Goal: Transaction & Acquisition: Purchase product/service

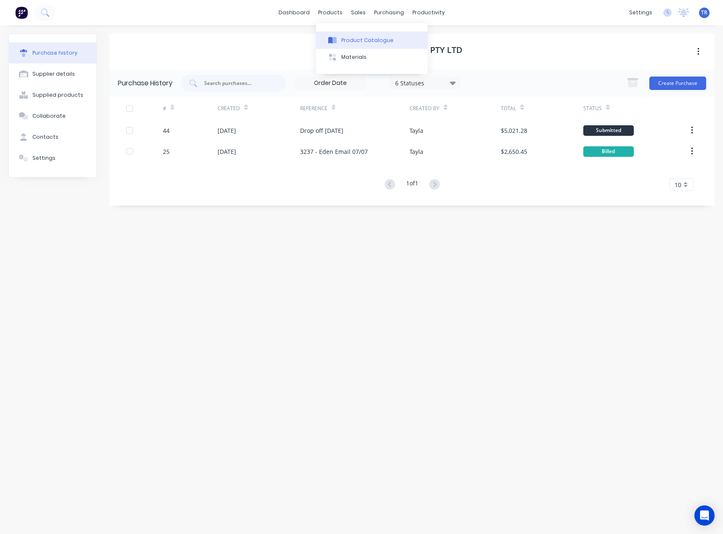
click at [324, 41] on button "Product Catalogue" at bounding box center [371, 40] width 111 height 17
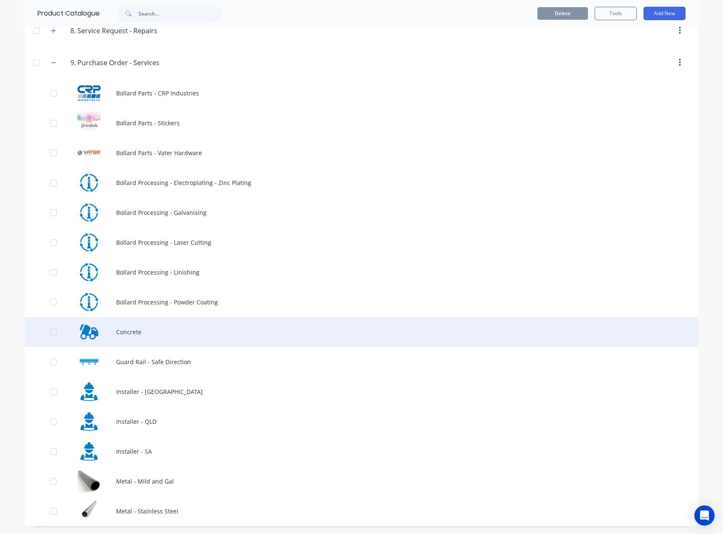
scroll to position [455, 0]
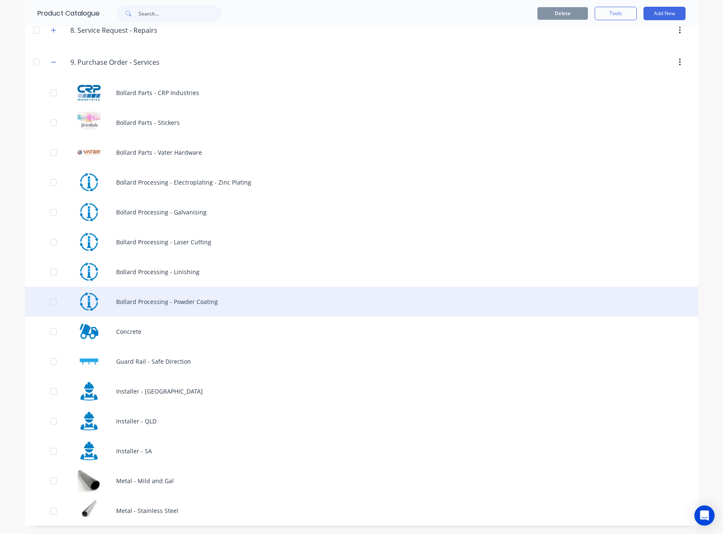
click at [180, 306] on div "Bollard Processing - Powder Coating" at bounding box center [361, 302] width 673 height 30
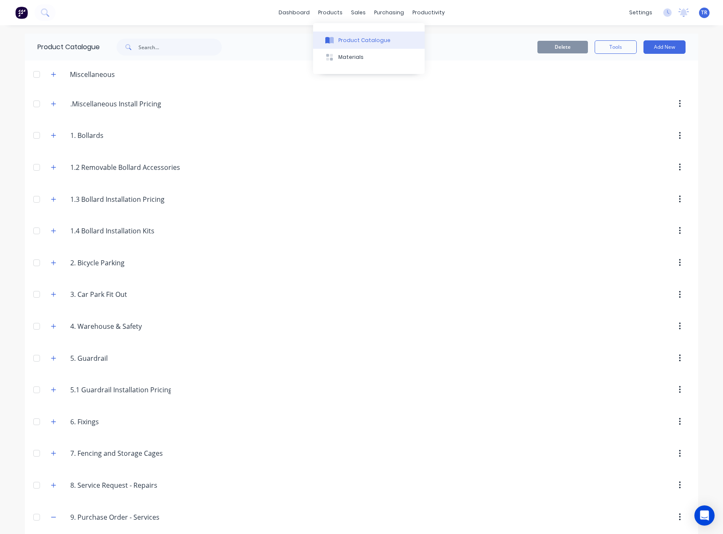
click at [347, 37] on div "Product Catalogue" at bounding box center [364, 41] width 52 height 8
click at [56, 261] on div "2..Bicycle.Parking 2. Bicycle Parking" at bounding box center [110, 262] width 132 height 15
click at [52, 264] on icon "button" at bounding box center [53, 263] width 5 height 6
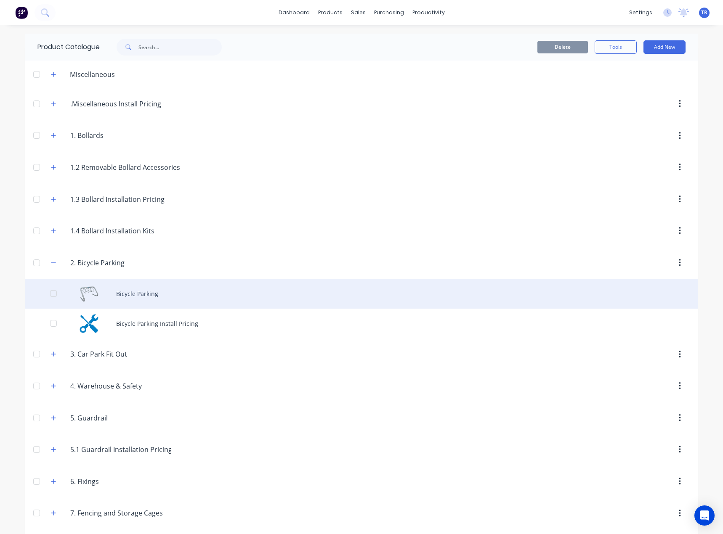
click at [132, 291] on div "Bicycle Parking" at bounding box center [361, 294] width 673 height 30
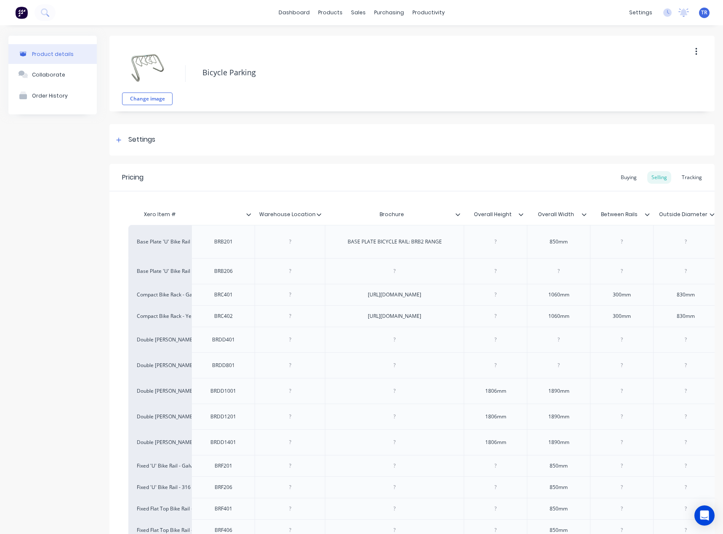
type textarea "x"
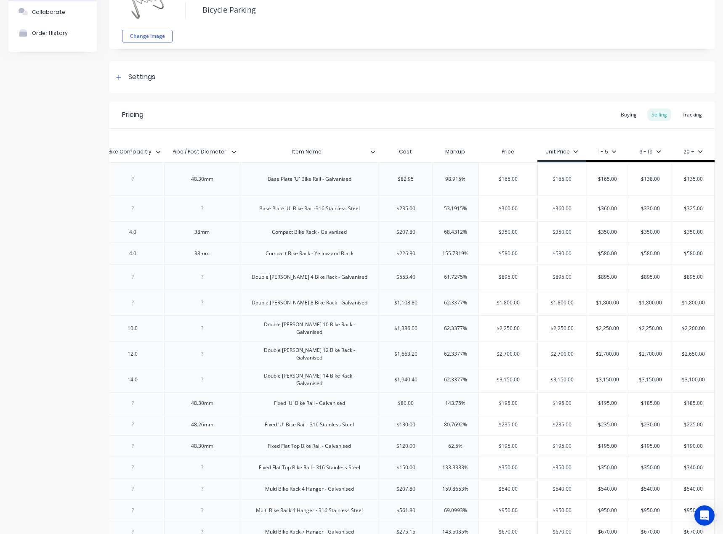
scroll to position [84, 0]
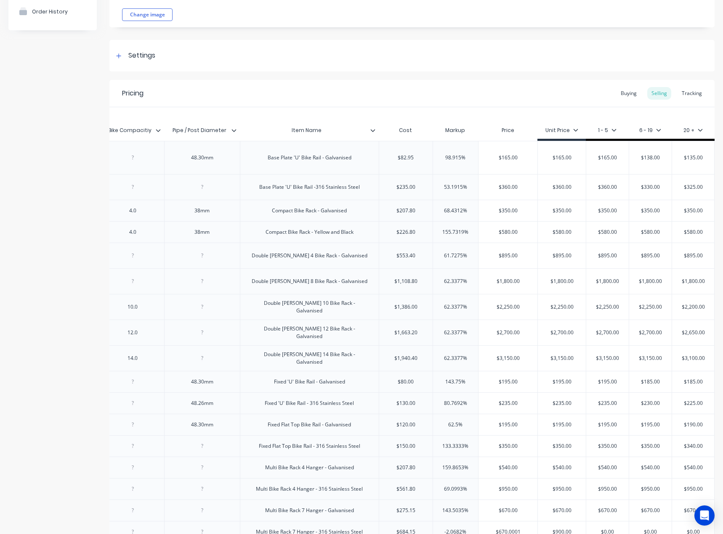
type input "$580.00"
click at [497, 236] on input "$580.00" at bounding box center [507, 232] width 59 height 8
type input "$895.00"
click at [501, 260] on input "$895.00" at bounding box center [507, 256] width 59 height 8
click at [502, 292] on div "$1,800.00" at bounding box center [507, 281] width 59 height 21
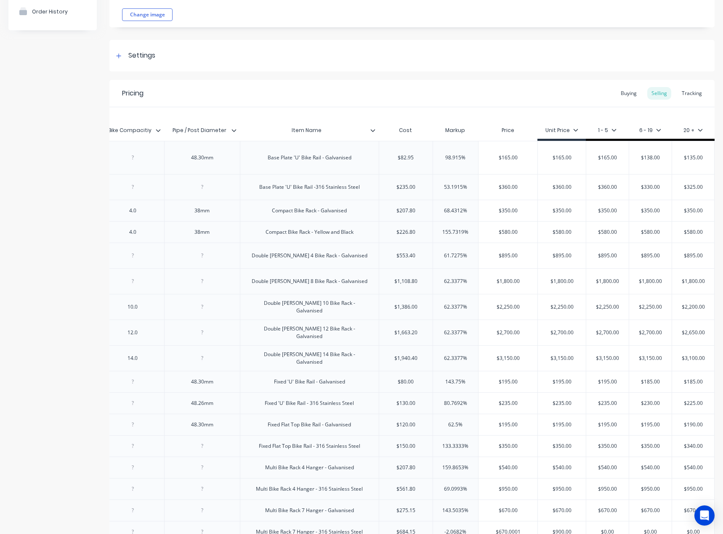
type input "$1,800.00"
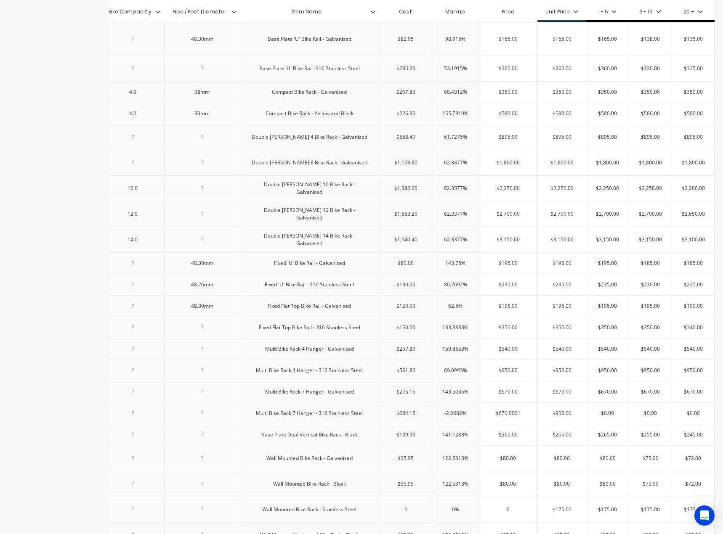
scroll to position [210, 0]
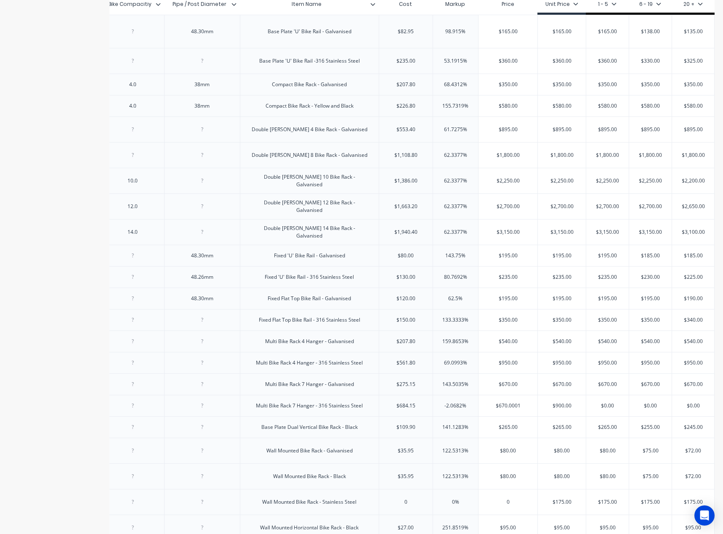
type input "$2,250.00"
click at [503, 185] on input "$2,250.00" at bounding box center [507, 181] width 59 height 8
type input "$2,700.00"
click at [498, 210] on input "$2,700.00" at bounding box center [507, 207] width 59 height 8
type input "$3,150.00"
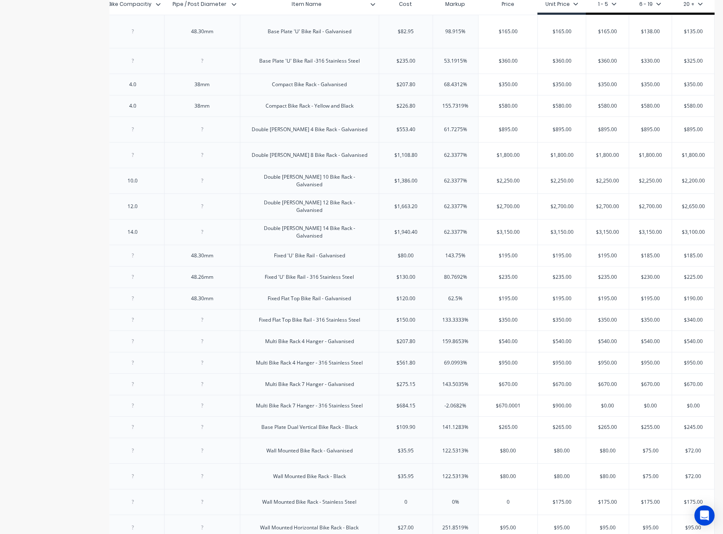
click at [509, 236] on input "$3,150.00" at bounding box center [507, 232] width 59 height 8
click at [504, 266] on div "$195.00" at bounding box center [507, 255] width 59 height 21
type input "$195.00"
type input "$235.00"
click at [506, 281] on input "$235.00" at bounding box center [507, 277] width 59 height 8
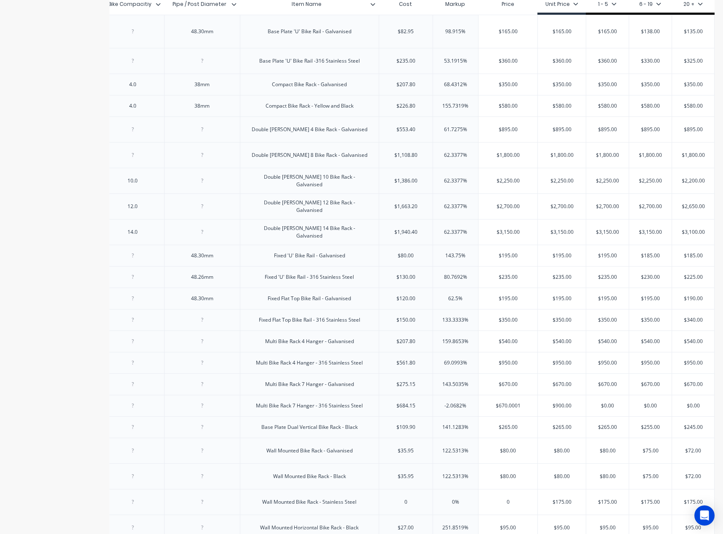
type input "$195.00"
click at [493, 302] on input "$195.00" at bounding box center [507, 299] width 59 height 8
click at [508, 331] on div "$350.00" at bounding box center [507, 320] width 59 height 21
type input "$350.00"
click at [503, 345] on input "$540.00" at bounding box center [507, 342] width 59 height 8
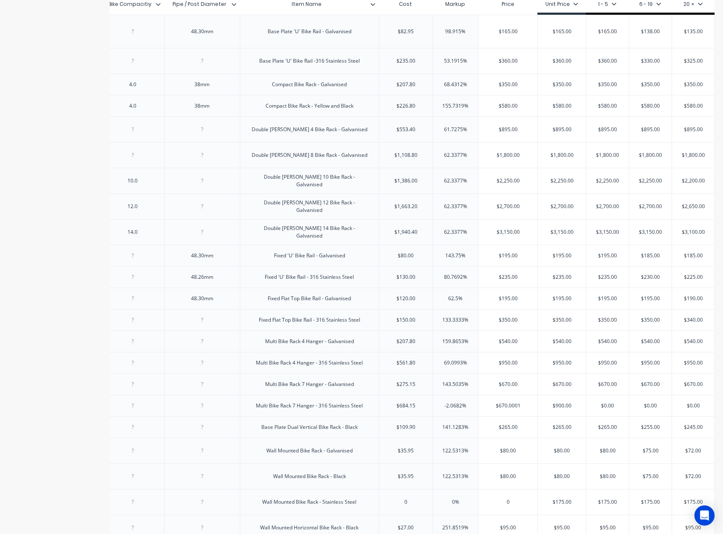
click at [501, 345] on input "$540.00" at bounding box center [507, 342] width 59 height 8
click at [503, 345] on input "$540.00" at bounding box center [507, 342] width 59 height 8
paste input "67"
type input "$670"
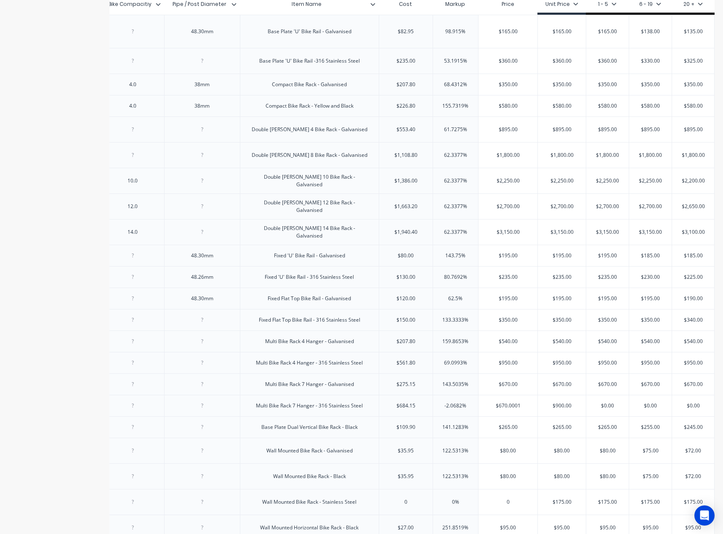
type textarea "x"
type input "$670"
type input "$540.00"
click at [550, 345] on input "$540.00" at bounding box center [562, 342] width 48 height 8
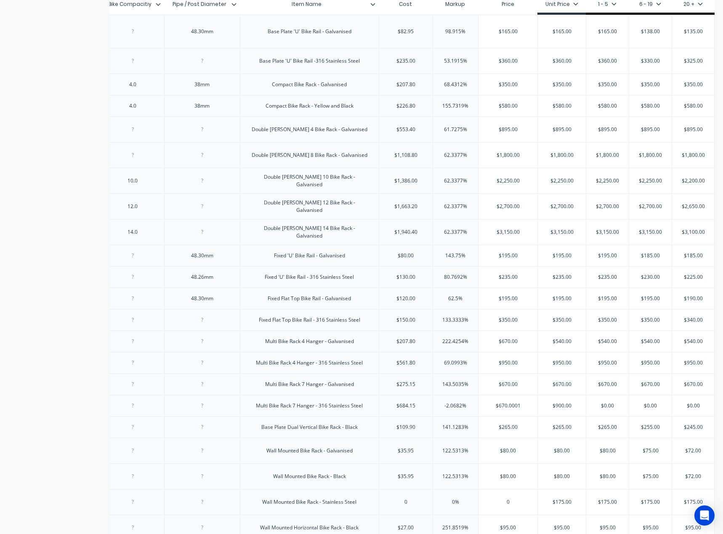
paste input "67"
type textarea "x"
type input "$670"
type input "$540.00"
click at [605, 345] on input "$540.00" at bounding box center [607, 342] width 42 height 8
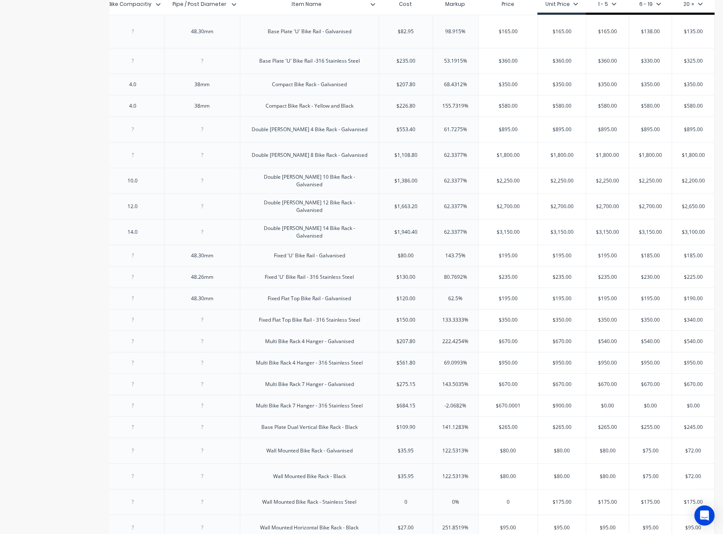
click at [605, 345] on input "$540.00" at bounding box center [607, 342] width 42 height 8
paste input "67"
type textarea "x"
type input "$670"
click at [651, 345] on input "$540.00" at bounding box center [650, 342] width 42 height 8
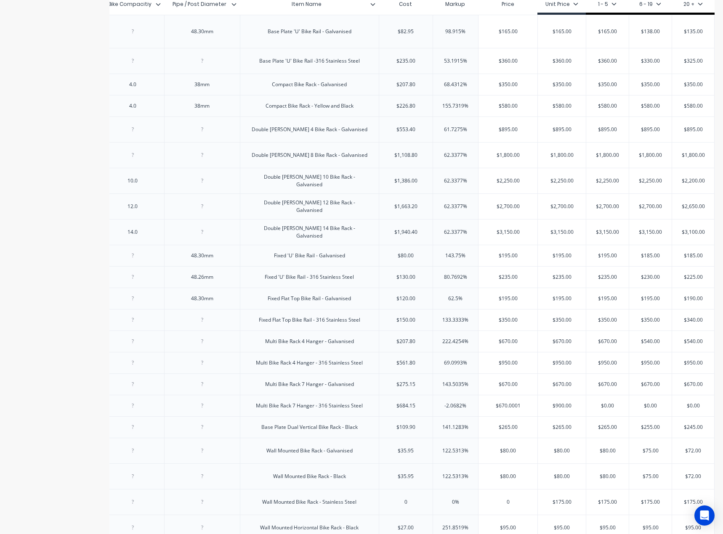
click at [651, 345] on input "$540.00" at bounding box center [650, 342] width 42 height 8
paste input "67"
type input "$670"
type textarea "x"
type input "$670"
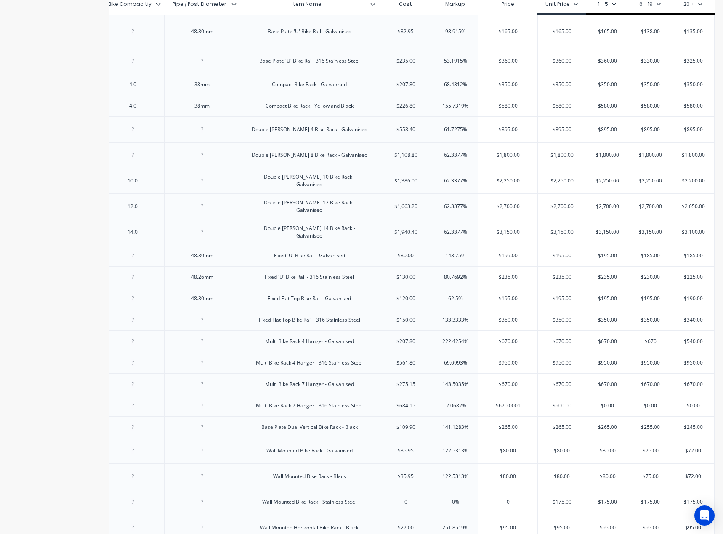
type input "$540.00"
click at [685, 345] on input "$540.00" at bounding box center [693, 342] width 42 height 8
paste input "67"
type textarea "x"
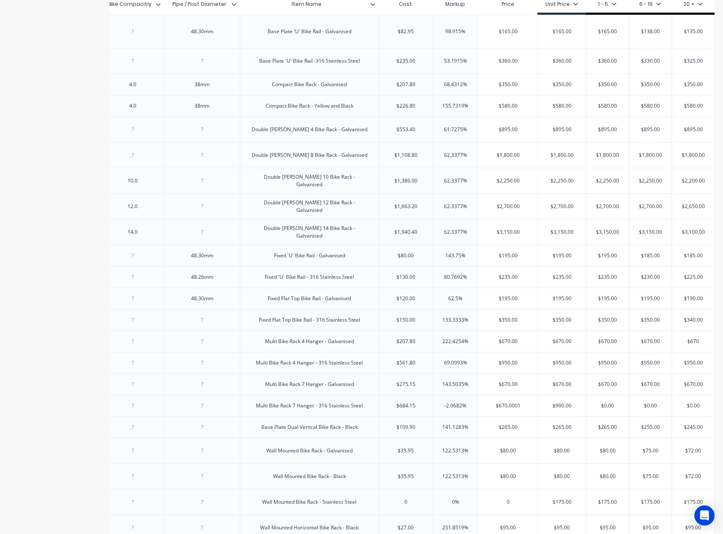
click at [612, 374] on div "$950.00" at bounding box center [607, 362] width 42 height 21
type input "$670"
type input "$950.00"
click at [502, 367] on input "$950.00" at bounding box center [507, 363] width 59 height 8
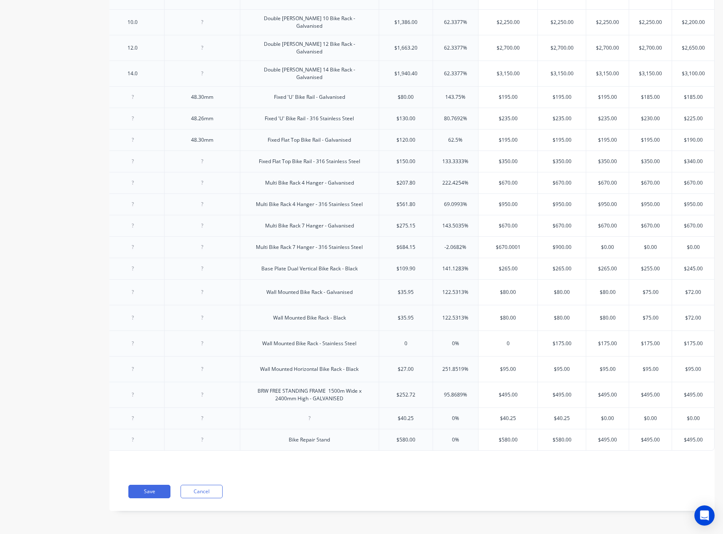
scroll to position [379, 0]
click at [510, 208] on input "$950.00" at bounding box center [507, 205] width 59 height 8
paste input "$1,095"
type input "$$1,095.00"
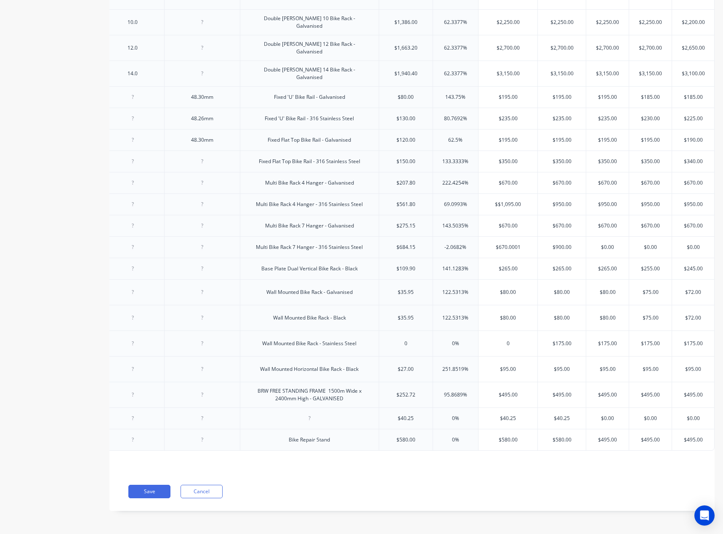
type textarea "x"
click at [484, 212] on div "$1,095.00" at bounding box center [507, 204] width 59 height 21
type input "$1,095.00"
click at [484, 212] on div "$1,095.00" at bounding box center [507, 204] width 59 height 21
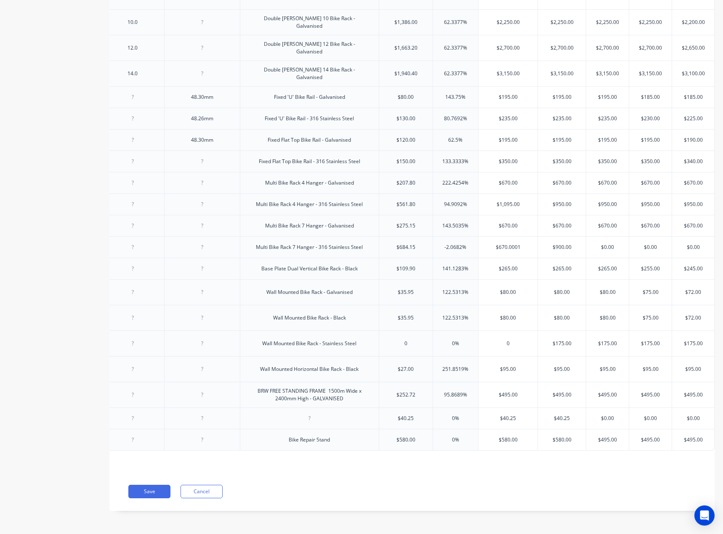
click at [496, 208] on input "$1,095.00" at bounding box center [507, 205] width 59 height 8
click at [558, 215] on div "$950.00" at bounding box center [562, 204] width 48 height 21
type input "$950.00"
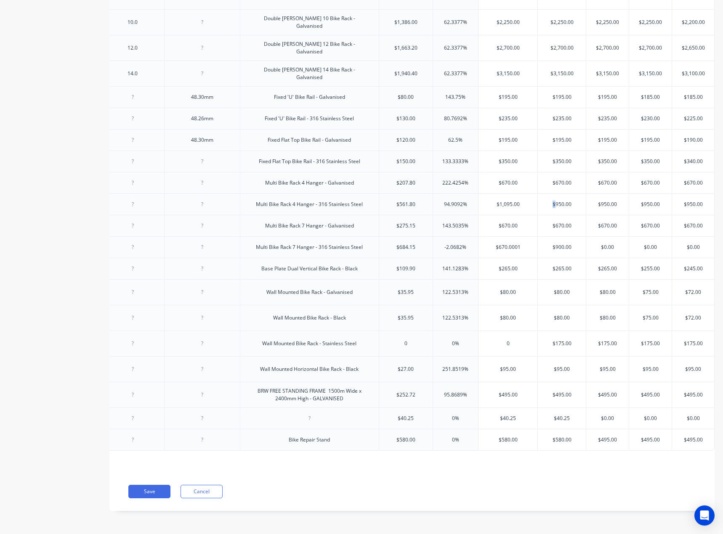
click at [558, 215] on div "$950.00 $950.00" at bounding box center [562, 204] width 48 height 21
click at [558, 208] on input "$950.00" at bounding box center [562, 205] width 48 height 8
paste input "1,095"
type textarea "x"
type input "$1,095.00"
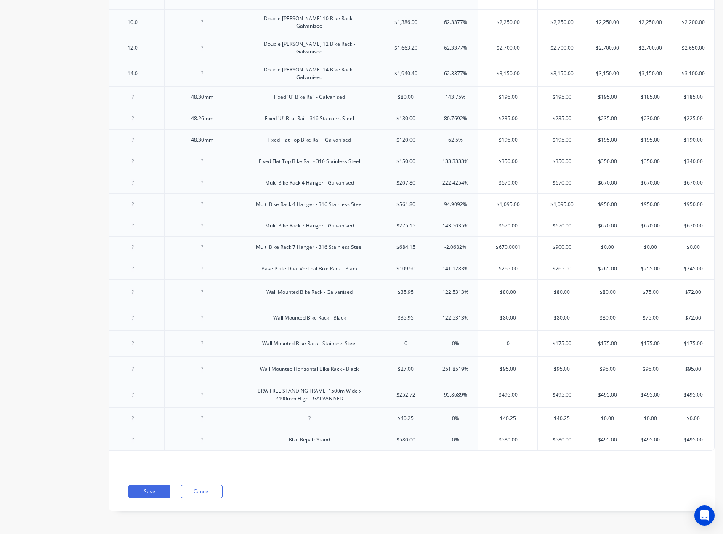
click at [604, 208] on input "$950.00" at bounding box center [607, 205] width 42 height 8
paste input "1,095"
type textarea "x"
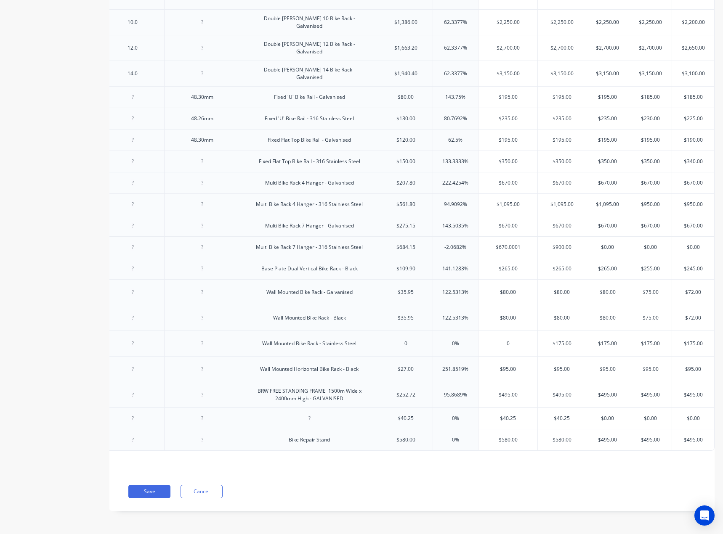
type input "$1,095.00"
type input "$950.00"
click at [640, 208] on input "$950.00" at bounding box center [650, 205] width 42 height 8
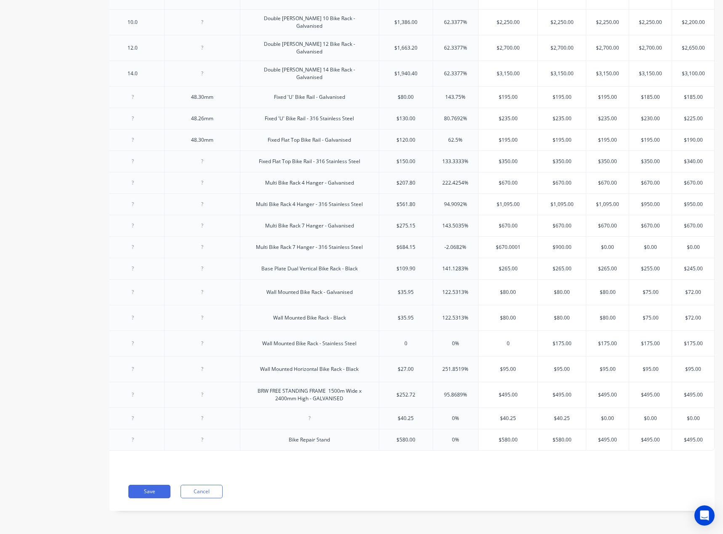
paste input "1,095"
type textarea "x"
type input "$1,095.00"
type input "$950.00"
click at [688, 208] on input "$950.00" at bounding box center [693, 205] width 42 height 8
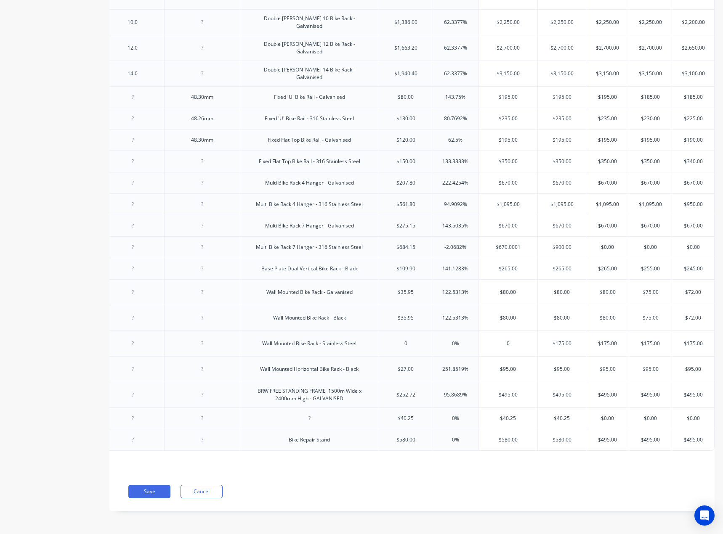
click at [688, 208] on input "$950.00" at bounding box center [693, 205] width 42 height 8
paste input "1,095"
type textarea "x"
type input "$1,095.00"
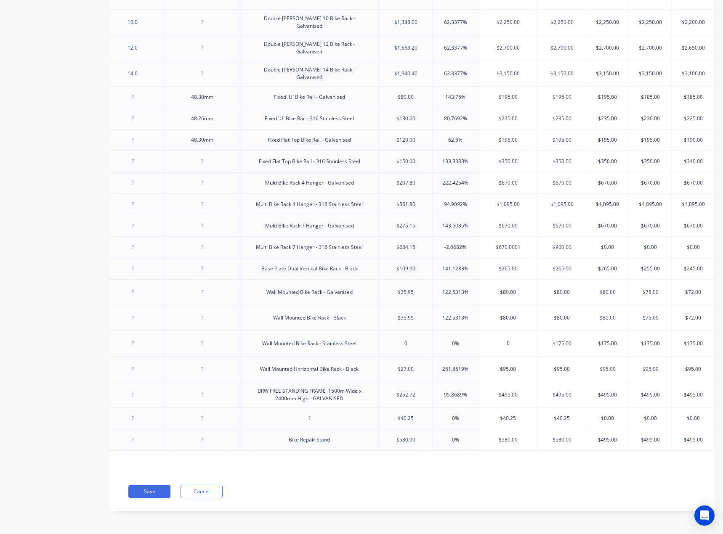
click at [490, 230] on input "$670.00" at bounding box center [507, 226] width 59 height 8
paste input "895"
type input "$895.00"
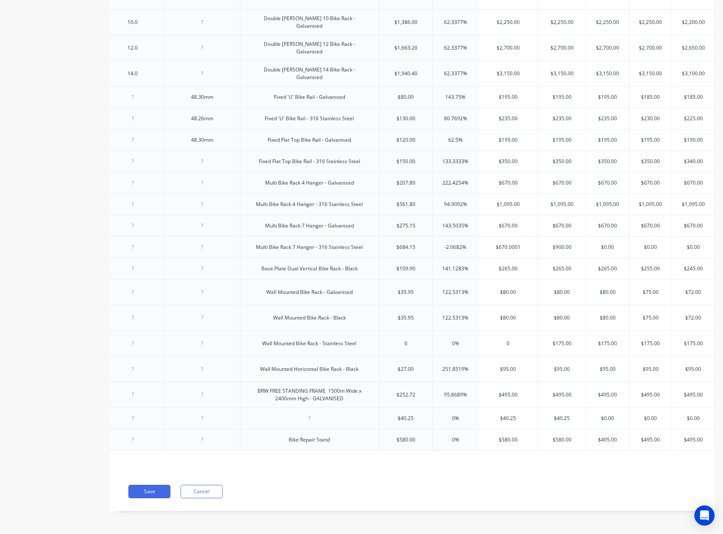
type textarea "x"
type input "$895.00"
type input "$670.00"
click at [561, 230] on input "$670.00" at bounding box center [562, 226] width 48 height 8
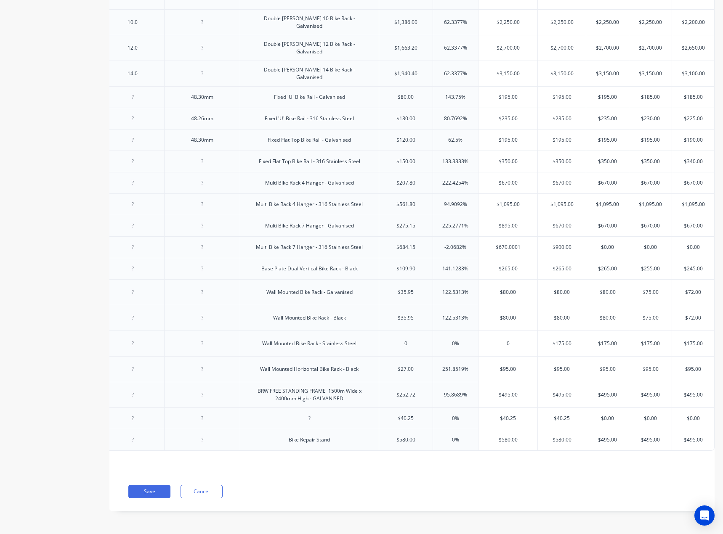
click at [561, 230] on input "$670.00" at bounding box center [562, 226] width 48 height 8
paste input "895"
type textarea "x"
type input "$895.00"
type input "$670.00"
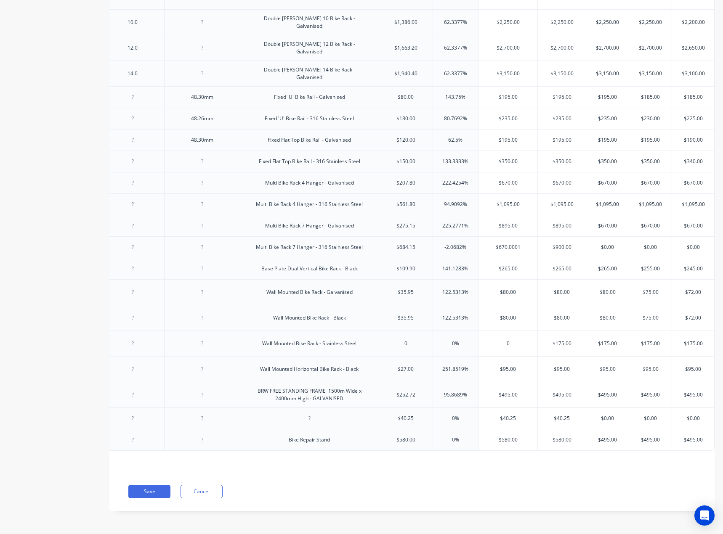
click at [608, 230] on input "$670.00" at bounding box center [607, 226] width 42 height 8
paste input "895"
type textarea "x"
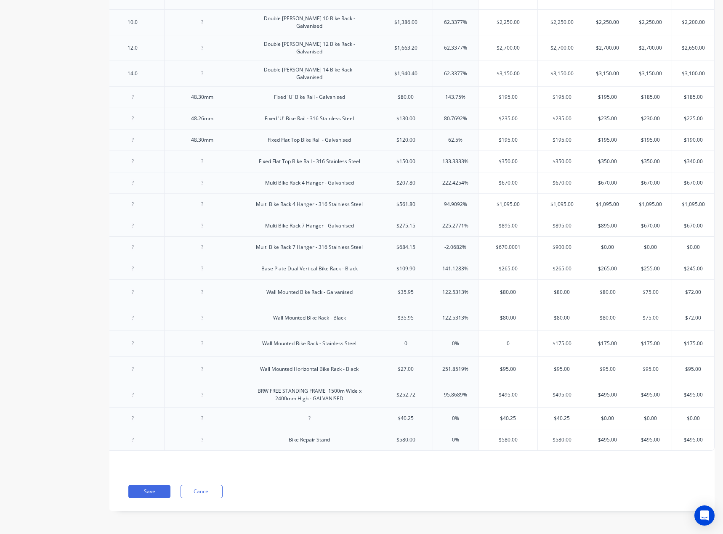
type input "$895.00"
type input "$670.00"
click at [639, 230] on input "$670.00" at bounding box center [650, 226] width 42 height 8
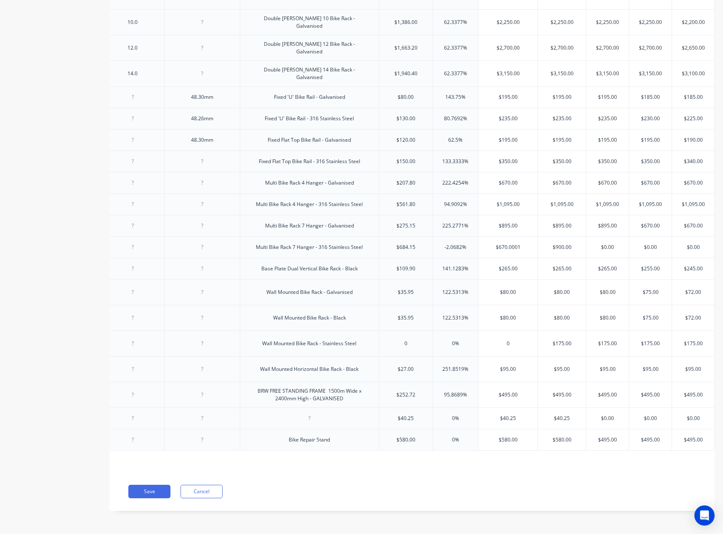
paste input "895"
type textarea "x"
type input "$895.00"
type input "$670.00"
click at [693, 230] on input "$670.00" at bounding box center [693, 226] width 42 height 8
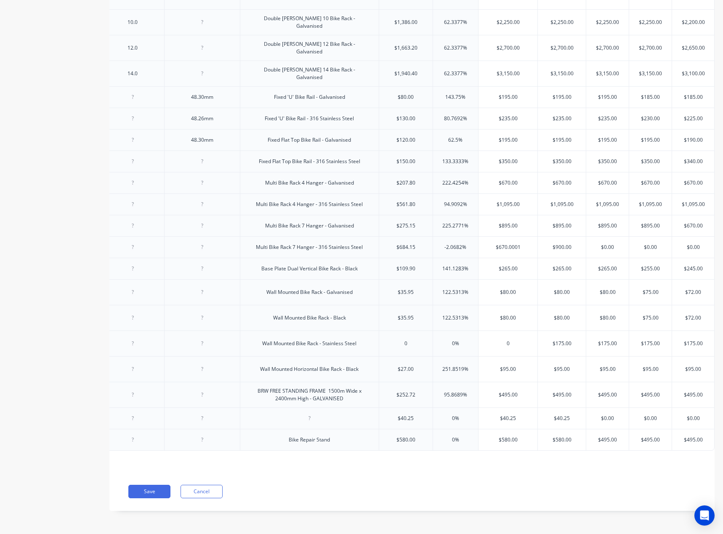
click at [693, 230] on input "$670.00" at bounding box center [693, 226] width 42 height 8
paste input "895"
type textarea "x"
type input "$895.00"
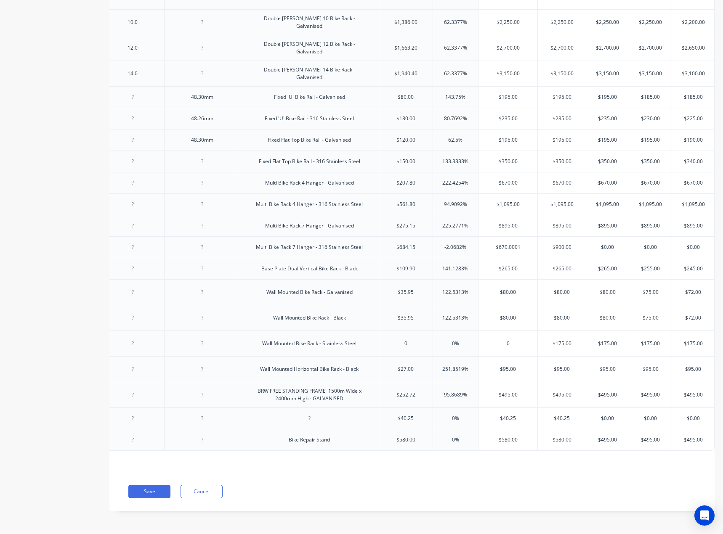
click at [496, 251] on input "$670.0001" at bounding box center [507, 248] width 59 height 8
paste input "1,250.00"
type input "$1,250.00"
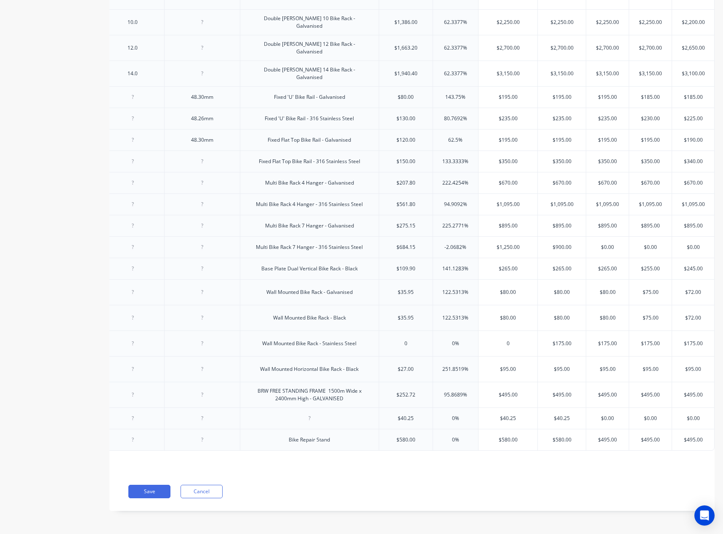
type textarea "x"
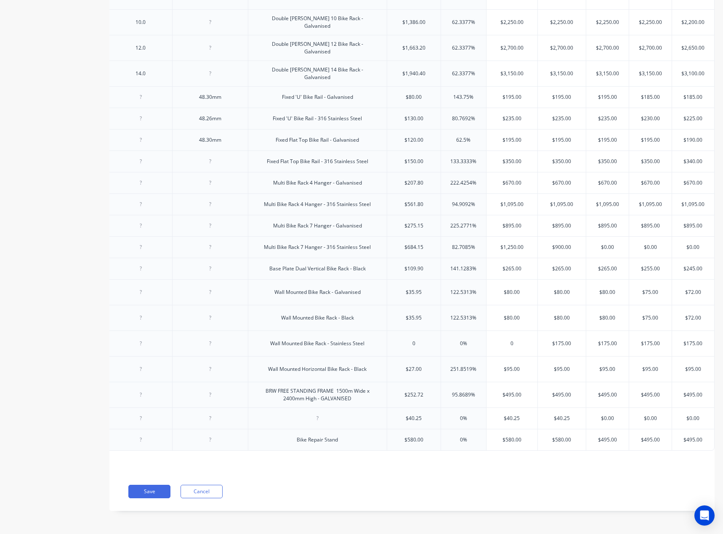
scroll to position [0, 1422]
type input "$1,250.00"
type input "$900.00"
click at [546, 251] on input "$900.00" at bounding box center [562, 248] width 48 height 8
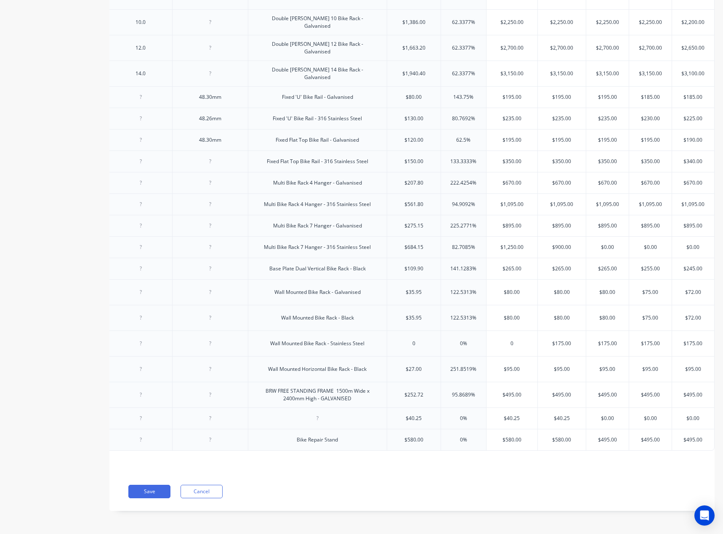
click at [546, 251] on input "$900.00" at bounding box center [562, 248] width 48 height 8
paste input "1,25"
type textarea "x"
type input "$1,250.00"
type input "$0.00"
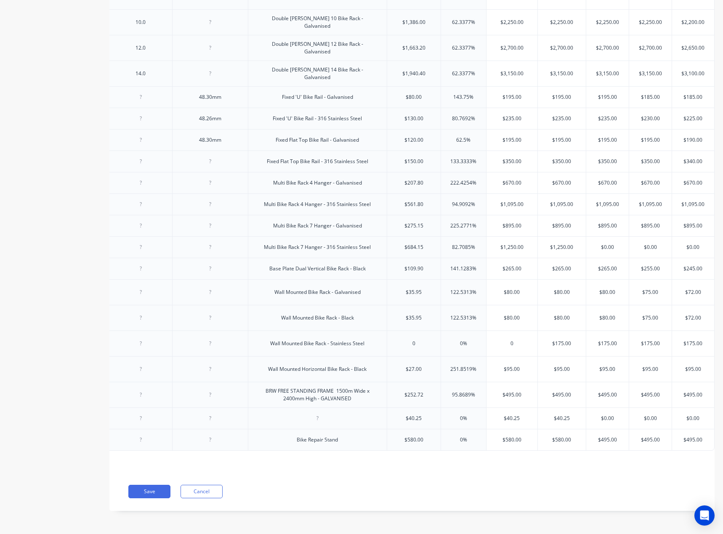
click at [591, 251] on input "$0.00" at bounding box center [607, 248] width 42 height 8
paste input "1,25"
type textarea "x"
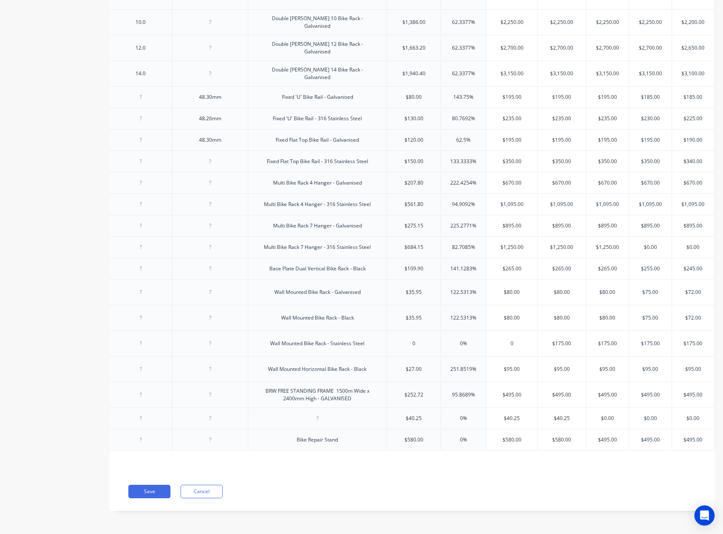
type input "$1,250.00"
type input "$0.00"
click at [643, 251] on input "$0.00" at bounding box center [650, 248] width 42 height 8
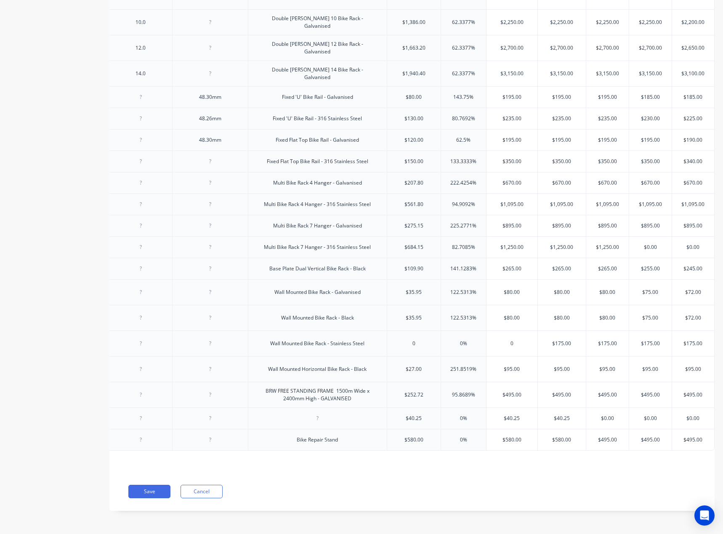
paste input "1,25"
type textarea "x"
type input "$1,250.00"
type input "$0.00"
click at [682, 251] on input "$0.00" at bounding box center [693, 248] width 42 height 8
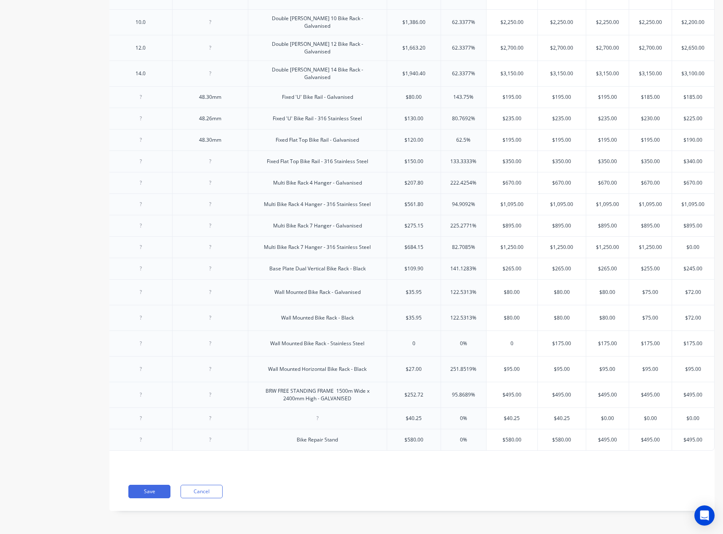
click at [682, 251] on input "$0.00" at bounding box center [693, 248] width 42 height 8
paste input "1,25"
type textarea "x"
type input "$1,250.00"
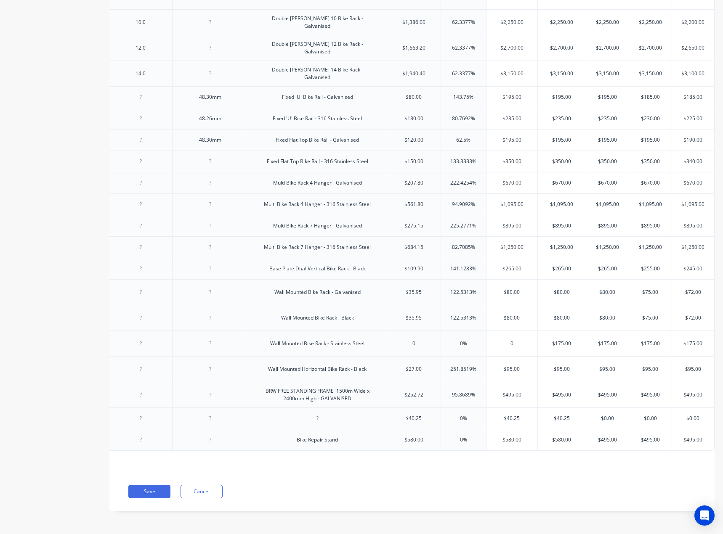
type input "$265.00"
click at [508, 273] on input "$265.00" at bounding box center [511, 269] width 51 height 8
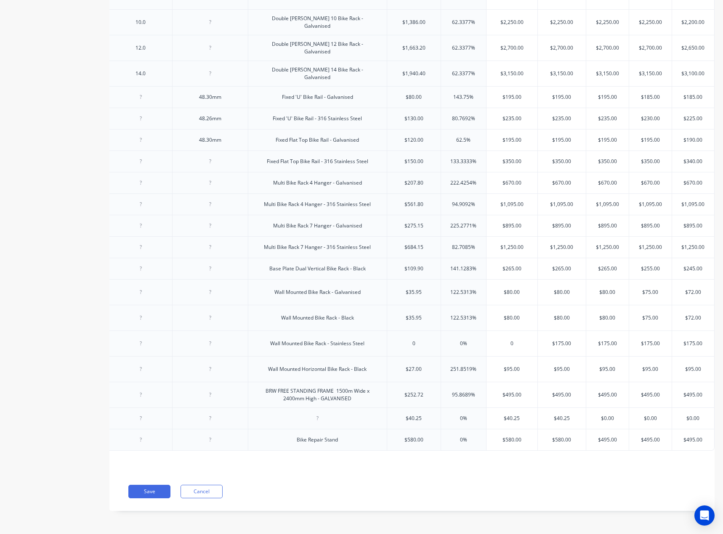
click at [504, 340] on input "0" at bounding box center [511, 344] width 51 height 8
paste input "$175.0"
type input "$175.00"
type textarea "x"
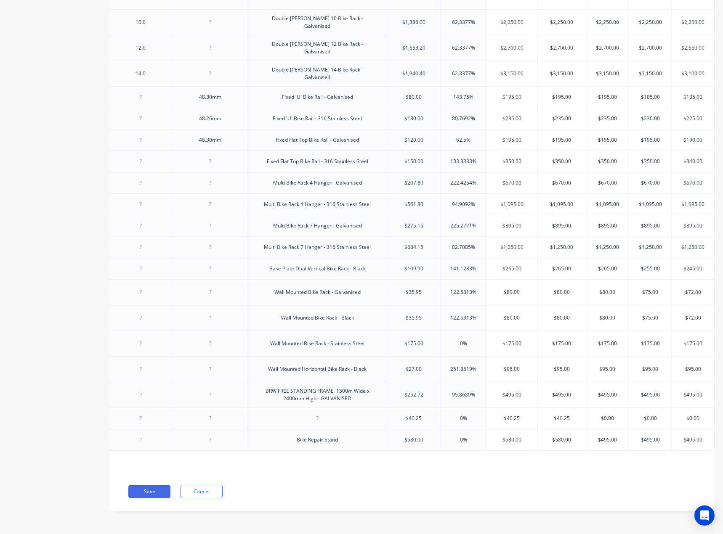
type input "$175.00"
type input "$95.00"
click at [509, 366] on input "$95.00" at bounding box center [511, 370] width 51 height 8
type input "$495.00"
click at [507, 391] on input "$495.00" at bounding box center [511, 395] width 51 height 8
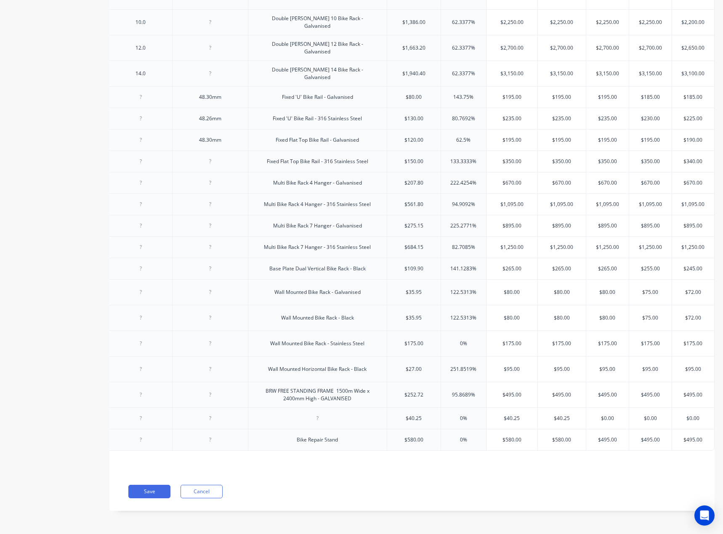
click at [507, 391] on input "$495.00" at bounding box center [511, 395] width 51 height 8
type input "$252.72"
click at [406, 391] on input "$252.72" at bounding box center [413, 395] width 53 height 8
click at [407, 391] on input "$252.72" at bounding box center [413, 395] width 53 height 8
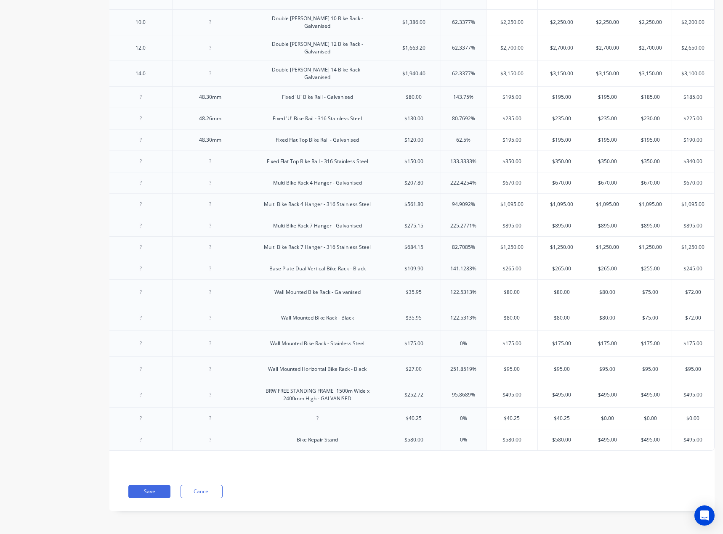
click at [415, 393] on div "$252.72" at bounding box center [413, 394] width 53 height 21
click at [512, 391] on input "$495.00" at bounding box center [511, 395] width 51 height 8
click at [496, 366] on input "$95.00" at bounding box center [511, 370] width 51 height 8
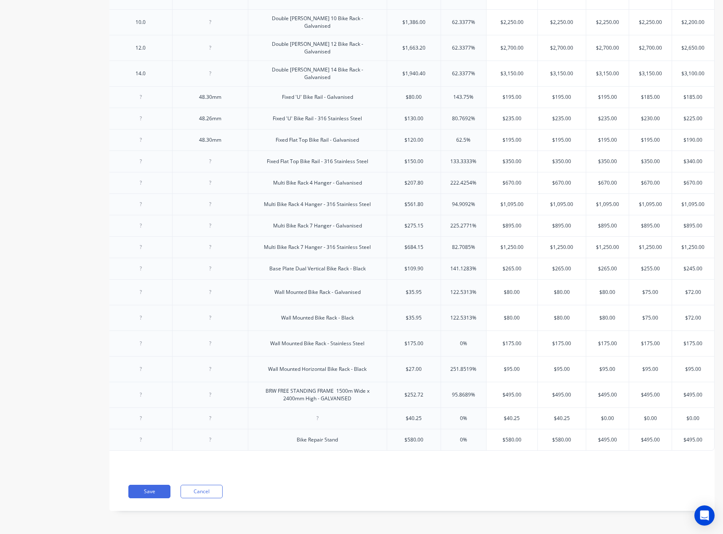
click at [500, 391] on input "$495.00" at bounding box center [511, 395] width 51 height 8
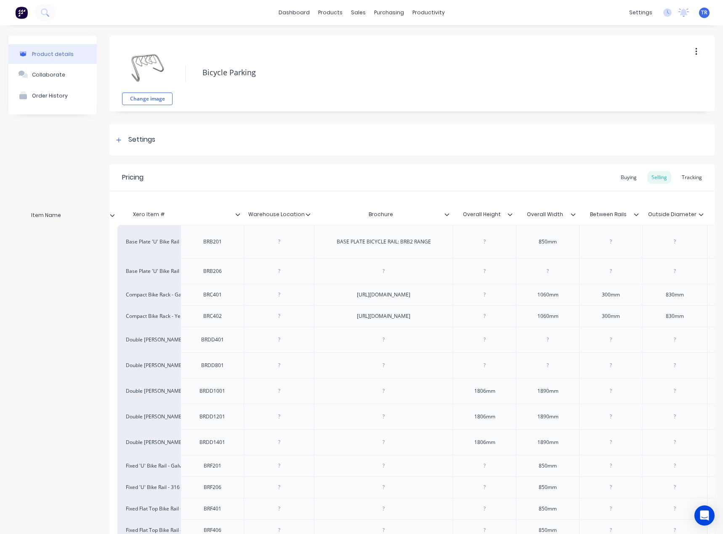
scroll to position [0, 0]
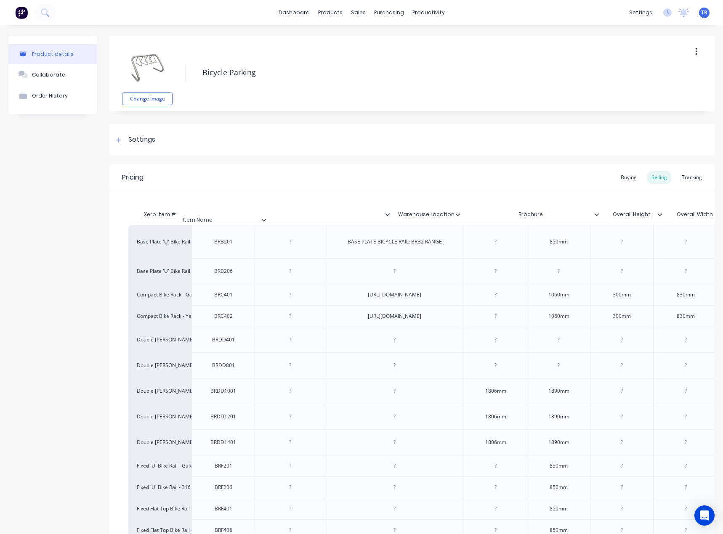
drag, startPoint x: 375, startPoint y: 214, endPoint x: 263, endPoint y: 217, distance: 112.4
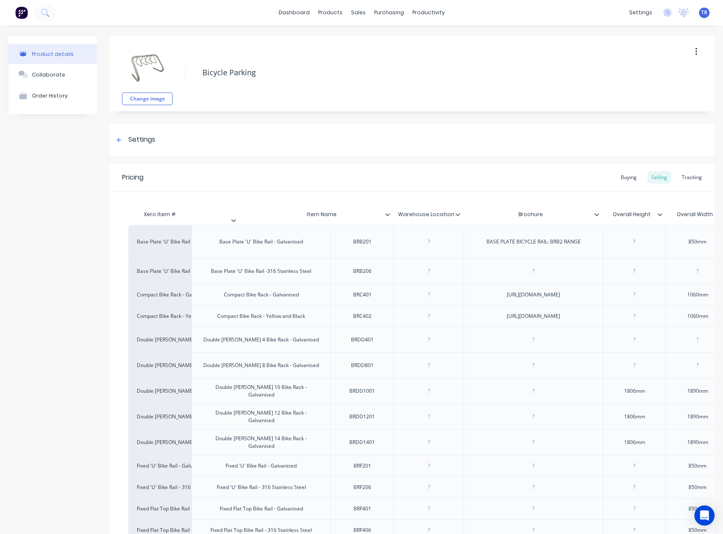
drag, startPoint x: 387, startPoint y: 214, endPoint x: 231, endPoint y: 219, distance: 156.6
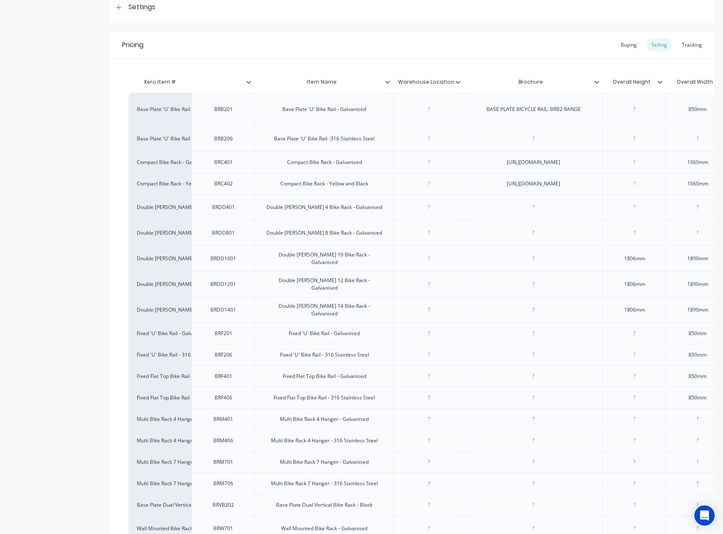
scroll to position [399, 0]
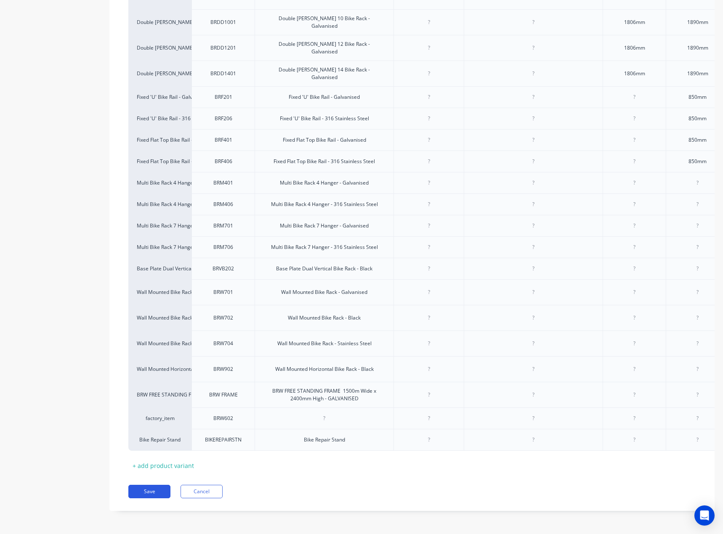
click at [157, 498] on button "Save" at bounding box center [149, 491] width 42 height 13
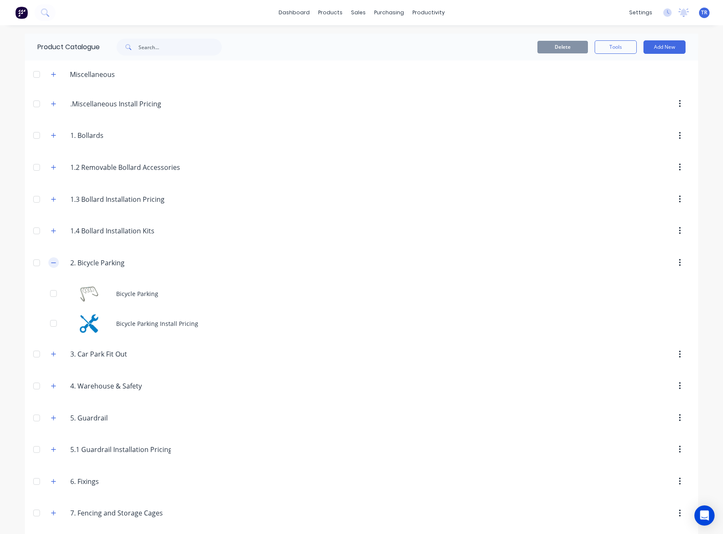
click at [51, 264] on icon "button" at bounding box center [53, 263] width 5 height 6
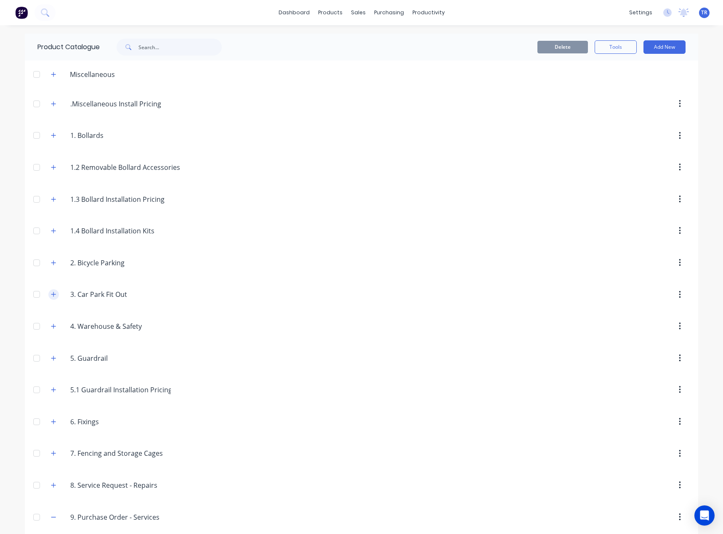
click at [51, 292] on icon "button" at bounding box center [53, 294] width 5 height 6
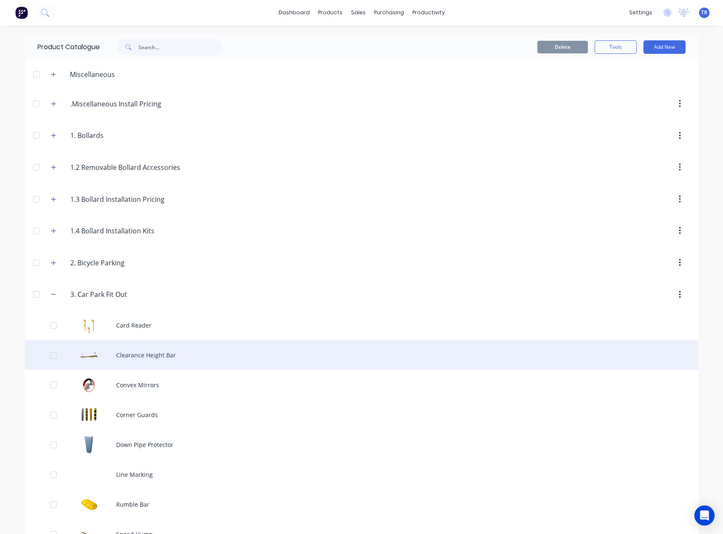
click at [142, 360] on div "Clearance Height Bar" at bounding box center [361, 355] width 673 height 30
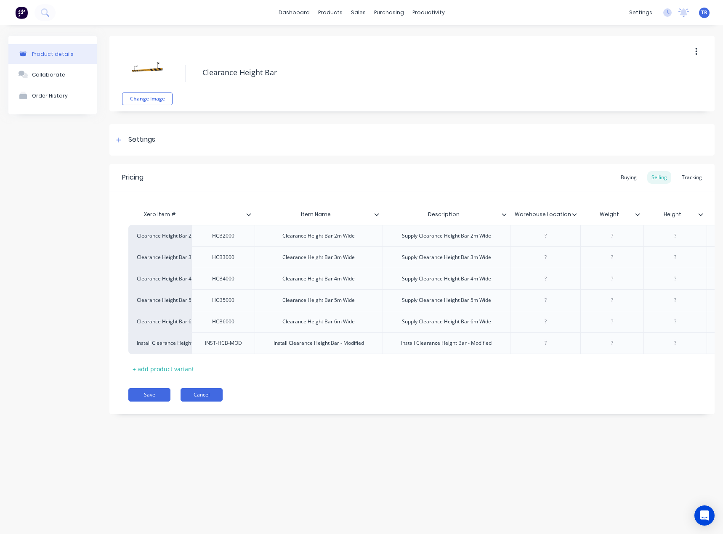
click at [221, 396] on button "Cancel" at bounding box center [201, 394] width 42 height 13
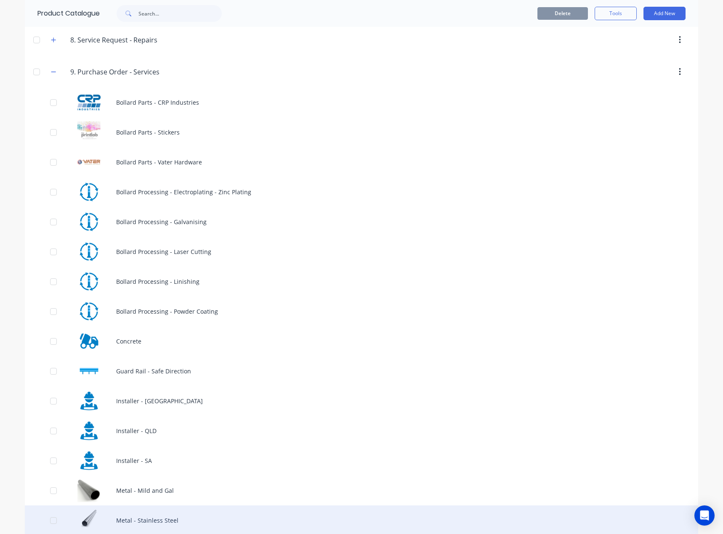
scroll to position [754, 0]
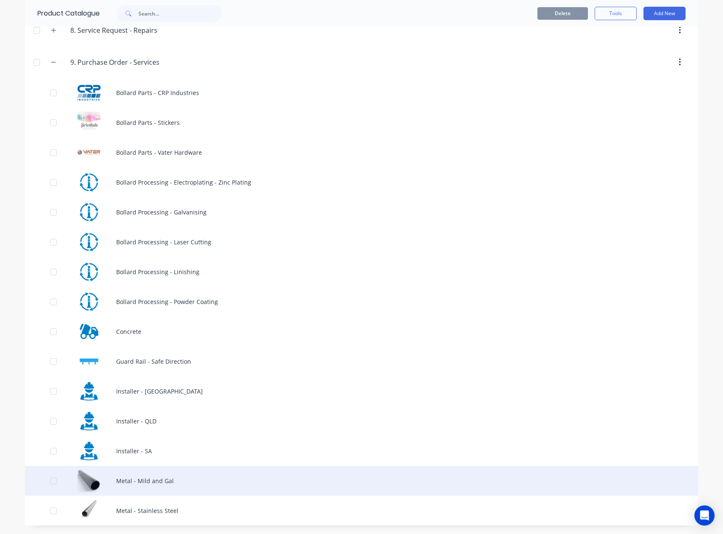
click at [131, 474] on div "Metal - Mild and Gal" at bounding box center [361, 481] width 673 height 30
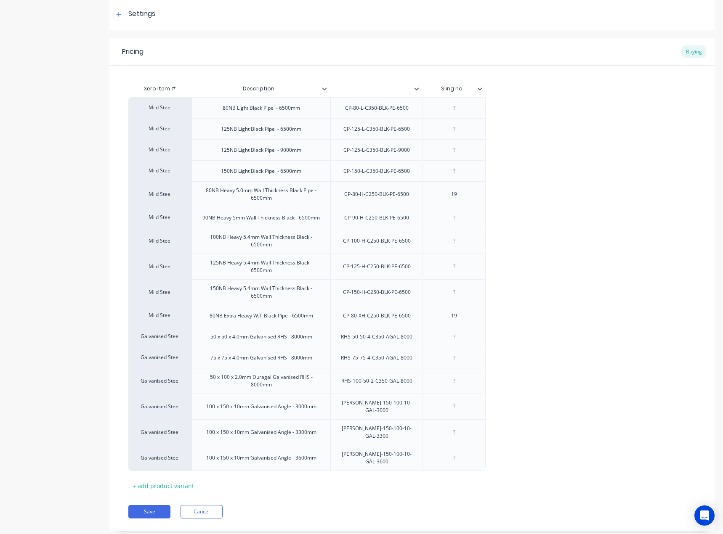
scroll to position [132, 0]
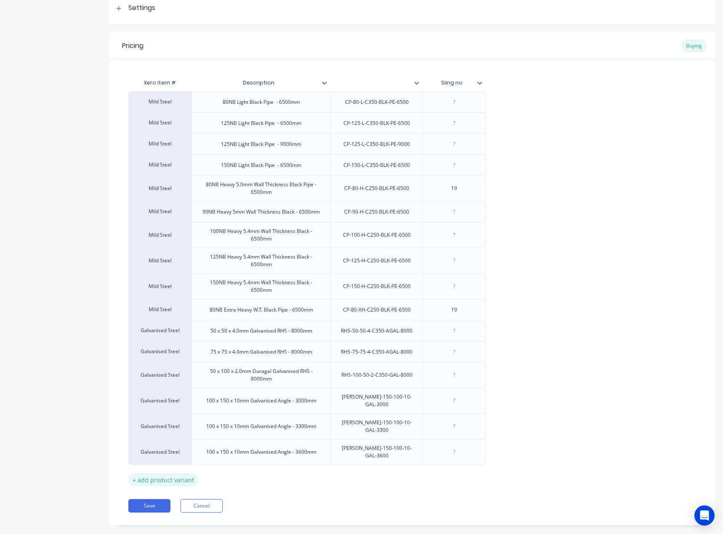
click at [173, 474] on div "+ add product variant" at bounding box center [163, 480] width 70 height 13
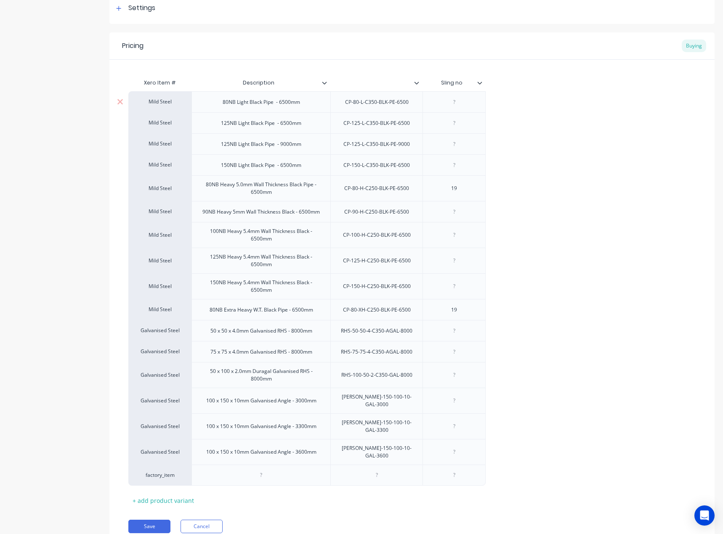
click at [233, 104] on div "80NB Light Black Pipe - 6500mm" at bounding box center [261, 102] width 91 height 11
click at [234, 185] on div "80NB Heavy 5.0mm Wall Thickness Black Pipe - 6500mm" at bounding box center [261, 188] width 132 height 19
copy div "80NB Heavy 5.0mm Wall Thickness Black Pipe - 6500mm"
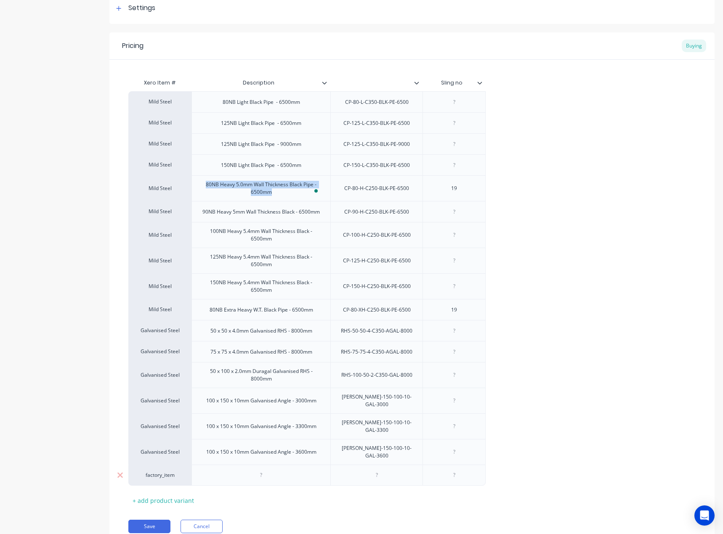
type textarea "x"
click at [273, 470] on div at bounding box center [261, 475] width 42 height 11
paste div
click at [297, 469] on div "80NB Heavy 5.0mm Wall Thickness Black Pipe - 6500mm" at bounding box center [261, 478] width 132 height 19
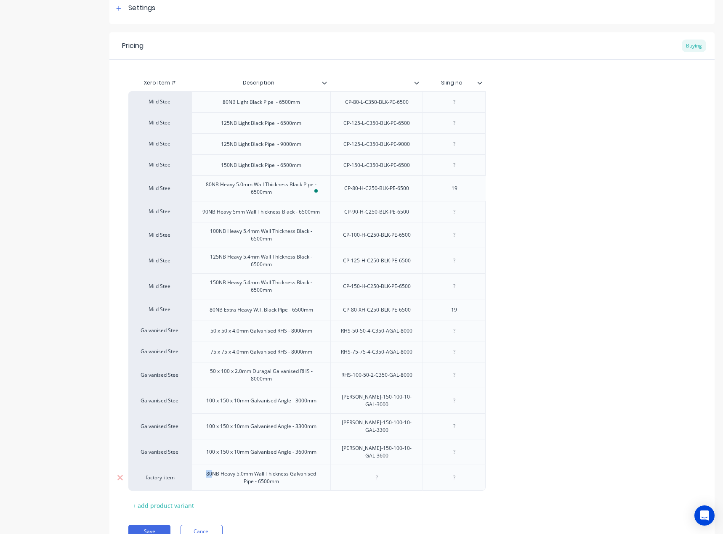
drag, startPoint x: 214, startPoint y: 462, endPoint x: 204, endPoint y: 460, distance: 10.3
click at [204, 469] on div "80NB Heavy 5.0mm Wall Thickness Galvanised Pipe - 6500mm" at bounding box center [261, 478] width 132 height 19
drag, startPoint x: 244, startPoint y: 464, endPoint x: 237, endPoint y: 464, distance: 7.2
click at [237, 469] on div "65NB Heavy 5.0mm Wall Thickness Galvanised Pipe - 6500mm" at bounding box center [261, 478] width 132 height 19
drag, startPoint x: 238, startPoint y: 462, endPoint x: 247, endPoint y: 464, distance: 9.2
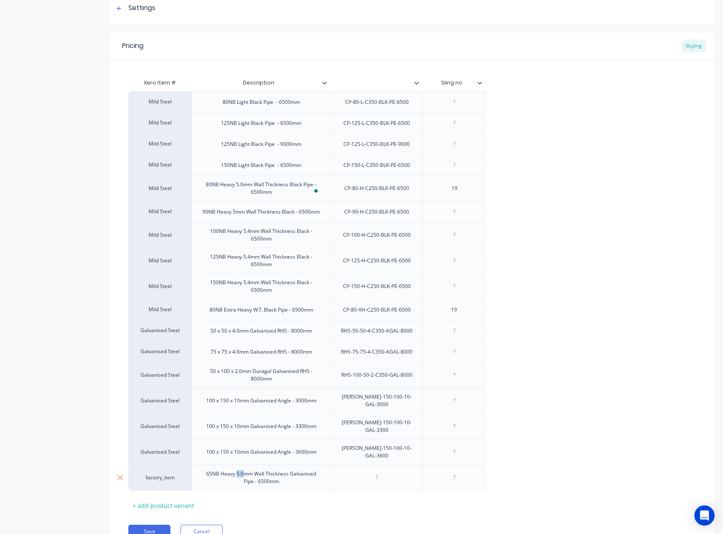
click at [244, 469] on div "65NB Heavy 5.0mm Wall Thickness Galvanised Pipe - 6500mm" at bounding box center [261, 478] width 132 height 19
click at [373, 470] on div at bounding box center [376, 478] width 92 height 26
type textarea "x"
click at [377, 472] on div at bounding box center [376, 477] width 42 height 11
type textarea "x"
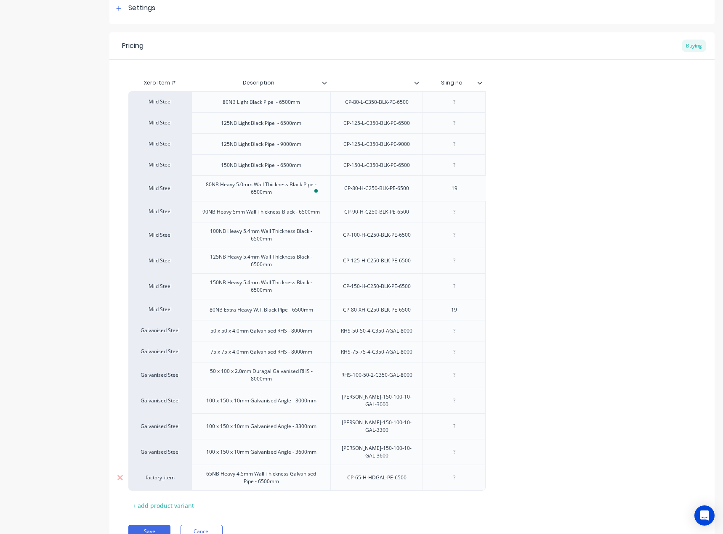
click at [454, 472] on div at bounding box center [454, 477] width 42 height 11
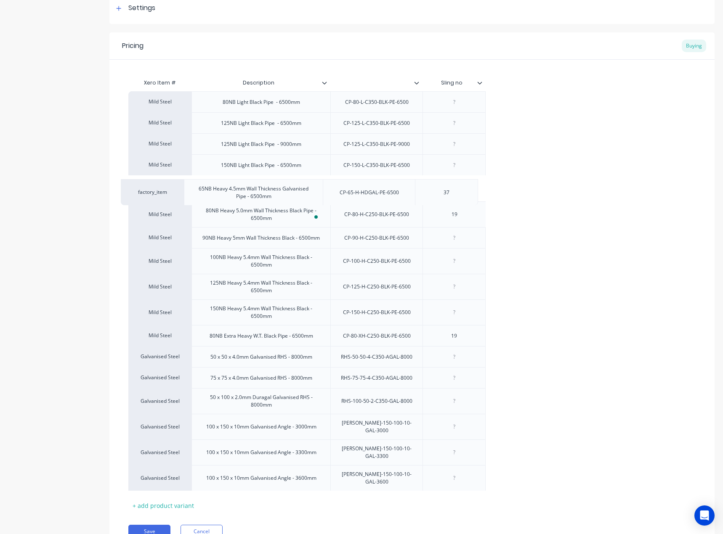
drag, startPoint x: 337, startPoint y: 469, endPoint x: 327, endPoint y: 194, distance: 274.9
click at [327, 194] on div "Mild Steel 80NB Light Black Pipe - 6500mm CP-80-L-C350-BLK-PE-6500 Mild Steel 1…" at bounding box center [411, 291] width 567 height 400
click at [158, 190] on div "factory_item" at bounding box center [160, 189] width 46 height 8
type textarea "x"
click at [156, 186] on div "factory_item" at bounding box center [160, 189] width 46 height 8
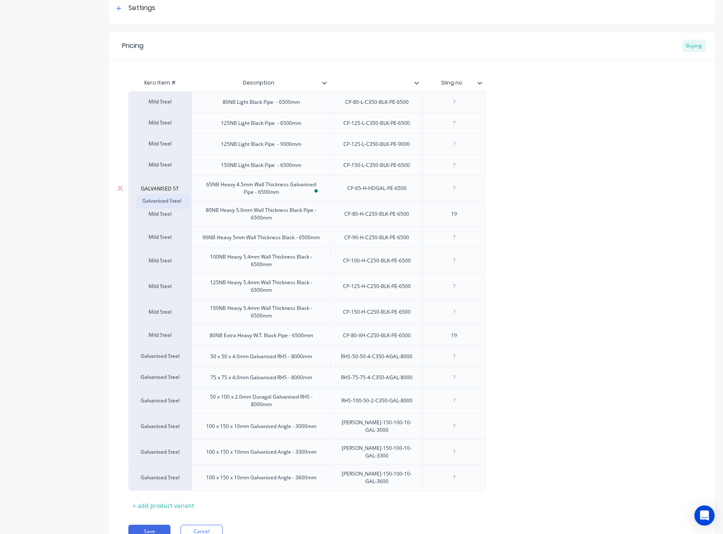
type input "GALVANISED ST"
click at [169, 206] on button "Galvanised Steel" at bounding box center [163, 201] width 53 height 13
drag, startPoint x: 247, startPoint y: 190, endPoint x: 220, endPoint y: 221, distance: 41.2
click at [248, 360] on div "Mild Steel 80NB Light Black Pipe - 6500mm CP-80-L-C350-BLK-PE-6500 Mild Steel 1…" at bounding box center [411, 291] width 567 height 400
drag, startPoint x: 206, startPoint y: 182, endPoint x: 263, endPoint y: 193, distance: 57.8
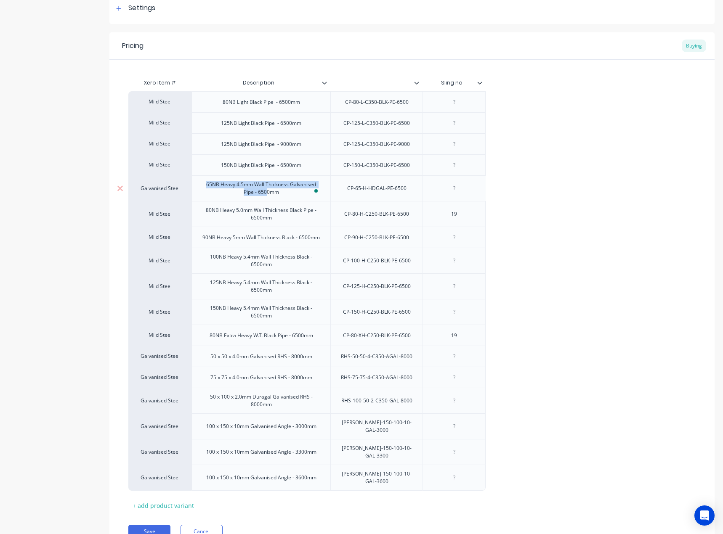
click at [265, 195] on div "65NB Heavy 4.5mm Wall Thickness Galvanised Pipe - 6500mm" at bounding box center [261, 188] width 132 height 19
drag, startPoint x: 362, startPoint y: 188, endPoint x: 353, endPoint y: 191, distance: 9.7
click at [353, 191] on div "CP-65-H-HDGAL-PE-6500" at bounding box center [376, 188] width 73 height 11
drag, startPoint x: 321, startPoint y: 187, endPoint x: 335, endPoint y: 188, distance: 14.3
click at [335, 188] on div "Galvanised Steel 65NB Heavy 4.5mm Wall Thickness Galvanised Pipe - 6500mm CP-65…" at bounding box center [306, 188] width 357 height 26
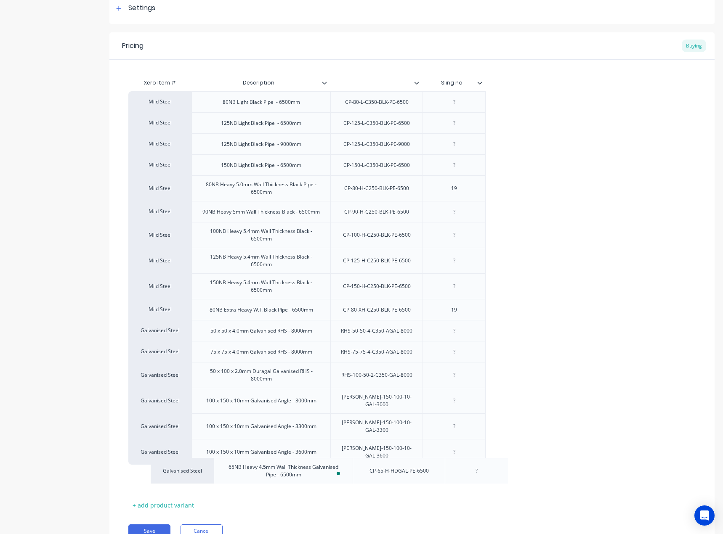
drag, startPoint x: 330, startPoint y: 187, endPoint x: 352, endPoint y: 469, distance: 283.5
click at [352, 469] on div "Mild Steel 80NB Light Black Pipe - 6500mm CP-80-L-C350-BLK-PE-6500 Mild Steel 1…" at bounding box center [411, 290] width 567 height 399
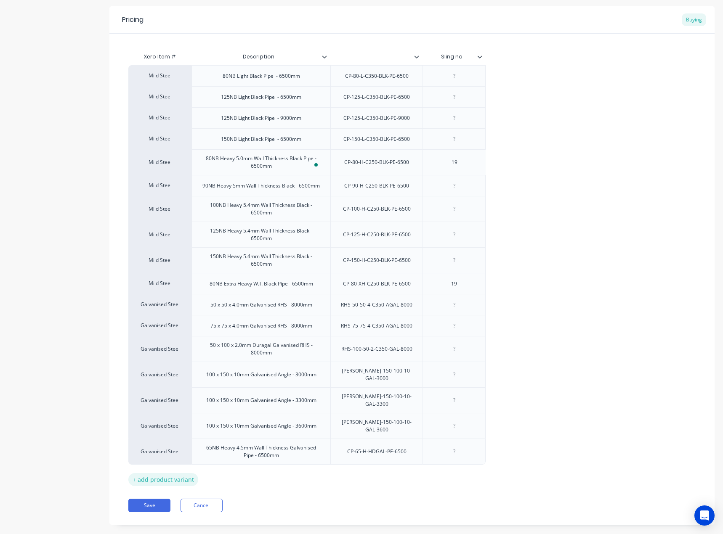
click at [175, 473] on div "+ add product variant" at bounding box center [163, 479] width 70 height 13
type textarea "x"
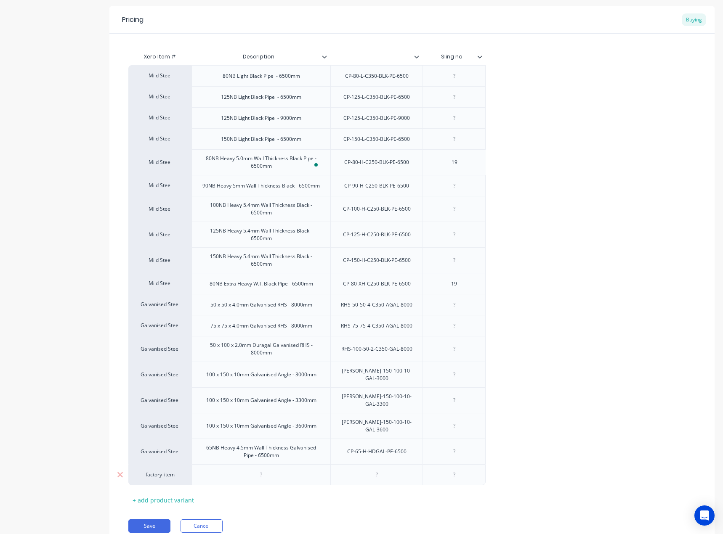
click at [393, 466] on div at bounding box center [376, 474] width 92 height 21
click at [374, 469] on div at bounding box center [376, 474] width 42 height 11
paste div
click at [273, 469] on div at bounding box center [261, 474] width 42 height 11
click at [155, 471] on div "factory_item" at bounding box center [160, 475] width 46 height 8
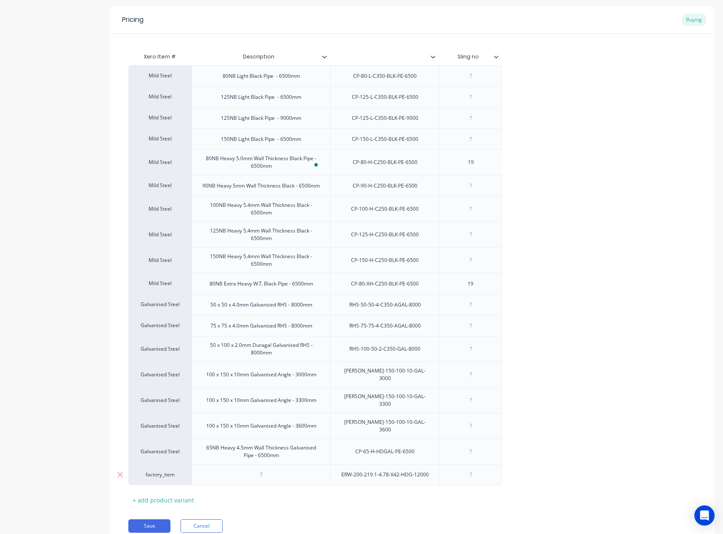
type textarea "x"
click at [155, 471] on div "factory_item" at bounding box center [160, 475] width 46 height 8
type input "GALVANISED STE"
click at [175, 398] on button "Galvanised Steel" at bounding box center [163, 396] width 53 height 13
type textarea "x"
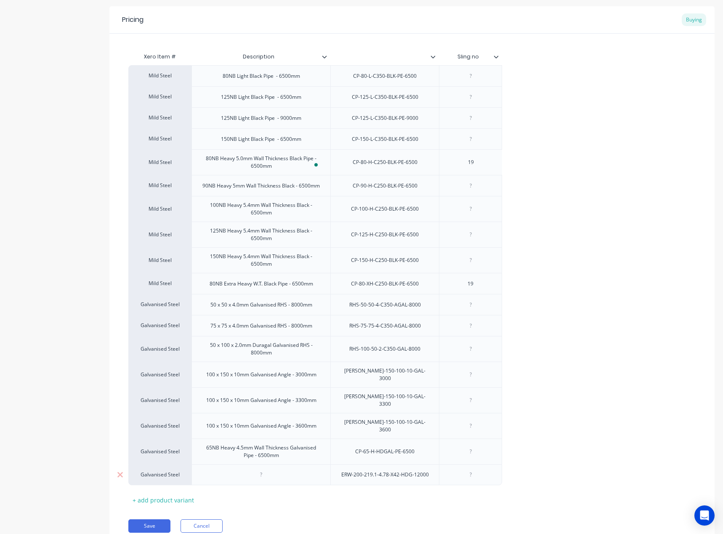
click at [261, 464] on div at bounding box center [260, 474] width 139 height 21
click at [263, 469] on div at bounding box center [261, 474] width 42 height 11
paste div
click at [238, 469] on div "200NB Hot Dip Galvanised Import Pipe" at bounding box center [261, 474] width 104 height 11
click at [231, 469] on div "200NB Hot Dip Galvanised Import Pipe" at bounding box center [261, 474] width 104 height 11
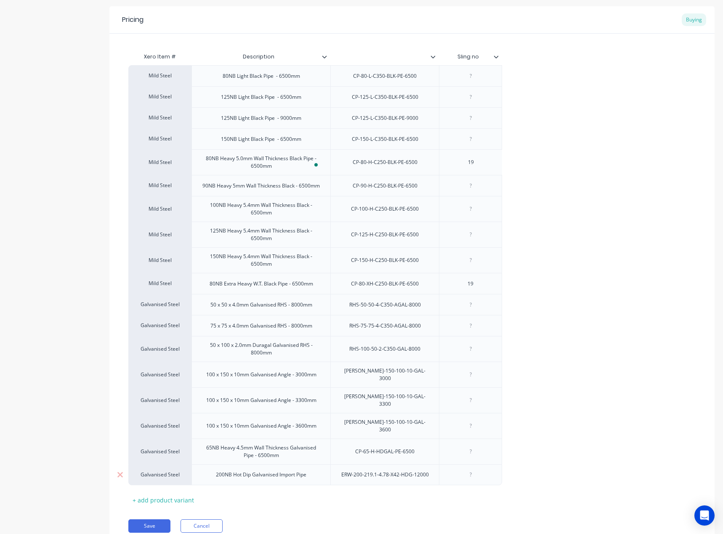
click at [325, 464] on div "200NB Hot Dip Galvanised Import Pipe" at bounding box center [260, 474] width 139 height 21
click at [305, 469] on div "200NB Hot Dip Galvanised Import Pipe" at bounding box center [261, 474] width 104 height 11
click at [314, 464] on div "200NB Hot Dip Galvanised Import Pipe" at bounding box center [260, 474] width 139 height 21
click at [312, 469] on div "200NB Hot Dip Galvanised Import Pipe" at bounding box center [261, 474] width 104 height 11
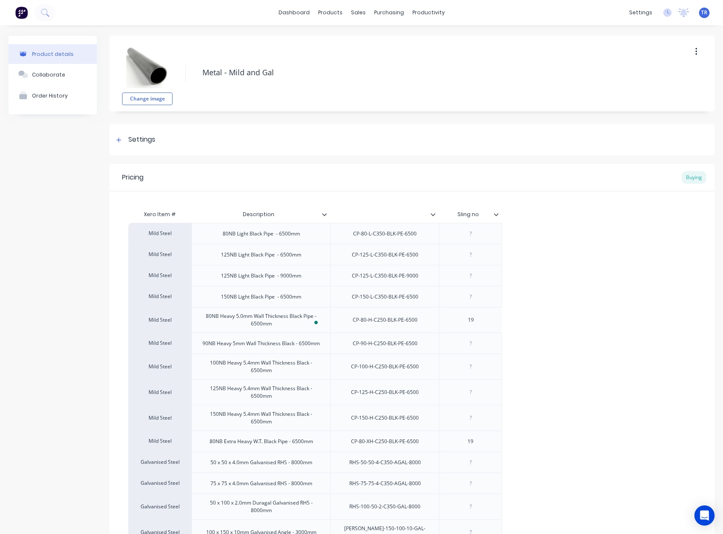
scroll to position [183, 0]
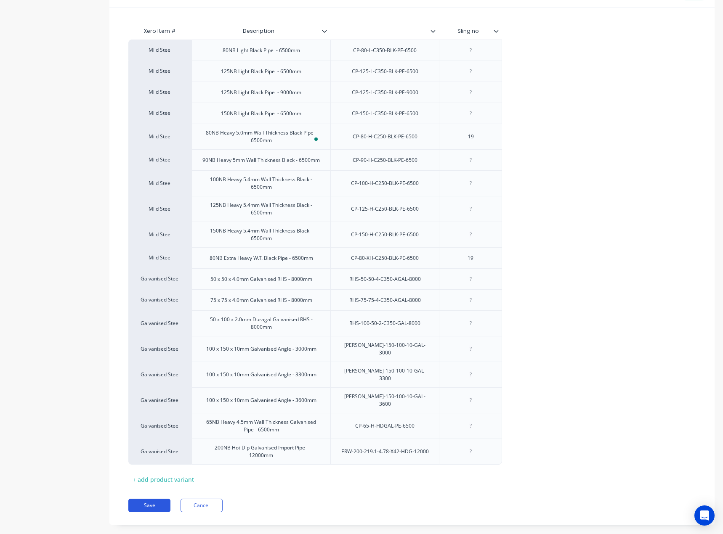
click at [167, 499] on button "Save" at bounding box center [149, 505] width 42 height 13
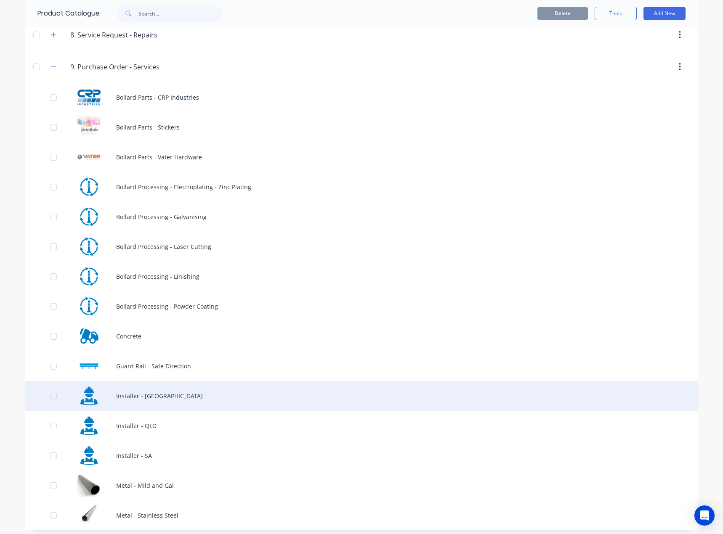
scroll to position [754, 0]
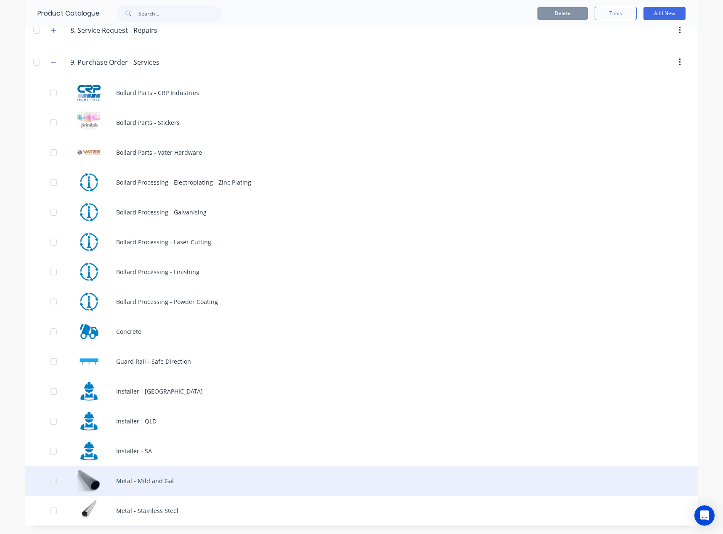
click at [158, 476] on div "Metal - Mild and Gal" at bounding box center [361, 481] width 673 height 30
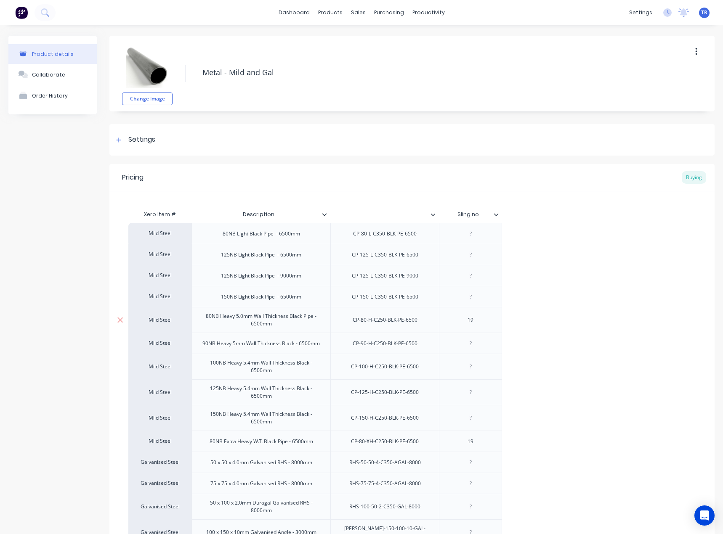
type textarea "x"
click at [148, 137] on div "Settings" at bounding box center [141, 140] width 27 height 11
type textarea "x"
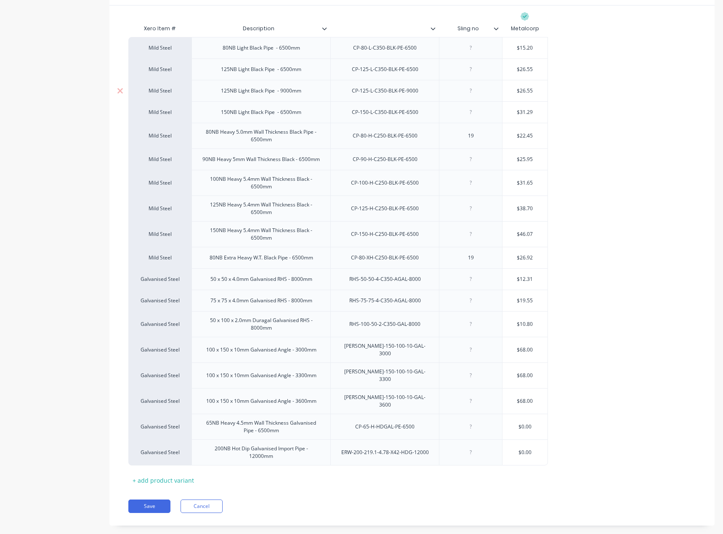
scroll to position [188, 0]
click at [522, 419] on div "$0.00" at bounding box center [524, 424] width 45 height 21
type input "$0.00"
click at [527, 447] on input "$0.00" at bounding box center [524, 451] width 45 height 8
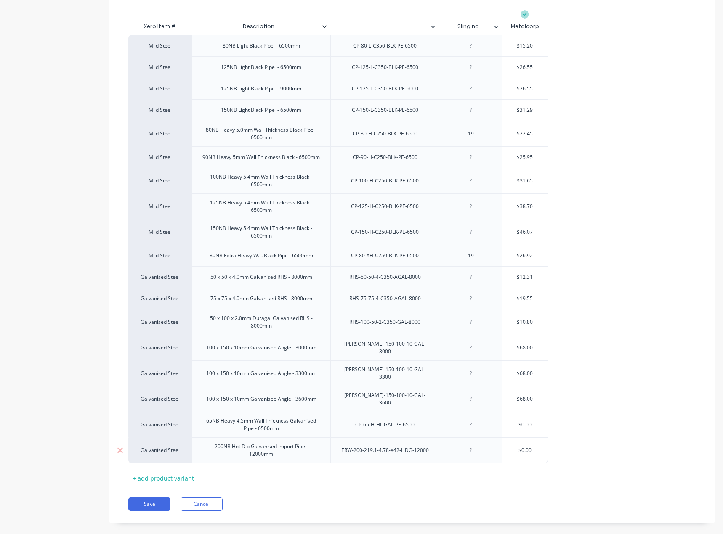
click at [527, 447] on input "$0.00" at bounding box center [524, 451] width 45 height 8
paste input "57.98"
type input "57.98"
type textarea "x"
type input "57.98"
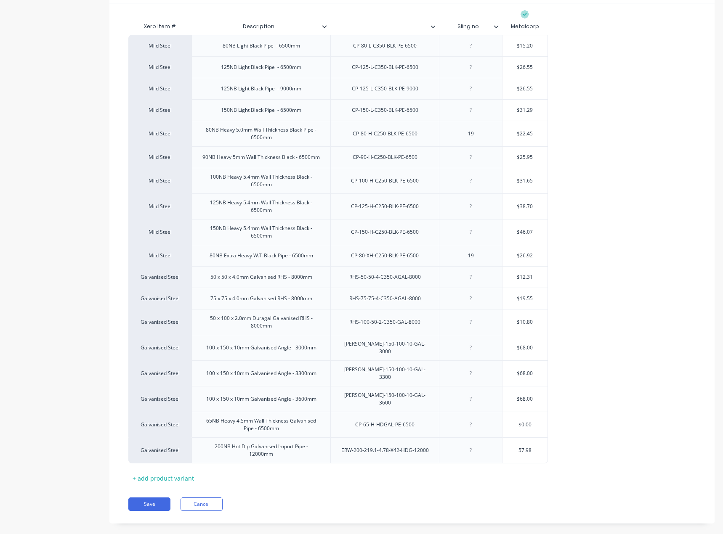
click at [519, 460] on div "Xero Item # Description Sling no Metalcorp Mild Steel 80NB Light Black Pipe - 6…" at bounding box center [411, 251] width 567 height 467
click at [531, 421] on input "$0.00" at bounding box center [524, 425] width 45 height 8
type input "$1"
type textarea "x"
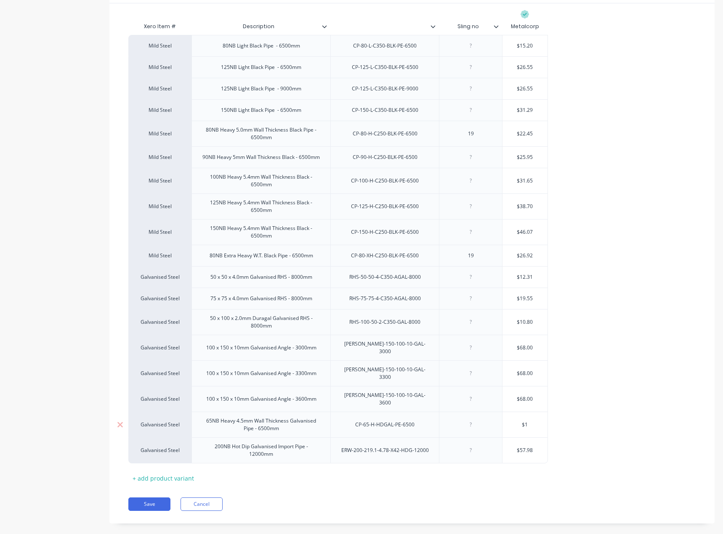
type input "$16"
type textarea "x"
type input "$16."
type textarea "x"
type input "$16.9"
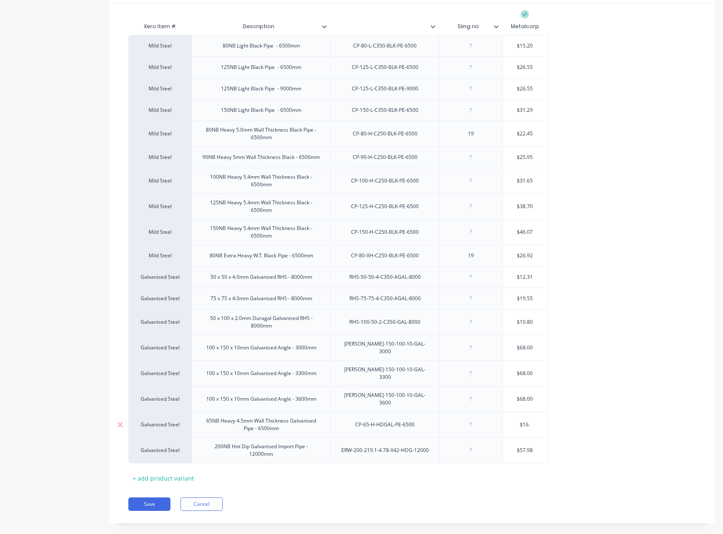
type textarea "x"
type input "$16.96"
type textarea "x"
type input "$16.96"
click at [590, 423] on div "Mild Steel 80NB Light Black Pipe - 6500mm CP-80-L-C350-BLK-PE-6500 $15.20 Mild …" at bounding box center [411, 249] width 567 height 429
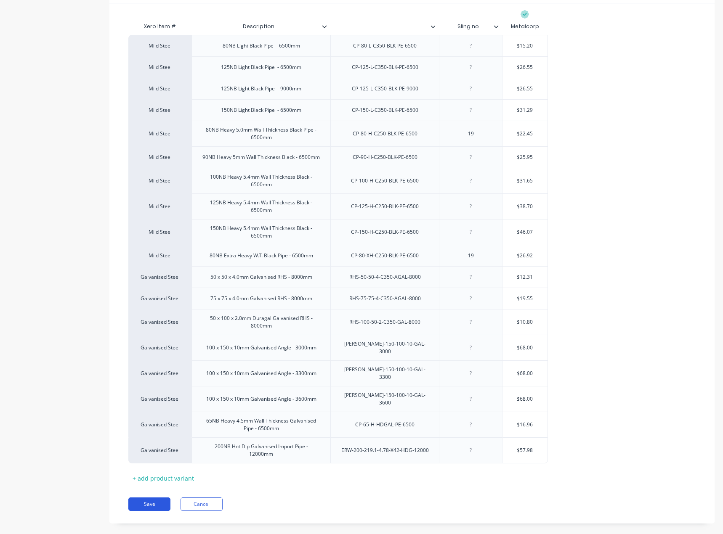
click at [139, 498] on button "Save" at bounding box center [149, 504] width 42 height 13
type textarea "x"
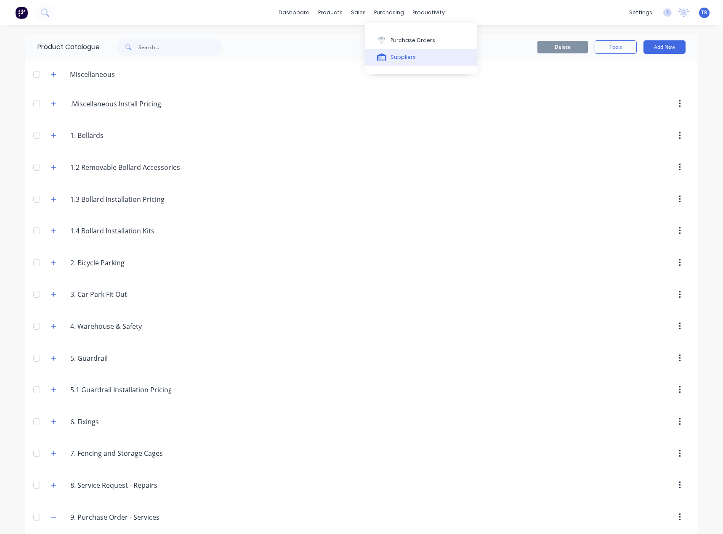
click at [400, 55] on div "Suppliers" at bounding box center [402, 57] width 25 height 8
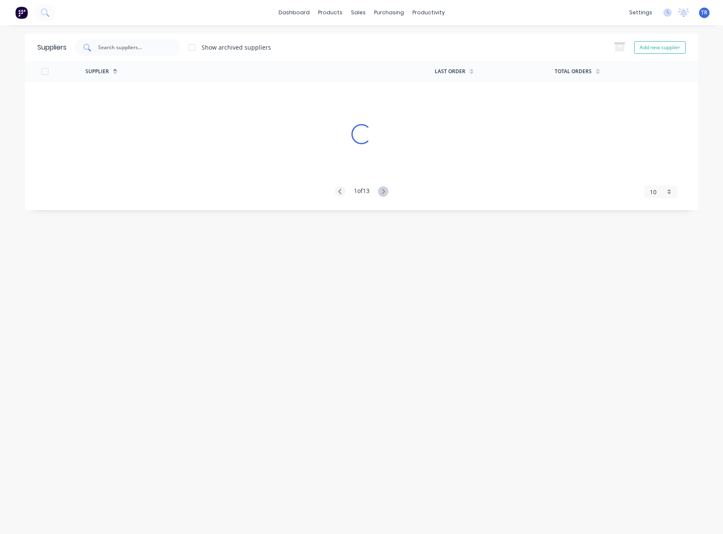
click at [168, 51] on div at bounding box center [127, 47] width 105 height 17
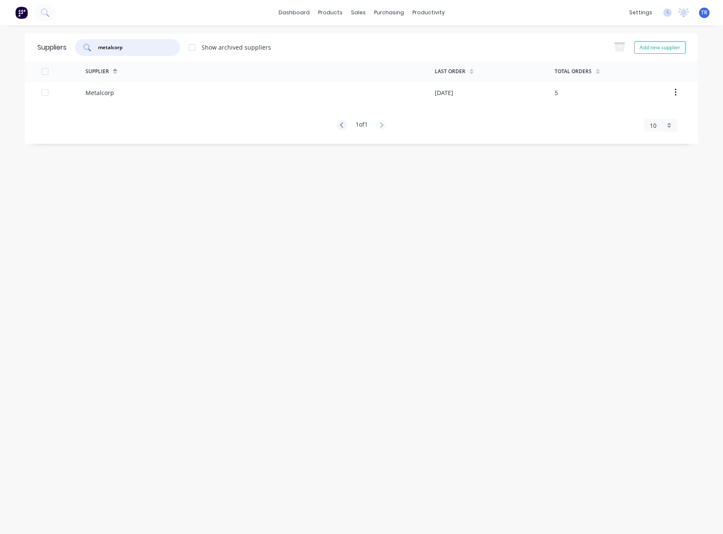
type input "metalcorp"
click at [136, 93] on div "Metalcorp" at bounding box center [259, 92] width 349 height 21
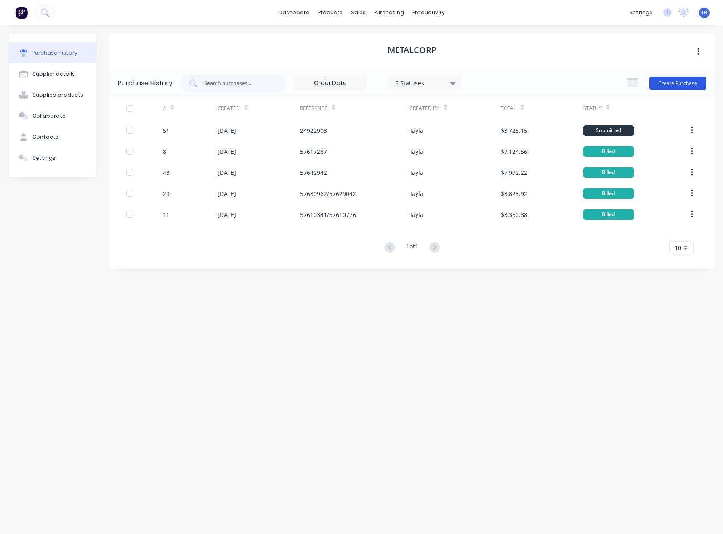
click at [672, 78] on button "Create Purchase" at bounding box center [677, 83] width 57 height 13
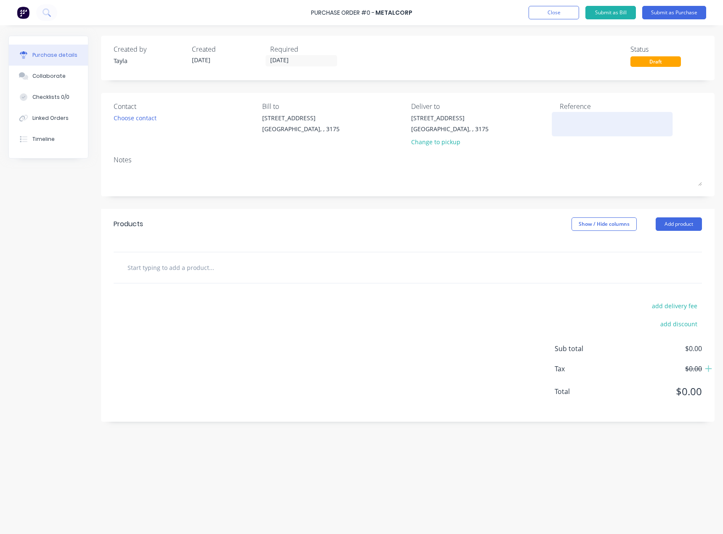
click at [585, 121] on textarea at bounding box center [611, 123] width 105 height 19
type textarea "x"
type textarea "T"
type textarea "x"
type textarea "Ta"
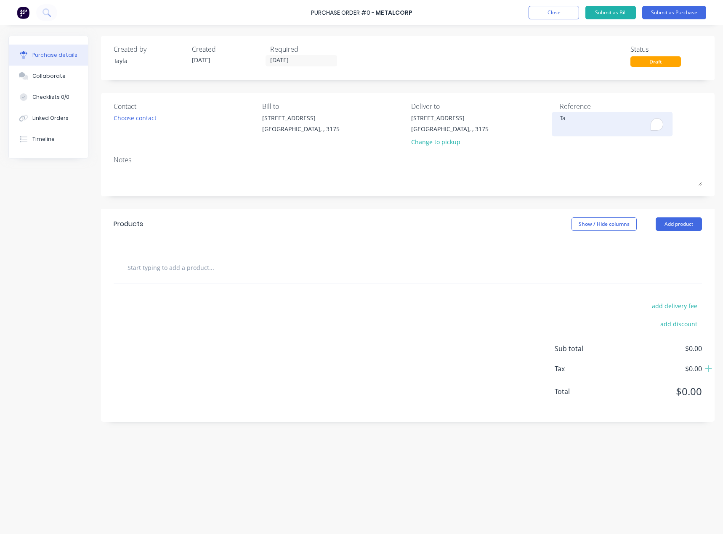
type textarea "x"
type textarea "Tay"
type textarea "x"
type textarea "Taya"
type textarea "x"
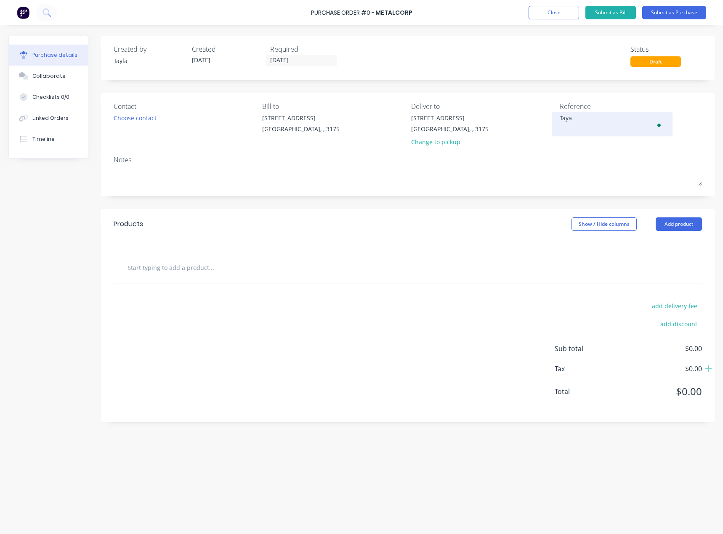
type textarea "Tay"
type textarea "x"
type textarea "Tayl"
type textarea "x"
type textarea "Tayla"
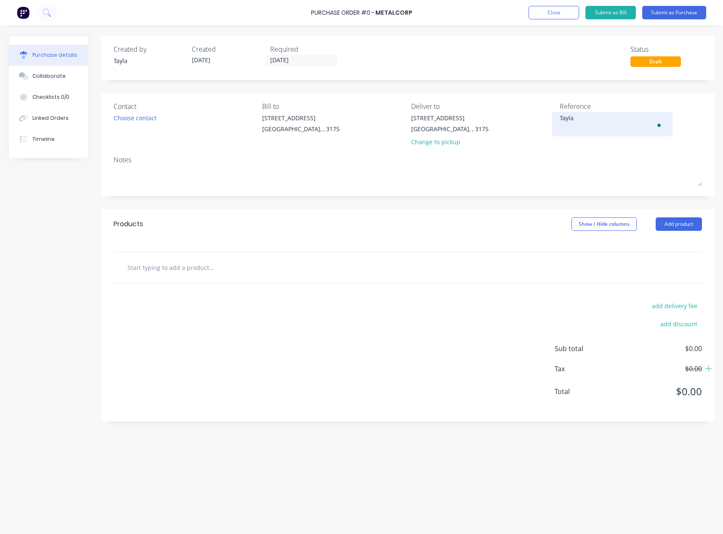
type textarea "x"
type textarea "Tayla Va"
type textarea "x"
type textarea "Tayla Vai"
type textarea "x"
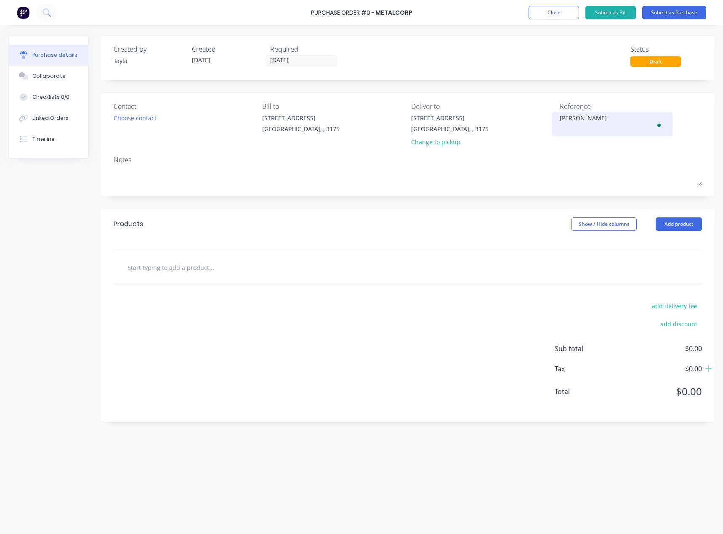
type textarea "Tayla Vai"
type textarea "x"
type textarea "Tayla Vai"
type textarea "x"
type textarea "Tayla Va"
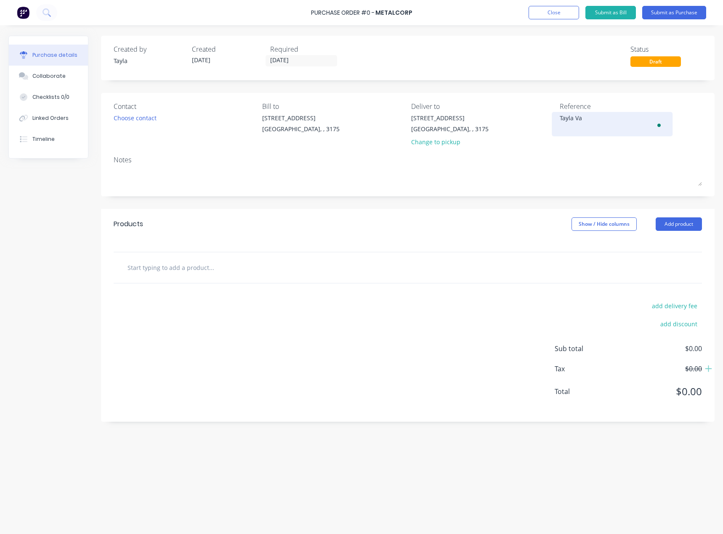
type textarea "x"
type textarea "Tayla V"
type textarea "x"
type textarea "Tayla Vi"
type textarea "x"
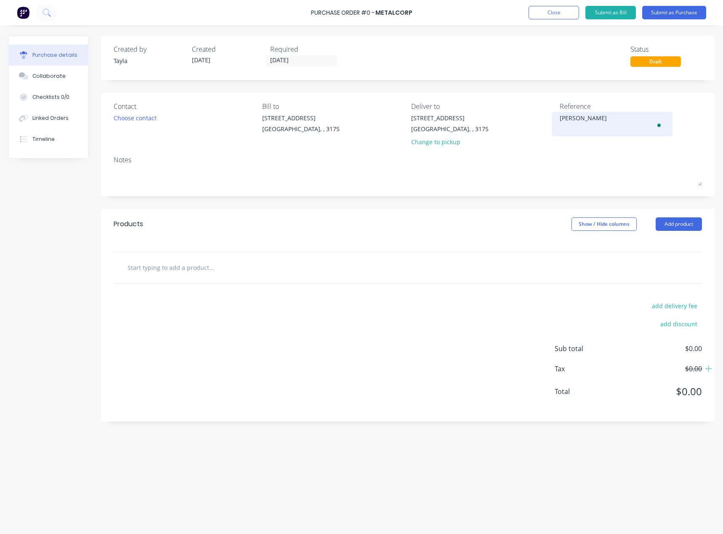
type textarea "Tayla Via"
type textarea "x"
type textarea "Tayla Via"
type textarea "x"
type textarea "Tayla Via E"
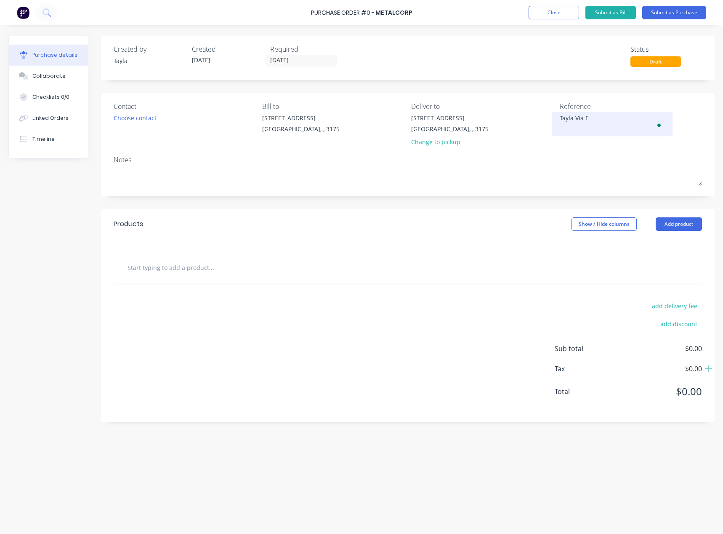
type textarea "x"
type textarea "Tayla Via Em"
type textarea "x"
type textarea "Tayla Via Ema"
type textarea "x"
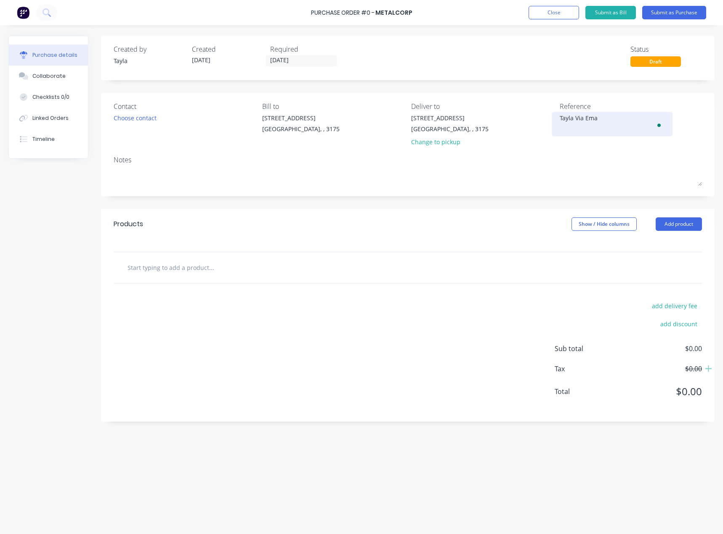
type textarea "Tayla Via Emai"
type textarea "x"
type textarea "Tayla Via Email"
type textarea "x"
type textarea "Tayla Via Email"
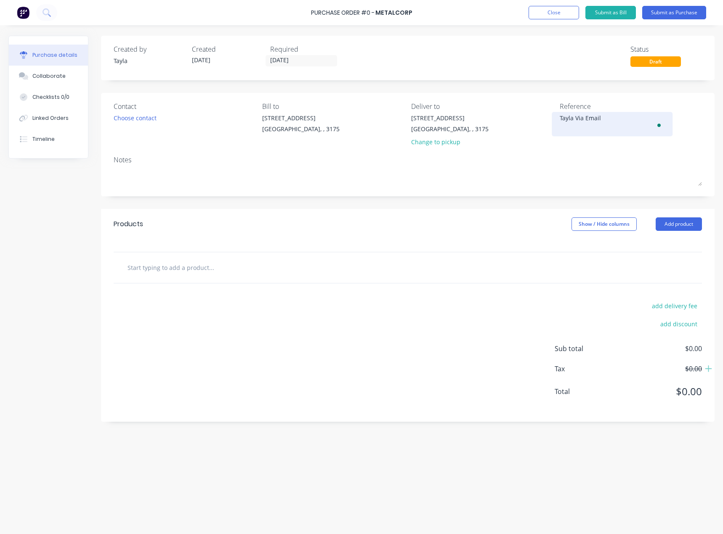
type textarea "x"
type textarea "Tayla Via Email 1"
type textarea "x"
type textarea "Tayla Via Email 11"
type textarea "x"
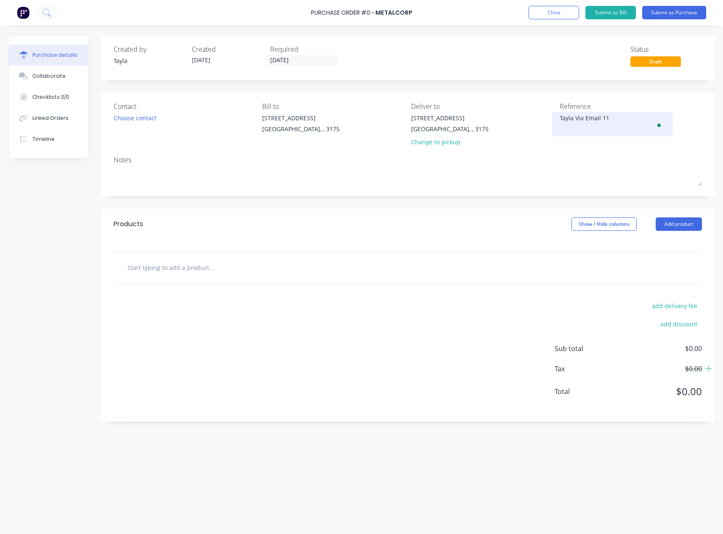
type textarea "Tayla Via Email 11-"
type textarea "x"
type textarea "Tayla Via Email 11"
type textarea "x"
type textarea "Tayla Via Email 11/"
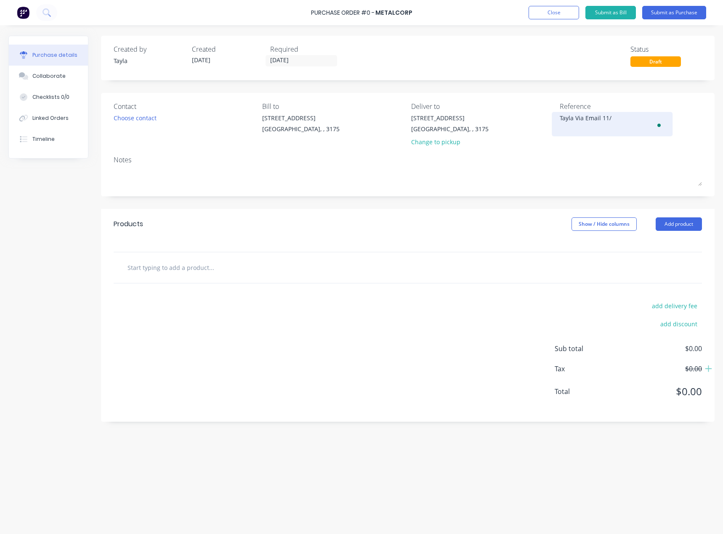
type textarea "x"
type textarea "Tayla Via Email 11/0"
type textarea "x"
type textarea "Tayla Via Email 11/08"
type textarea "x"
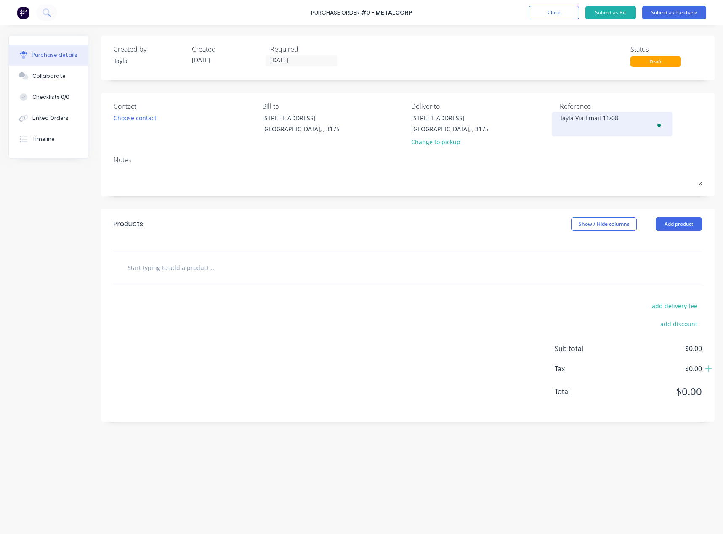
type textarea "Tayla Via Email 11/08/"
type textarea "x"
type textarea "Tayla Via Email 11/08/1"
type textarea "x"
type textarea "Tayla Via Email 11/08/"
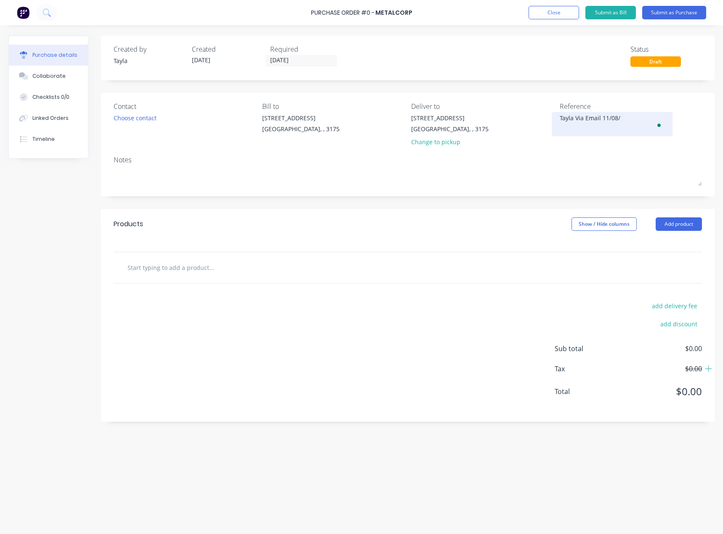
type textarea "x"
type textarea "Tayla Via Email 11/08/2"
type textarea "x"
type textarea "Tayla Via Email 11/08/25"
type textarea "x"
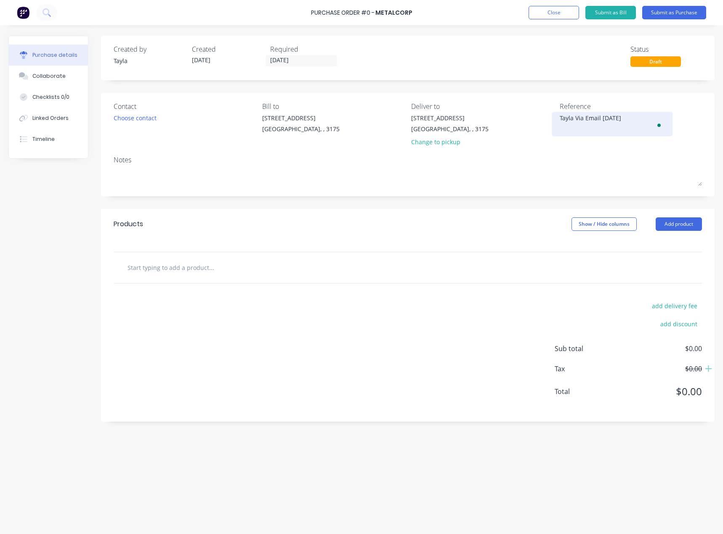
type textarea "Tayla Via Email 11/08/25"
click at [589, 117] on textarea "Tayla Via Email 11/08/25" at bounding box center [611, 123] width 105 height 19
type textarea "x"
click at [589, 117] on textarea "Tayla Via Email 11/08/25" at bounding box center [611, 123] width 105 height 19
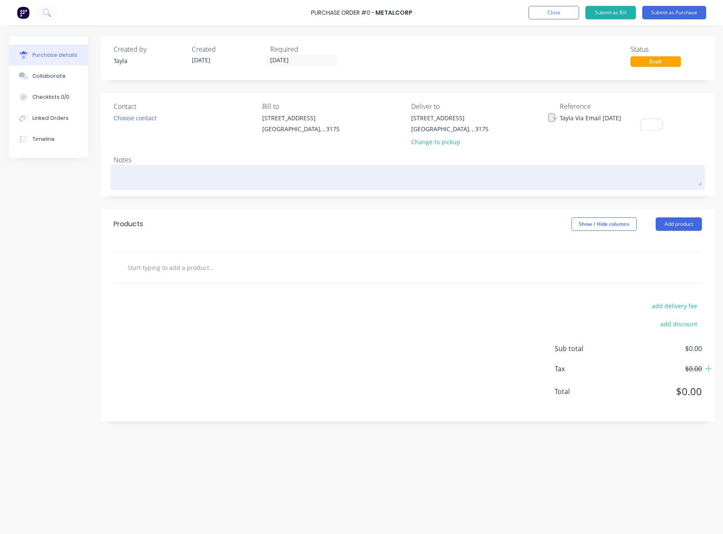
type textarea "Tayla Via Email 11/08/25"
type textarea "x"
type textarea "Tayla Via Email 11/08/25"
click at [200, 177] on textarea at bounding box center [408, 176] width 588 height 19
paste textarea "Tayla Via Email 11/08/25"
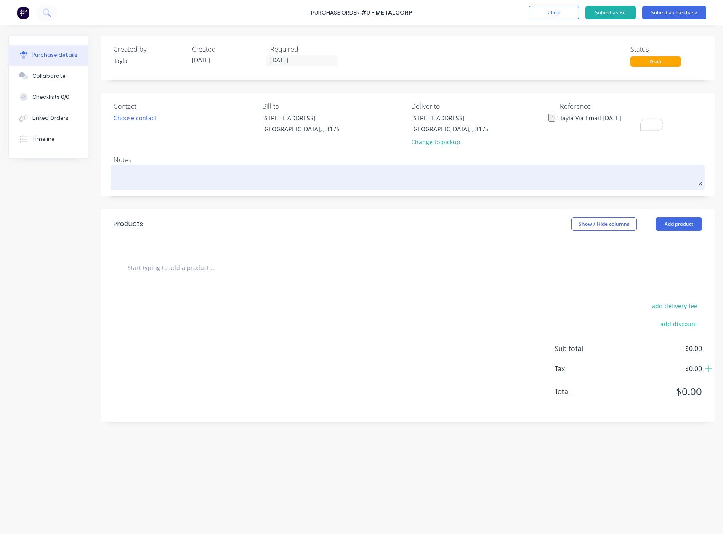
type textarea "x"
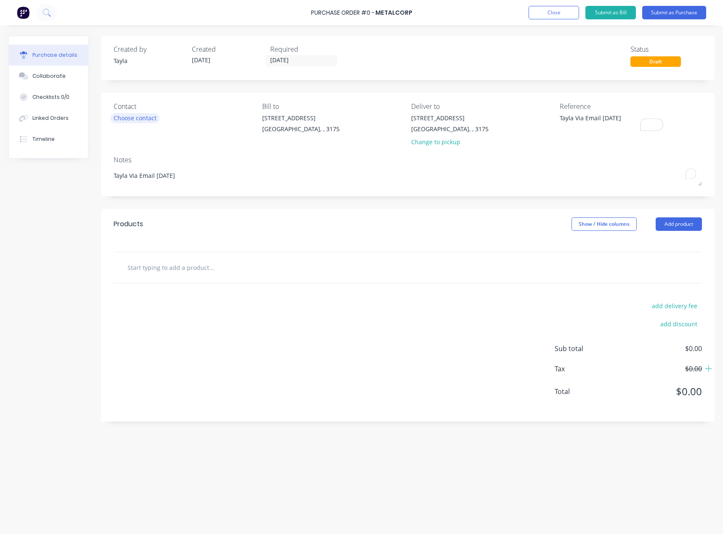
type textarea "Tayla Via Email 11/08/25"
type textarea "x"
type textarea "Tayla Via Email 11/08/25"
click at [143, 120] on div "Choose contact" at bounding box center [135, 118] width 43 height 9
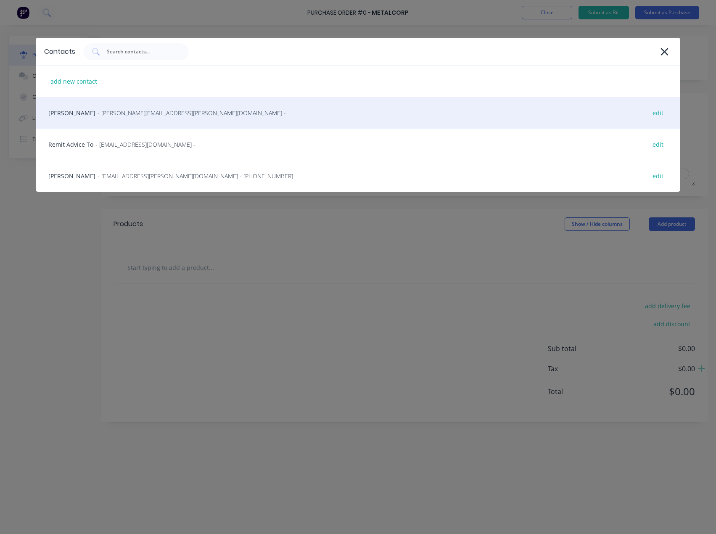
click at [140, 127] on div "Jason McGrath - jason.mcgrath@bluescopesteel.com - edit" at bounding box center [358, 113] width 645 height 32
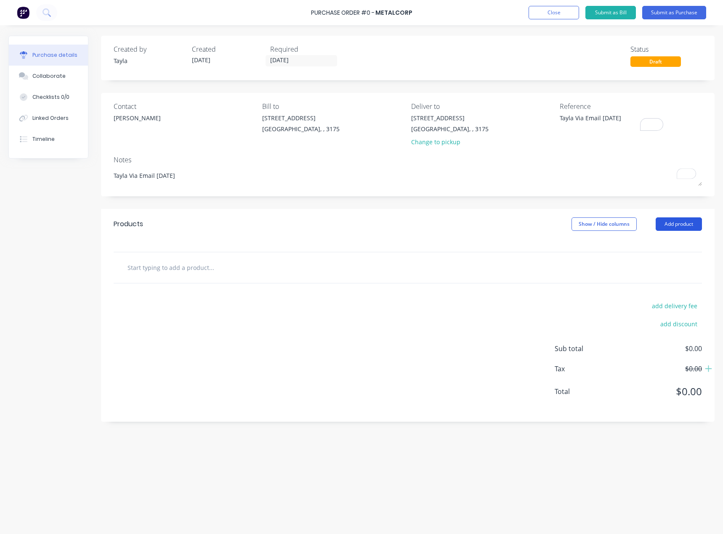
click at [674, 223] on button "Add product" at bounding box center [678, 223] width 46 height 13
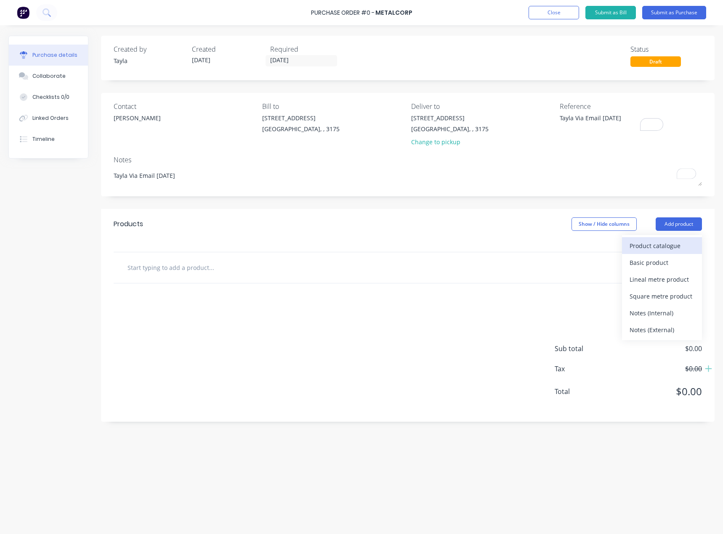
click at [654, 247] on div "Product catalogue" at bounding box center [661, 246] width 65 height 12
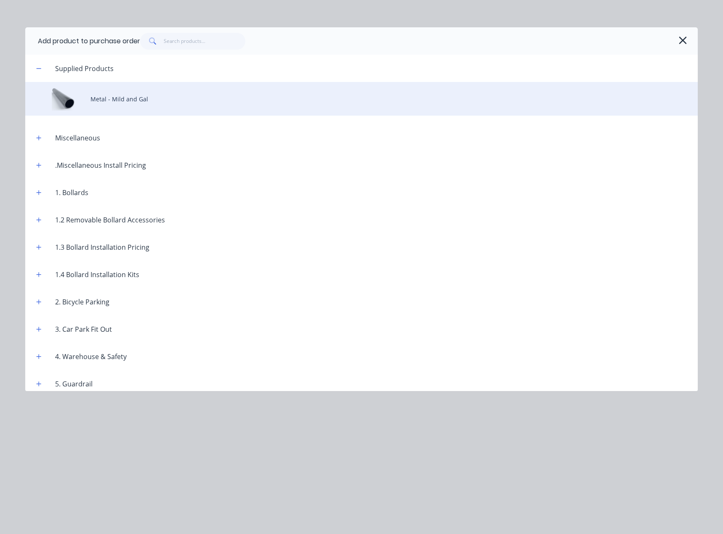
click at [83, 102] on div "Metal - Mild and Gal" at bounding box center [361, 99] width 672 height 34
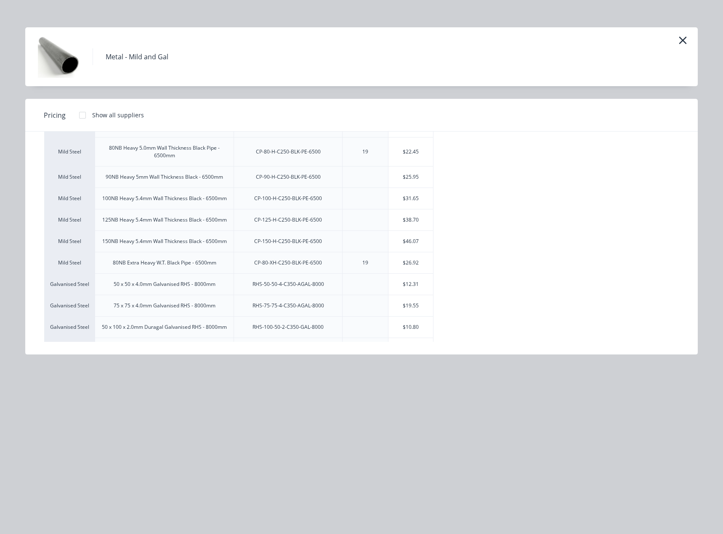
scroll to position [223, 0]
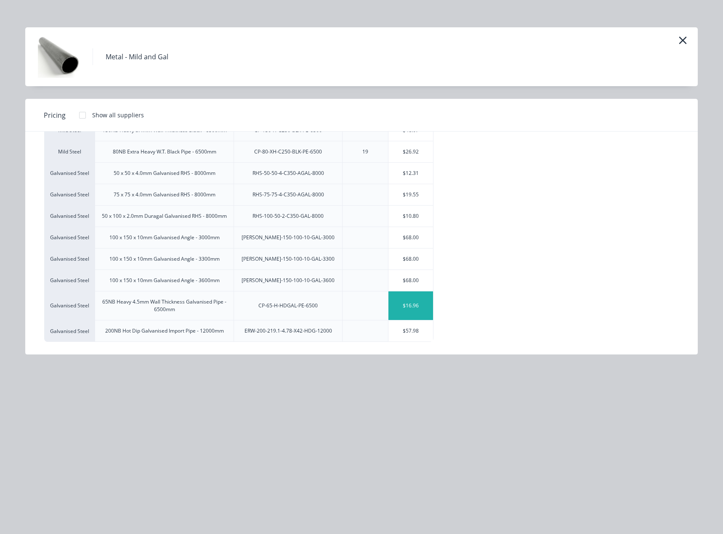
click at [413, 310] on div "$16.96" at bounding box center [410, 305] width 45 height 29
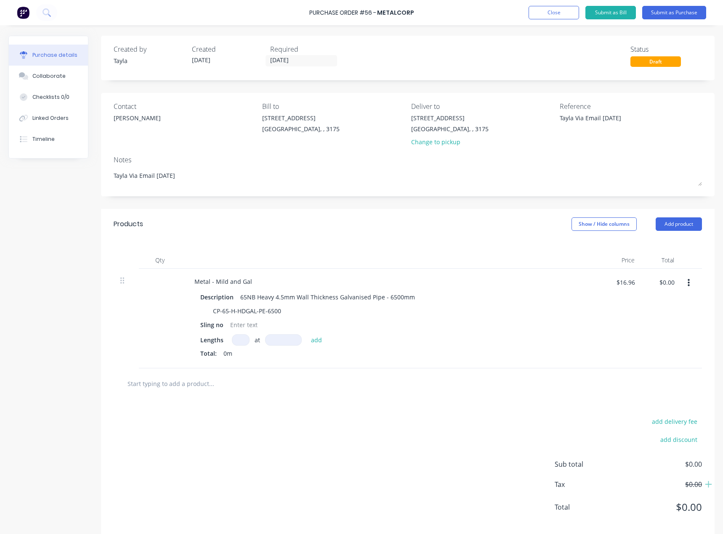
click at [238, 339] on input at bounding box center [241, 339] width 18 height 11
type textarea "x"
type input "2"
type textarea "x"
type input "23"
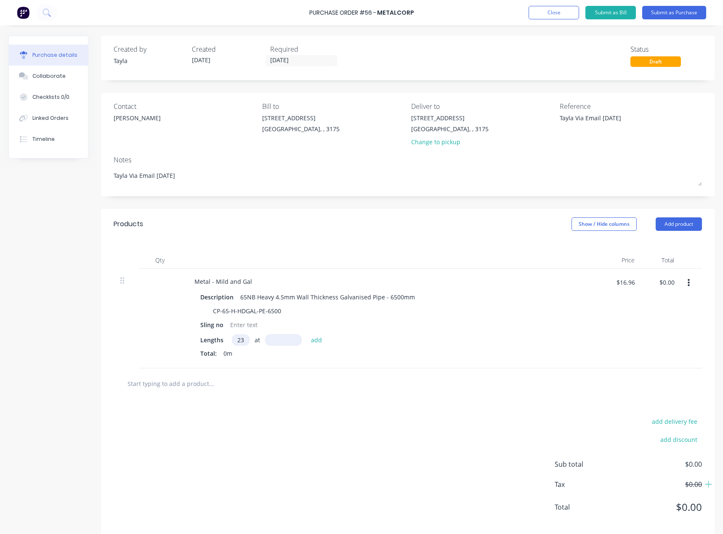
click at [280, 342] on input at bounding box center [283, 339] width 37 height 11
click at [281, 343] on input at bounding box center [283, 339] width 37 height 11
click at [281, 342] on input at bounding box center [283, 339] width 37 height 11
type textarea "x"
type input "6"
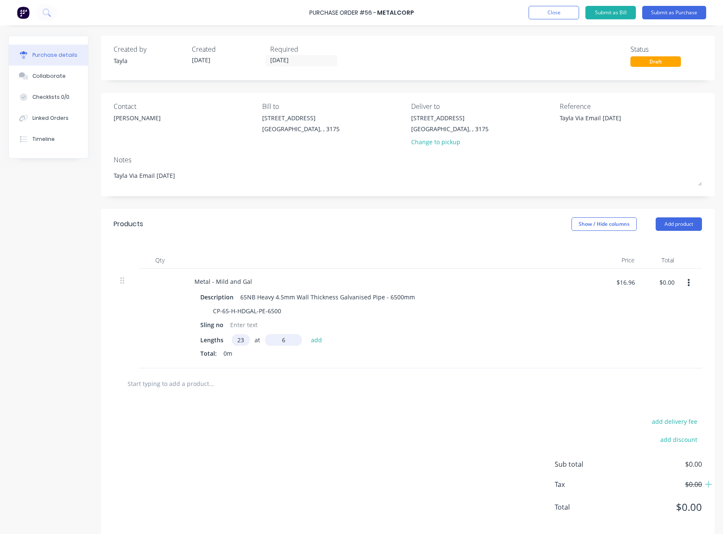
type textarea "x"
type input "65"
type textarea "x"
type input "650"
type textarea "x"
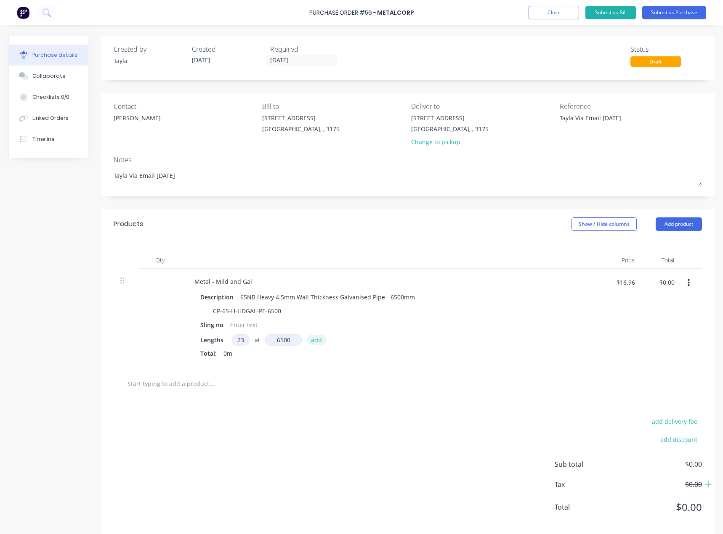
type input "6500"
type textarea "x"
type input "6500mm"
click at [314, 337] on button "add" at bounding box center [317, 340] width 20 height 10
type textarea "x"
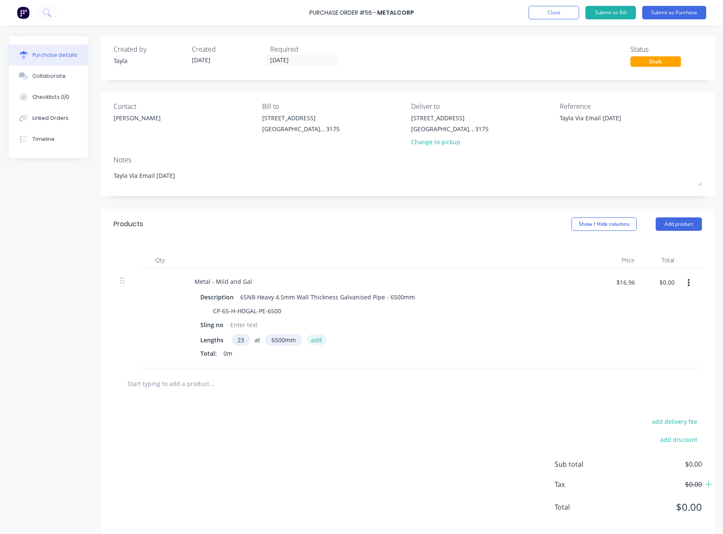
type input "$2,535.52"
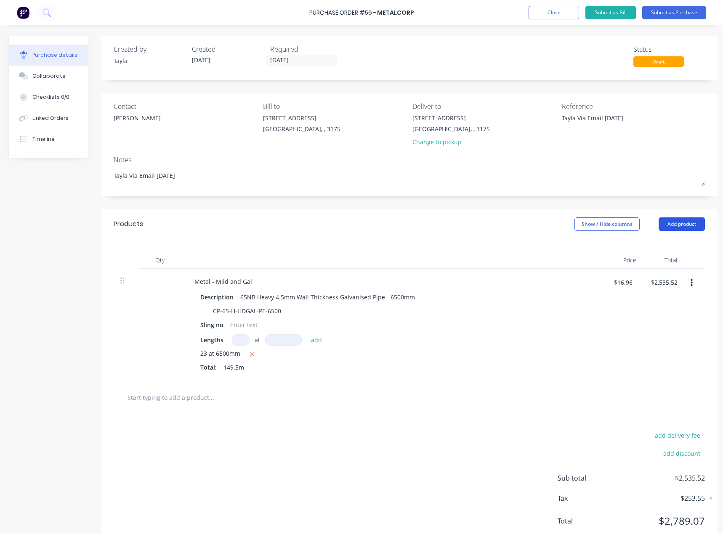
click at [674, 229] on button "Add product" at bounding box center [681, 223] width 46 height 13
click at [682, 249] on div "Product catalogue" at bounding box center [664, 246] width 65 height 12
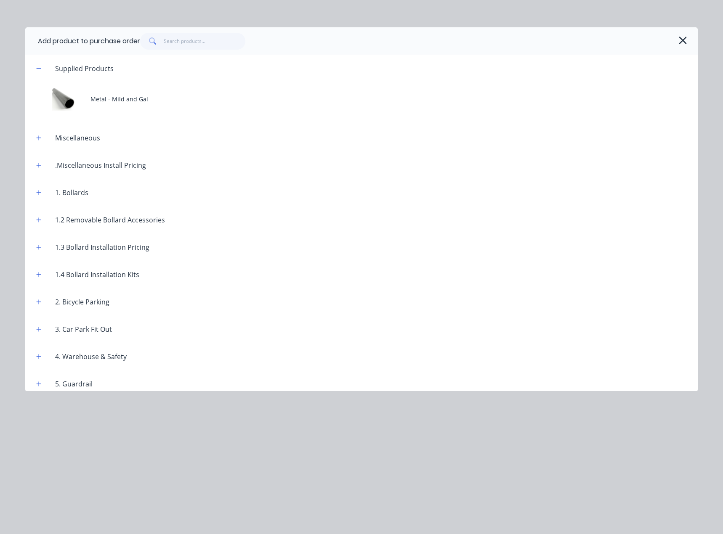
click at [140, 80] on header "Supplied Products" at bounding box center [361, 68] width 672 height 27
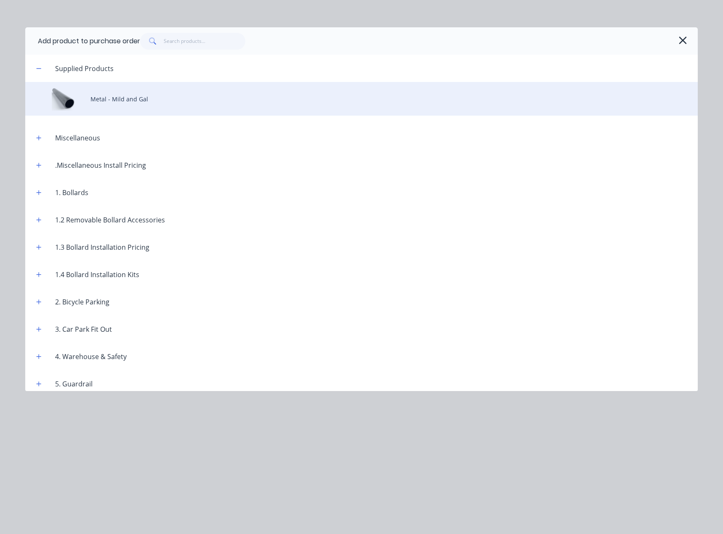
click at [133, 93] on div "Metal - Mild and Gal" at bounding box center [361, 99] width 672 height 34
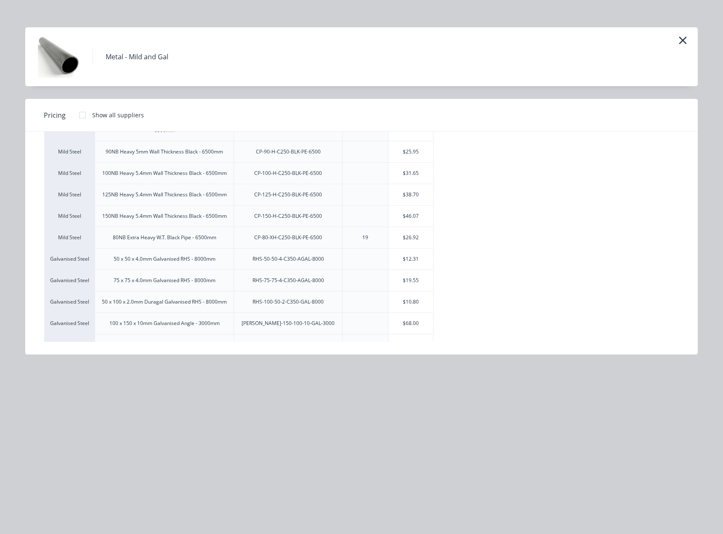
scroll to position [223, 0]
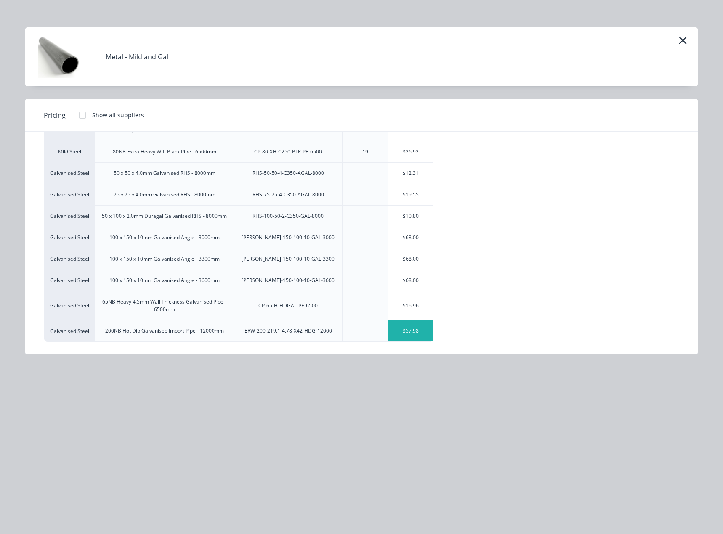
click at [398, 333] on div "$57.98" at bounding box center [410, 331] width 45 height 21
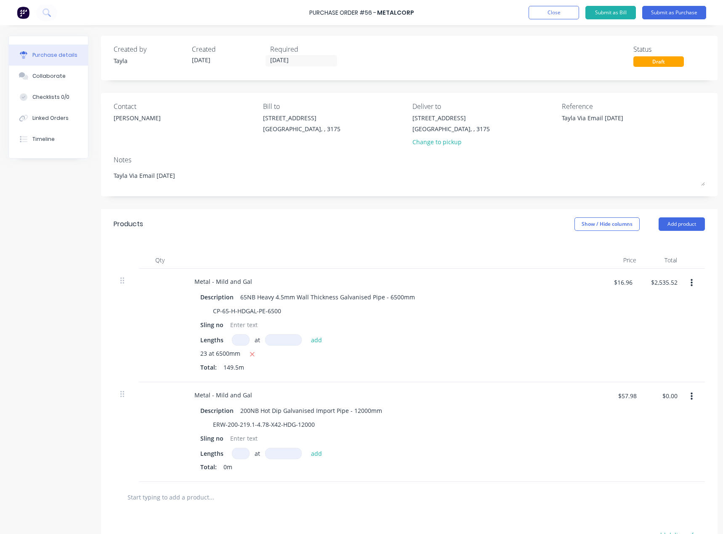
click at [233, 454] on input at bounding box center [241, 453] width 18 height 11
type textarea "x"
type input "4"
type textarea "x"
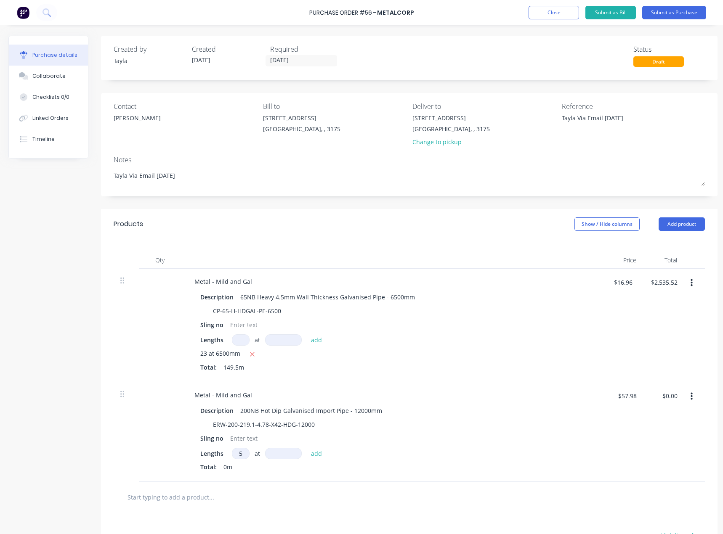
type input "5"
click at [293, 451] on input at bounding box center [283, 453] width 37 height 11
type textarea "x"
type input "1"
type textarea "x"
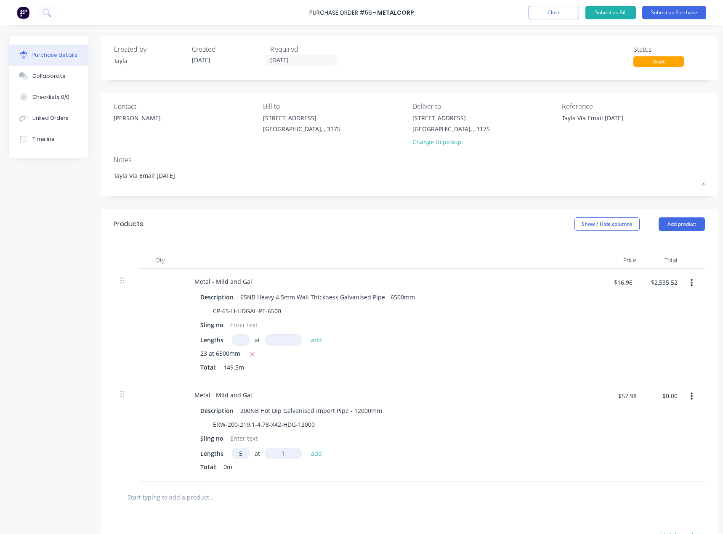
type input "12"
type textarea "x"
type input "120"
type textarea "x"
type input "1200"
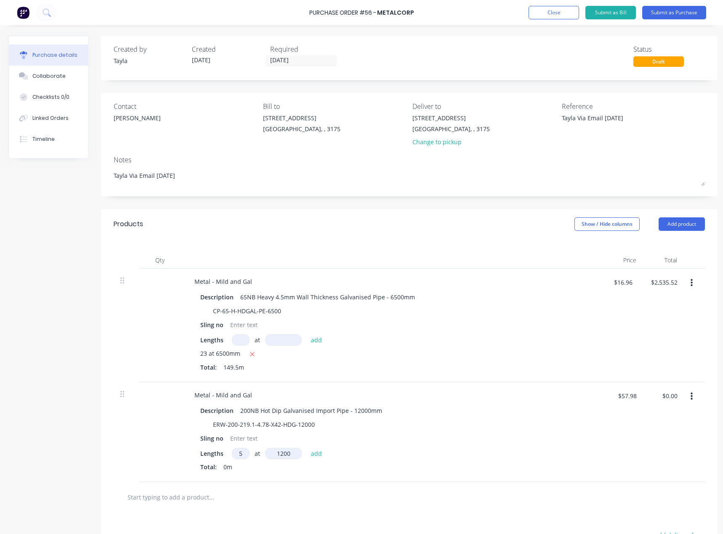
type textarea "x"
type input "12000"
type textarea "x"
type input "12000mm"
click at [307, 455] on button "add" at bounding box center [317, 453] width 20 height 10
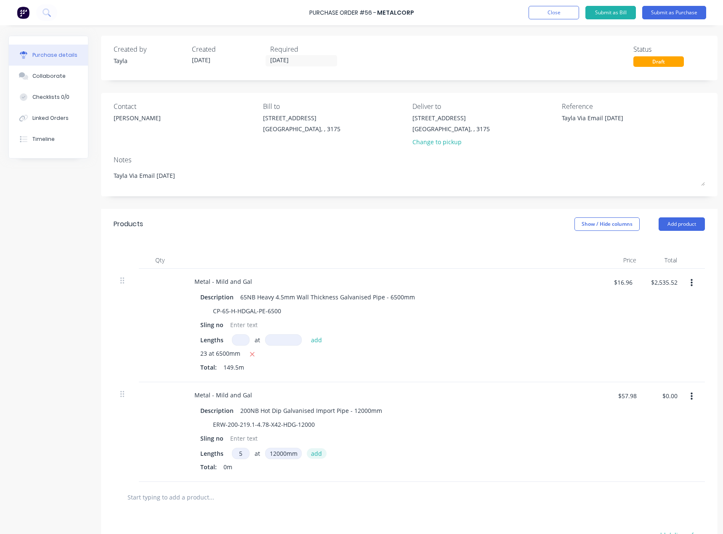
type textarea "x"
type input "$3,478.80"
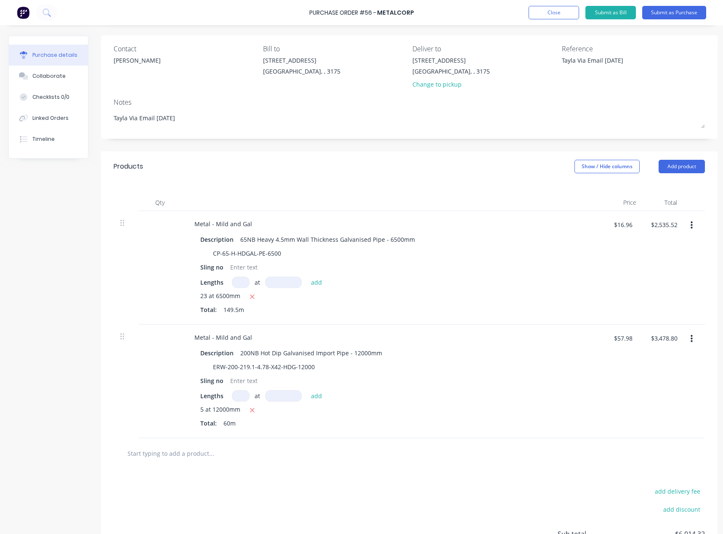
scroll to position [146, 0]
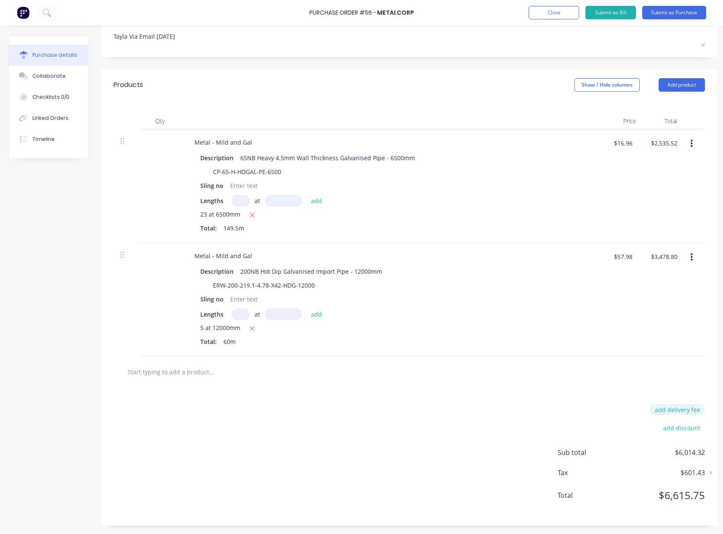
click at [682, 404] on button "add delivery fee" at bounding box center [676, 409] width 55 height 11
type textarea "x"
click at [665, 407] on input "11/08/25" at bounding box center [669, 409] width 50 height 13
type input "133"
type textarea "x"
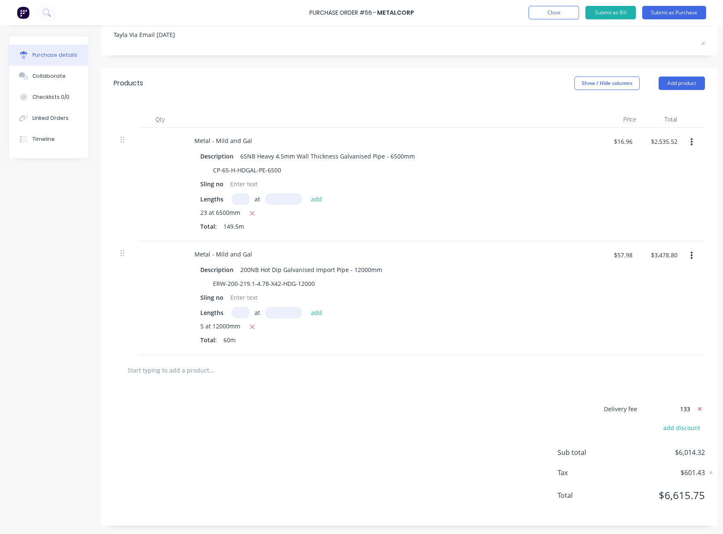
type input "$133.00"
click at [568, 408] on div "Delivery fee $133.00" at bounding box center [630, 409] width 147 height 13
drag, startPoint x: 656, startPoint y: 13, endPoint x: 572, endPoint y: 125, distance: 140.1
click at [573, 125] on div "Purchase Order #56 - Metalcorp Add product Close Submit as Bill Submit as Purch…" at bounding box center [361, 267] width 723 height 534
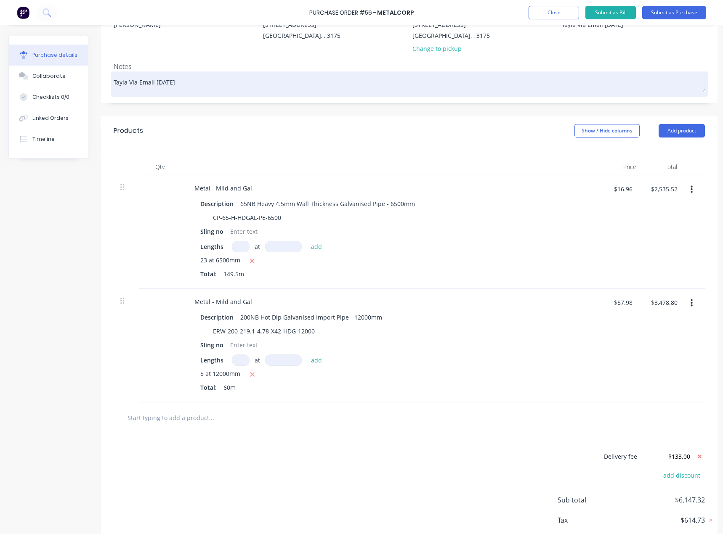
scroll to position [0, 0]
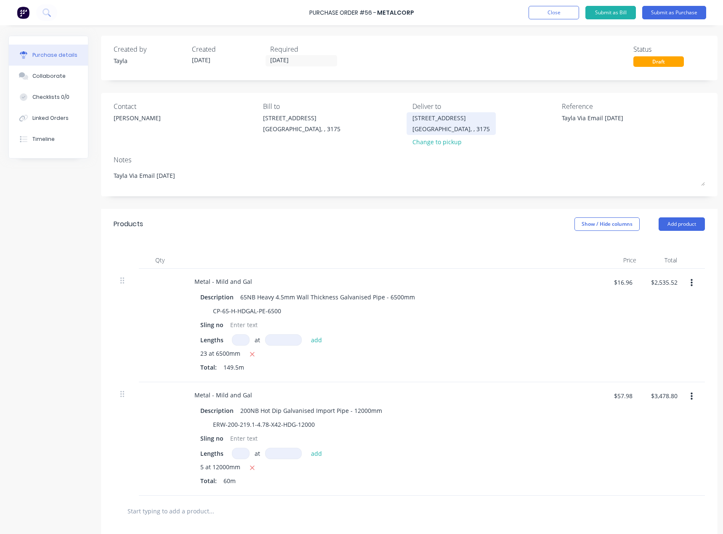
click at [477, 128] on div "Dandenong South, , 3175" at bounding box center [450, 129] width 77 height 9
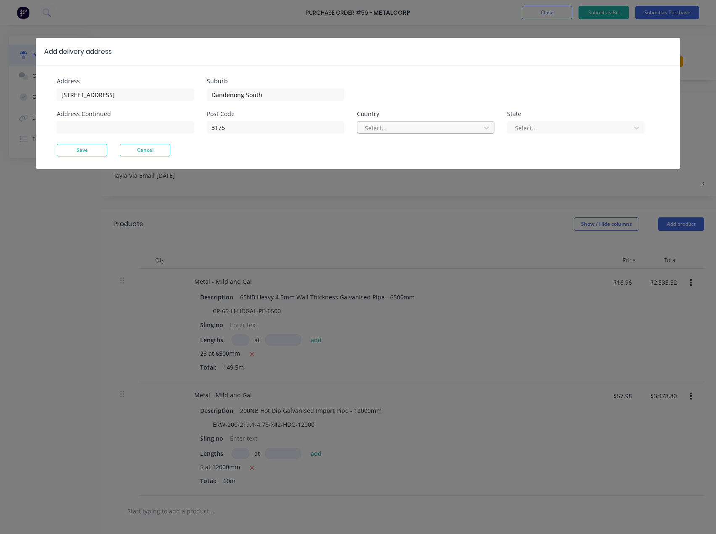
click at [390, 127] on div at bounding box center [420, 128] width 112 height 11
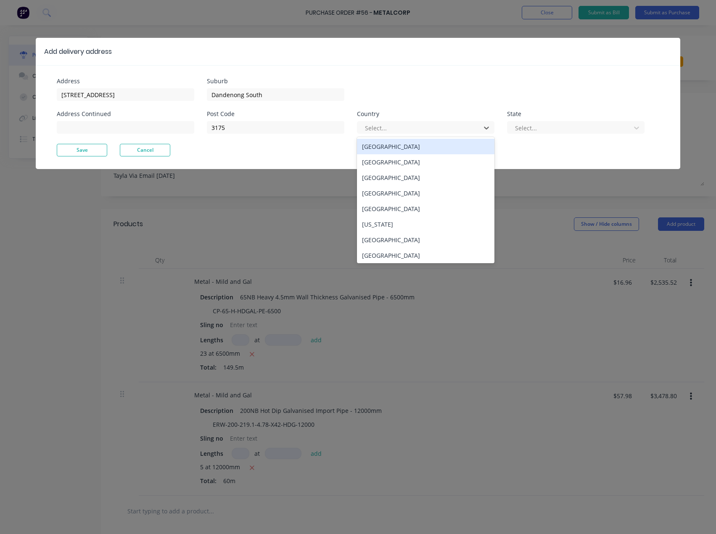
click at [397, 149] on div "Australia" at bounding box center [426, 147] width 138 height 16
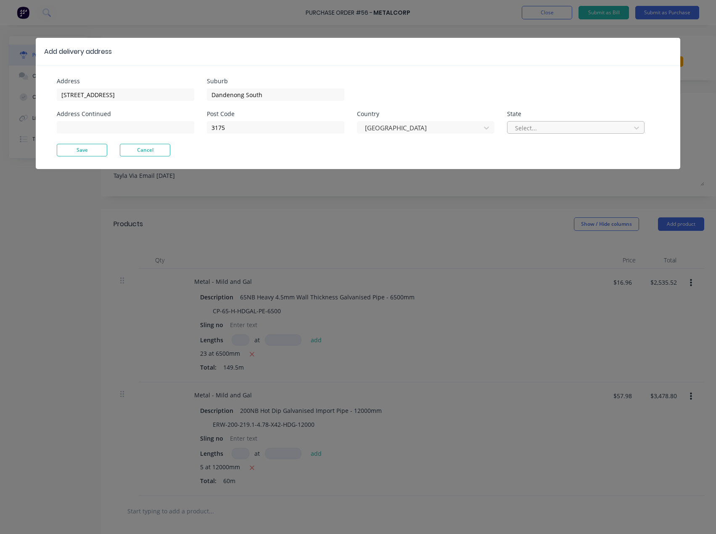
click at [541, 125] on div at bounding box center [570, 128] width 112 height 11
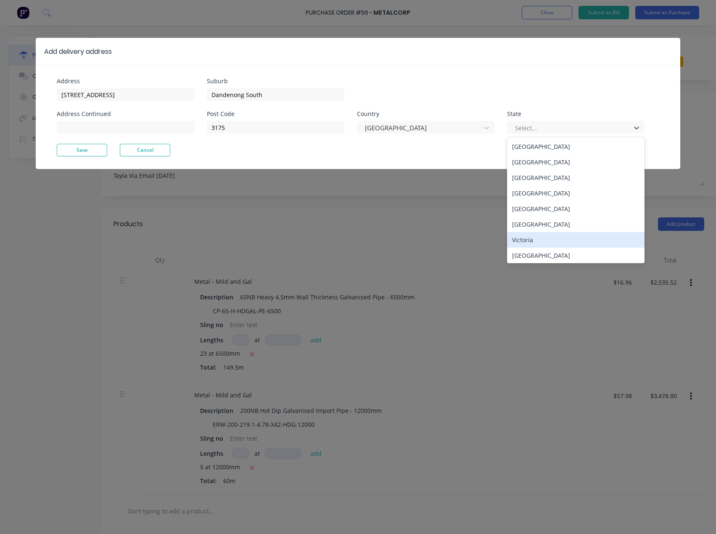
click at [549, 239] on div "Victoria" at bounding box center [576, 240] width 138 height 16
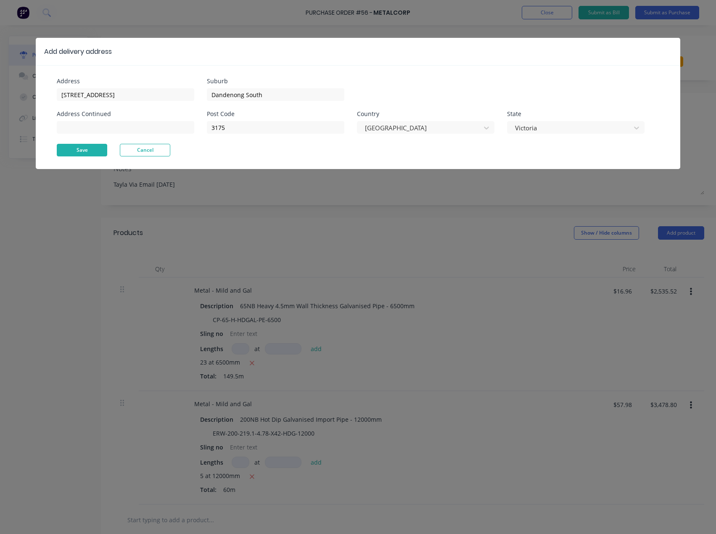
click at [92, 149] on button "Save" at bounding box center [82, 150] width 50 height 13
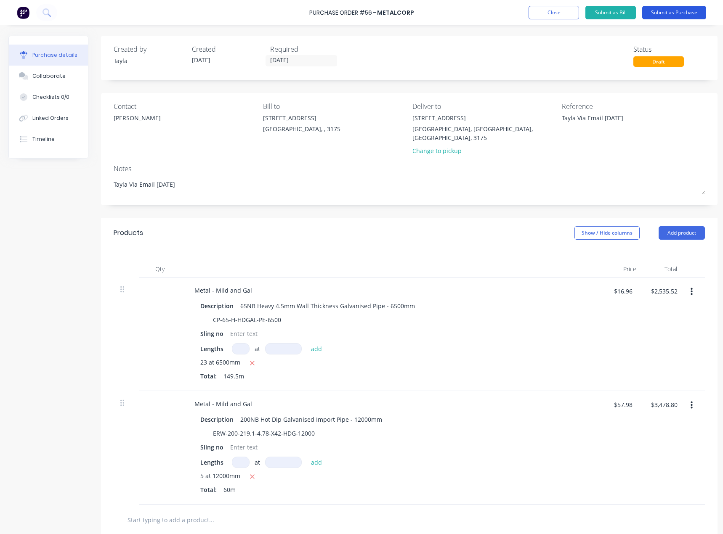
click at [673, 12] on button "Submit as Purchase" at bounding box center [674, 12] width 64 height 13
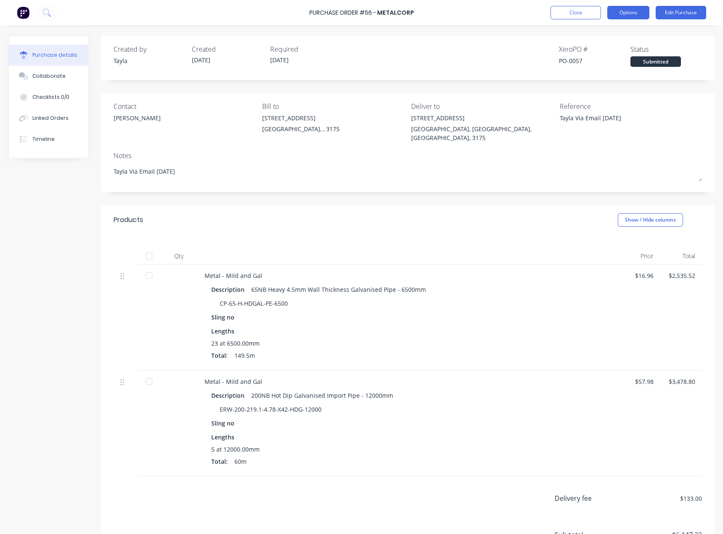
click at [626, 13] on button "Options" at bounding box center [628, 12] width 42 height 13
click at [676, 12] on button "Edit Purchase" at bounding box center [680, 12] width 50 height 13
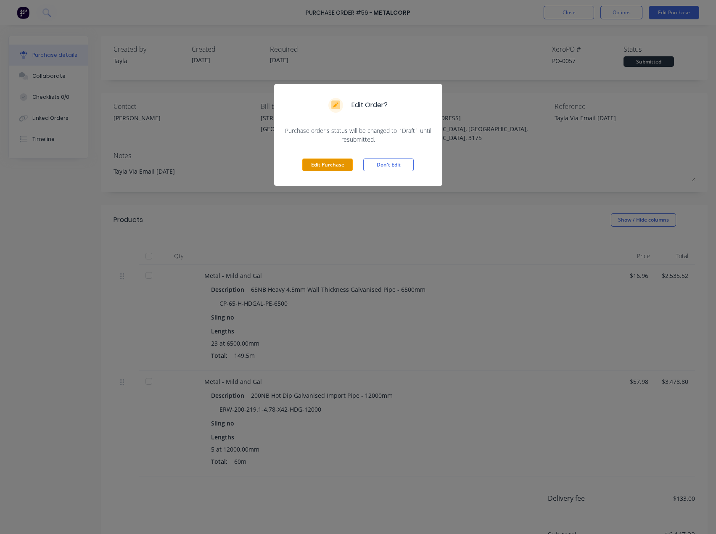
click at [339, 169] on button "Edit Purchase" at bounding box center [327, 165] width 50 height 13
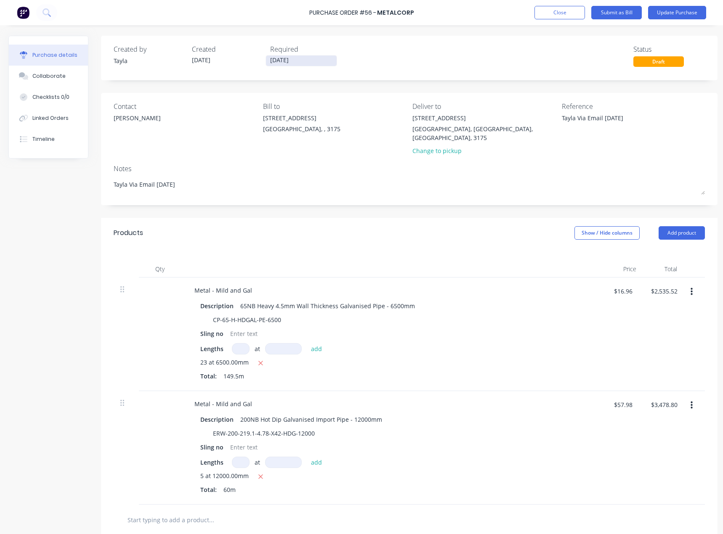
click at [297, 57] on input "11/08/25" at bounding box center [301, 61] width 71 height 11
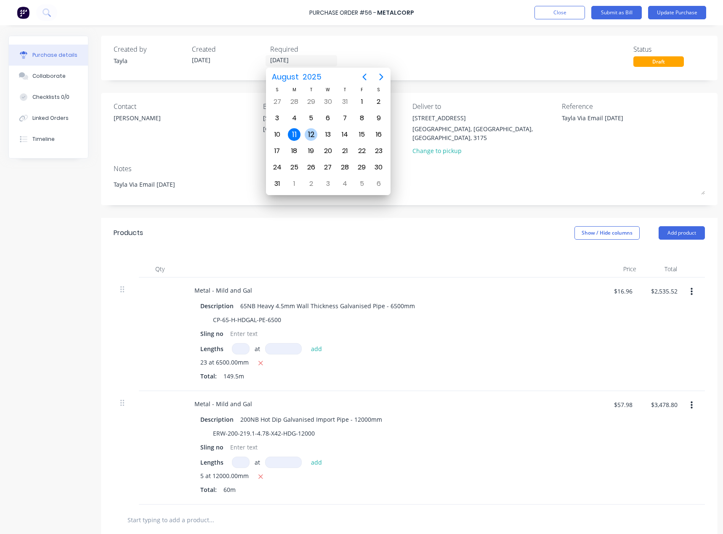
click at [310, 130] on div "12" at bounding box center [311, 134] width 13 height 13
type textarea "x"
type input "12/08/25"
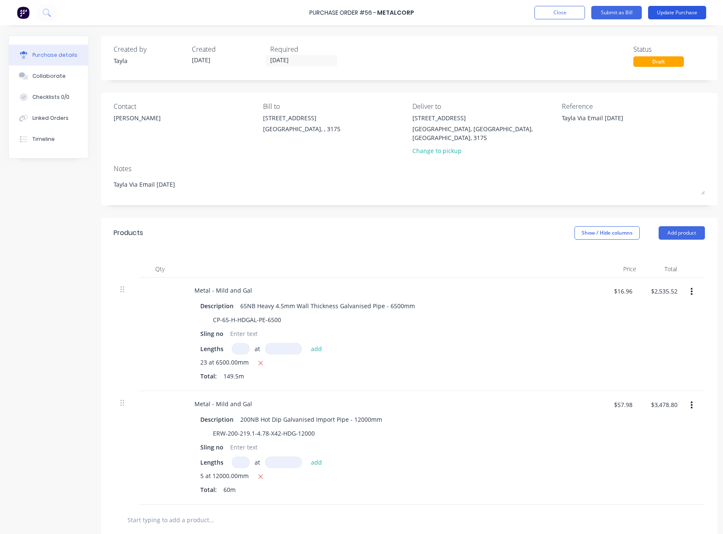
click at [670, 15] on button "Update Purchase" at bounding box center [677, 12] width 58 height 13
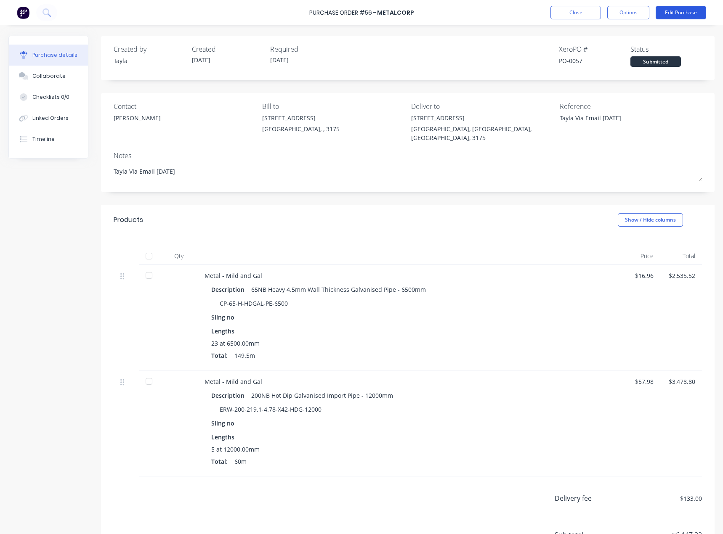
click at [692, 12] on button "Edit Purchase" at bounding box center [680, 12] width 50 height 13
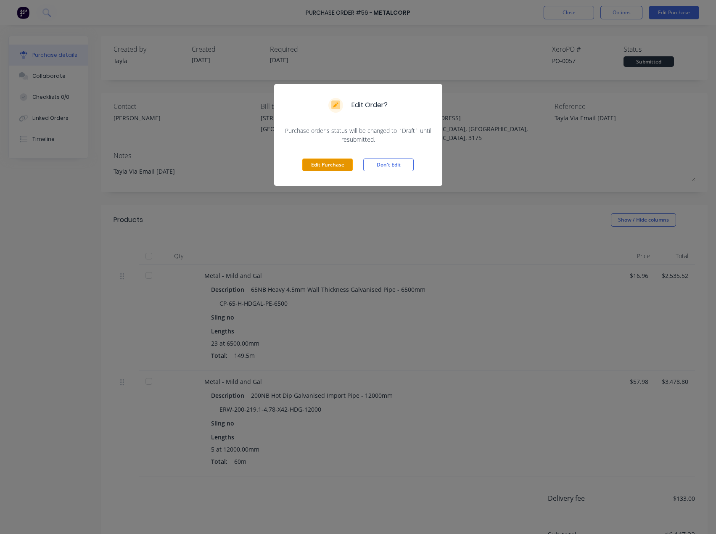
click at [337, 169] on button "Edit Purchase" at bounding box center [327, 165] width 50 height 13
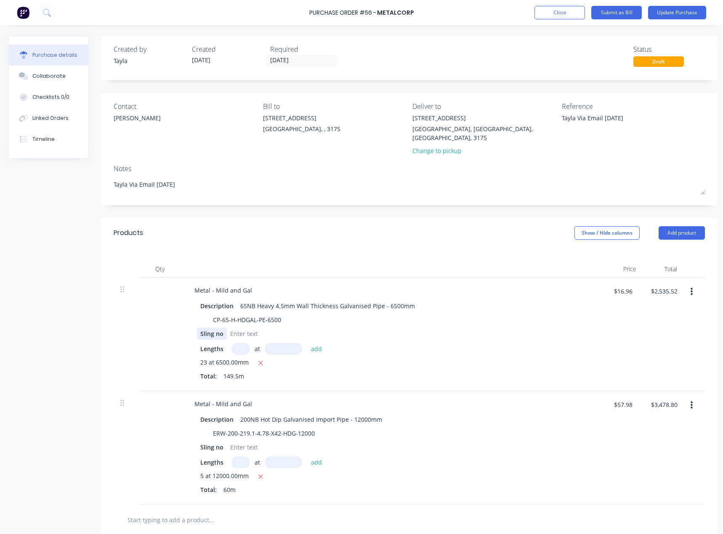
click at [214, 328] on div "Sling no" at bounding box center [212, 334] width 30 height 12
type textarea "x"
click at [214, 328] on div "Sling no" at bounding box center [212, 334] width 30 height 12
click at [214, 328] on div "Slingno" at bounding box center [211, 334] width 28 height 12
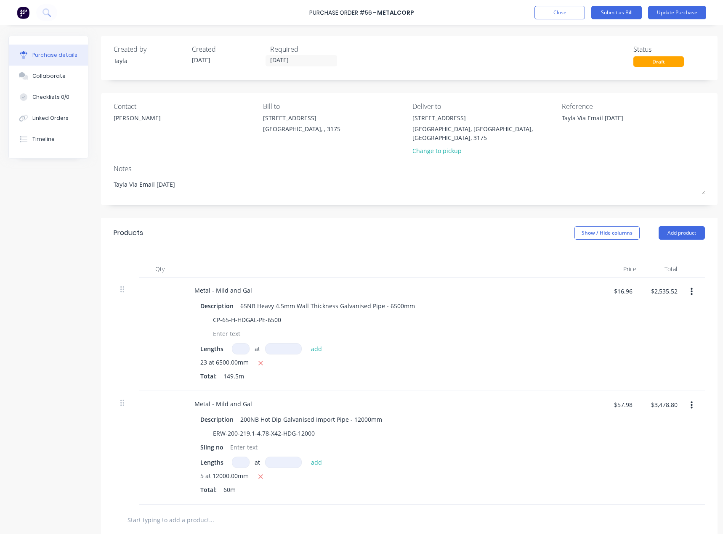
click at [209, 458] on span "Lengths" at bounding box center [211, 462] width 23 height 9
click at [206, 441] on div "Sling no" at bounding box center [212, 447] width 30 height 12
type textarea "x"
click at [206, 441] on div "Sling no" at bounding box center [212, 447] width 30 height 12
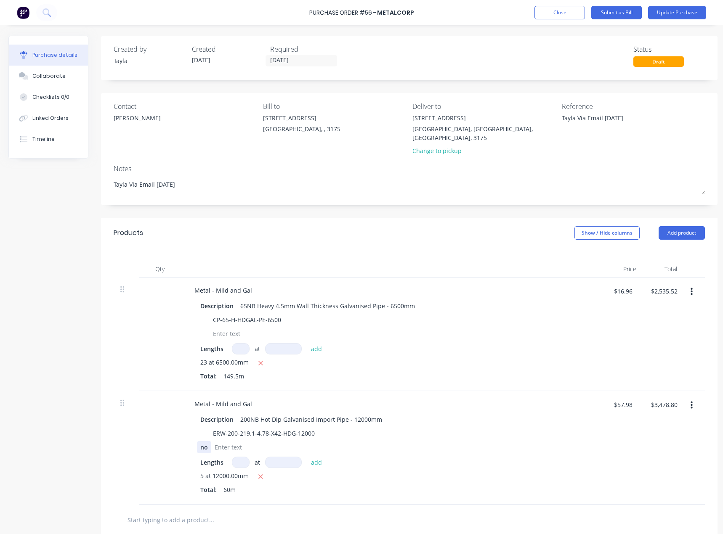
click at [210, 441] on div "no" at bounding box center [204, 447] width 14 height 12
click at [671, 11] on button "Update Purchase" at bounding box center [677, 12] width 58 height 13
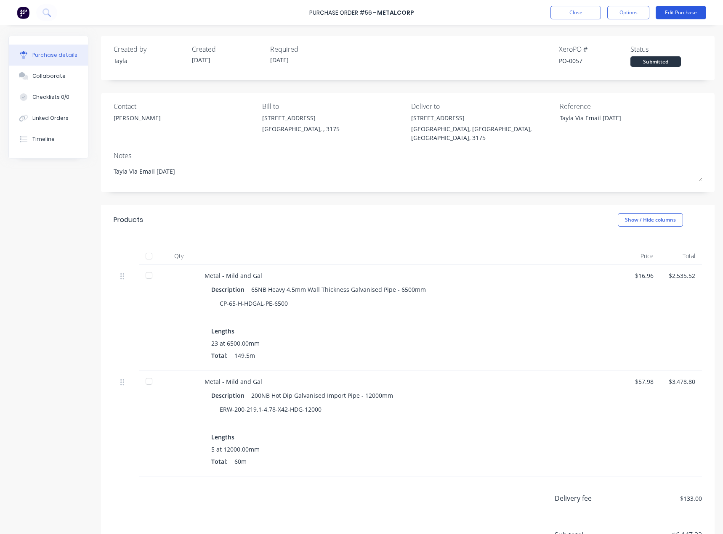
click at [672, 11] on button "Edit Purchase" at bounding box center [680, 12] width 50 height 13
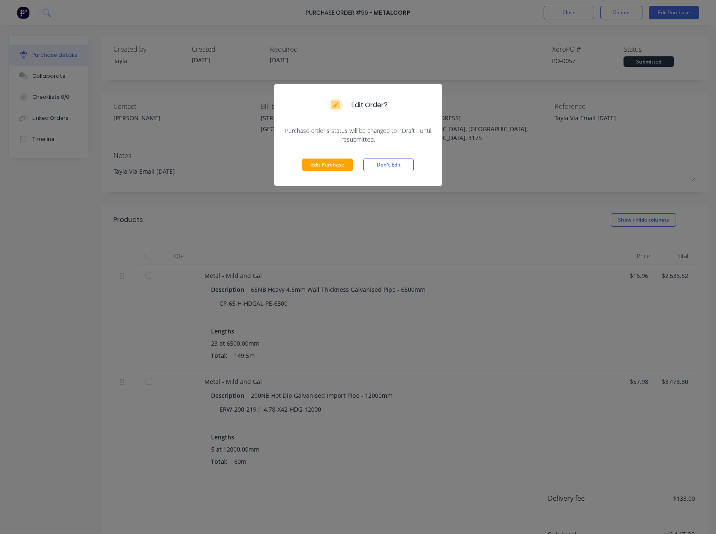
drag, startPoint x: 405, startPoint y: 162, endPoint x: 486, endPoint y: 124, distance: 89.4
click at [405, 161] on button "Don't Edit" at bounding box center [388, 165] width 50 height 13
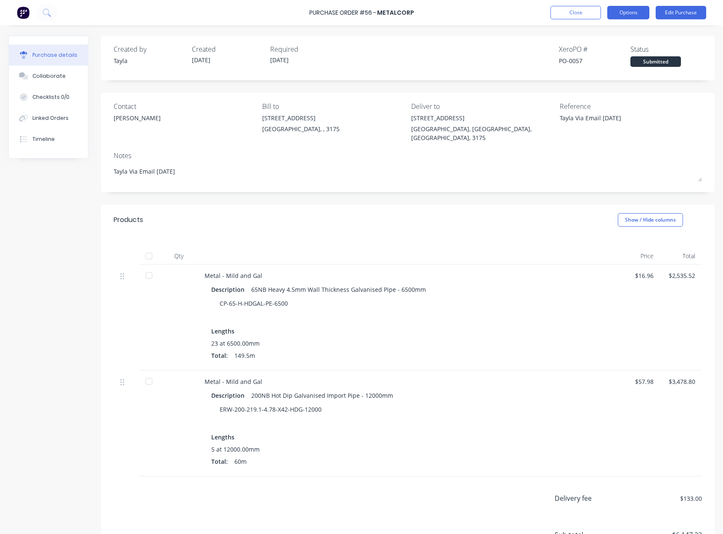
click at [623, 11] on button "Options" at bounding box center [628, 12] width 42 height 13
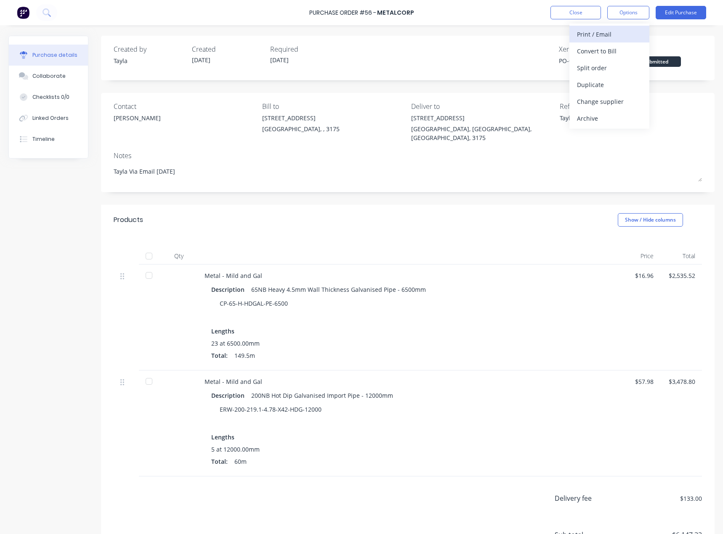
click at [612, 34] on div "Print / Email" at bounding box center [609, 34] width 65 height 12
click at [586, 58] on button "With pricing" at bounding box center [609, 50] width 80 height 17
type textarea "x"
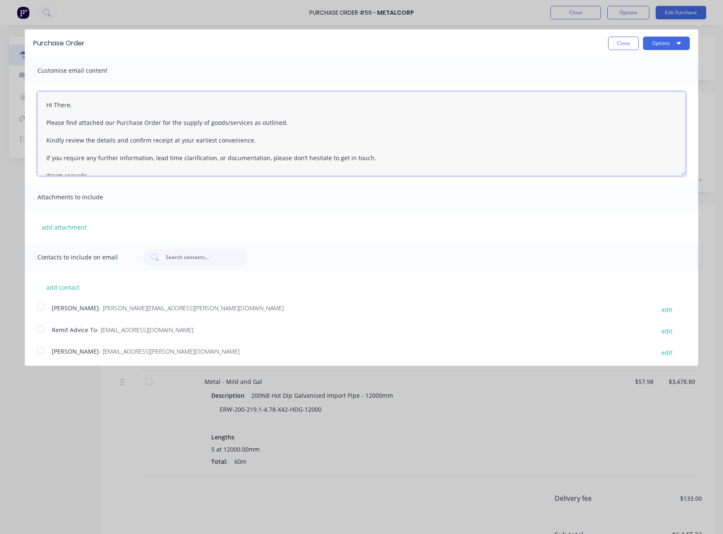
click at [66, 107] on textarea "Hi There, Please find attached our Purchase Order for the supply of goods/servi…" at bounding box center [361, 134] width 648 height 84
type textarea "Hi Jason, Please find attached our Purchase Order for the supply of goods/servi…"
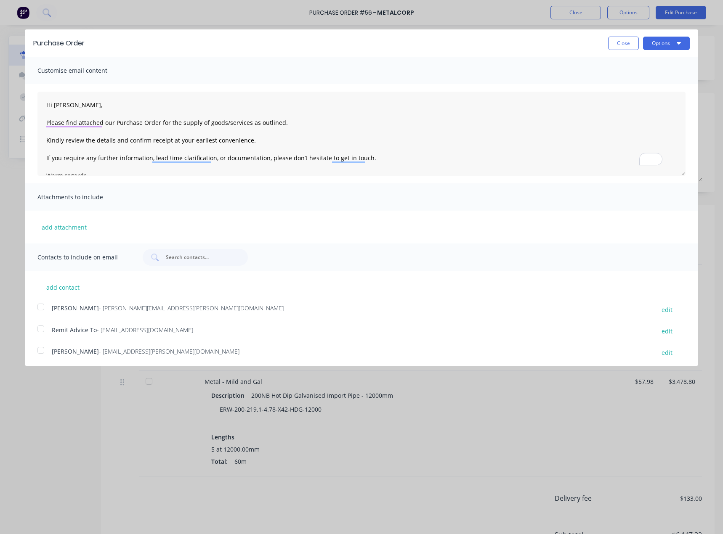
click at [120, 307] on span "- jason.mcgrath@bluescopesteel.com" at bounding box center [191, 308] width 185 height 8
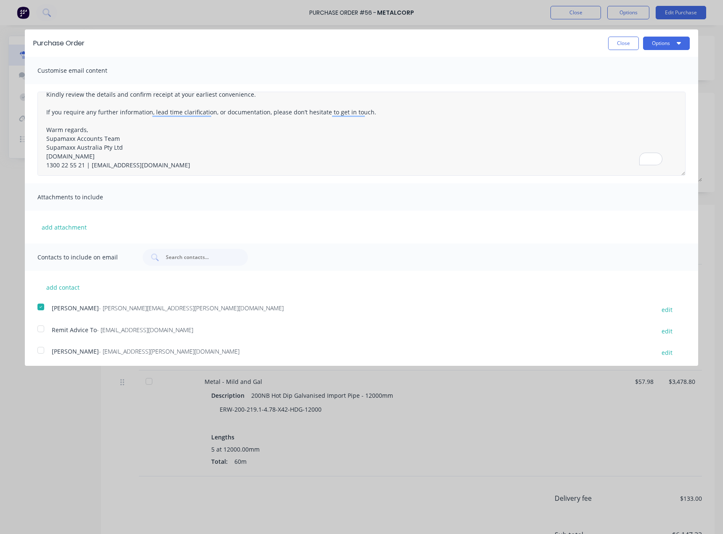
scroll to position [48, 0]
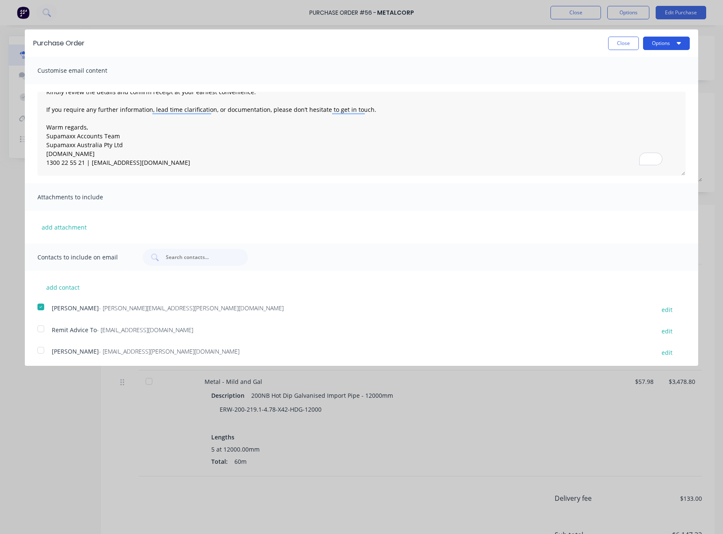
click at [660, 46] on button "Options" at bounding box center [666, 43] width 47 height 13
click at [646, 81] on div "Email" at bounding box center [649, 81] width 65 height 12
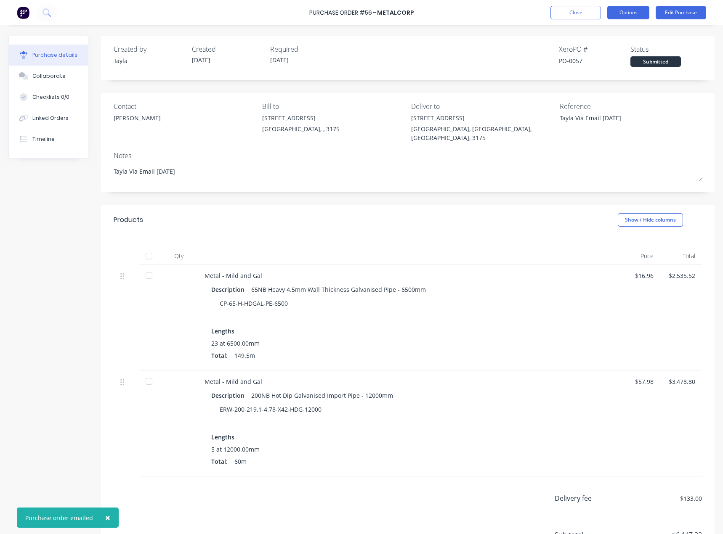
click at [633, 18] on button "Options" at bounding box center [628, 12] width 42 height 13
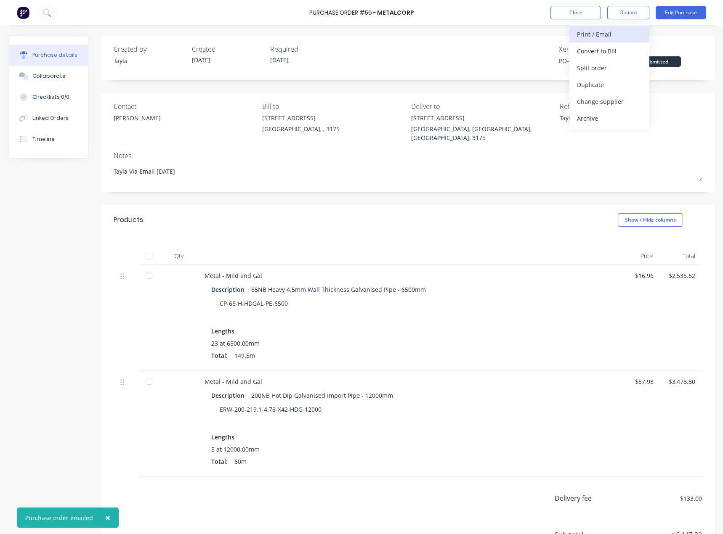
click at [623, 34] on div "Print / Email" at bounding box center [609, 34] width 65 height 12
drag, startPoint x: 604, startPoint y: 53, endPoint x: 602, endPoint y: 68, distance: 15.2
click at [602, 68] on div "Back With pricing Without pricing" at bounding box center [609, 51] width 80 height 55
click at [602, 68] on div "Without pricing" at bounding box center [609, 68] width 65 height 12
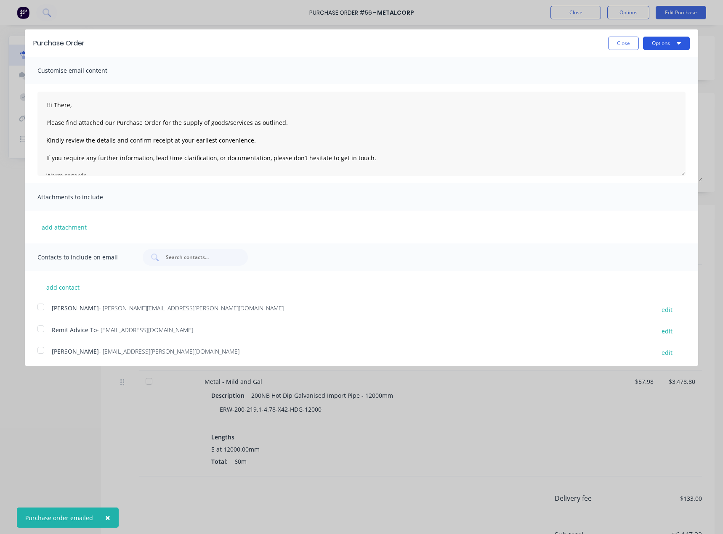
click at [649, 47] on button "Options" at bounding box center [666, 43] width 47 height 13
click at [644, 59] on div "Print" at bounding box center [649, 64] width 65 height 12
click at [596, 38] on div "Close Options" at bounding box center [391, 43] width 596 height 13
click at [608, 43] on button "Close" at bounding box center [623, 43] width 31 height 13
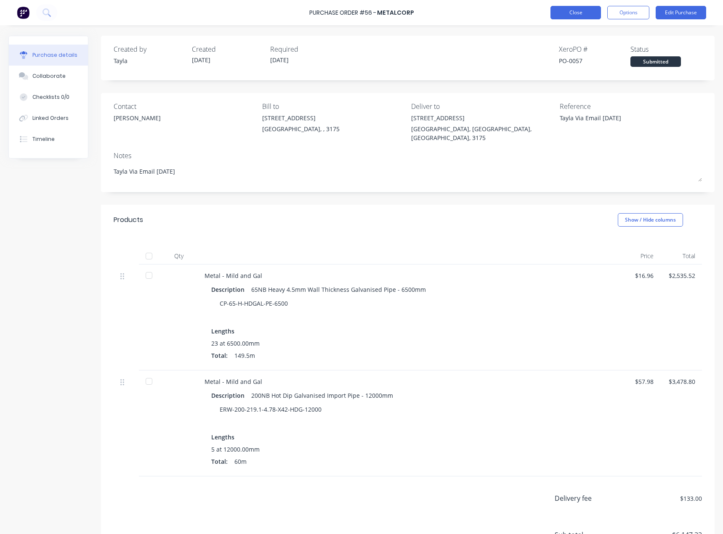
click at [580, 17] on button "Close" at bounding box center [575, 12] width 50 height 13
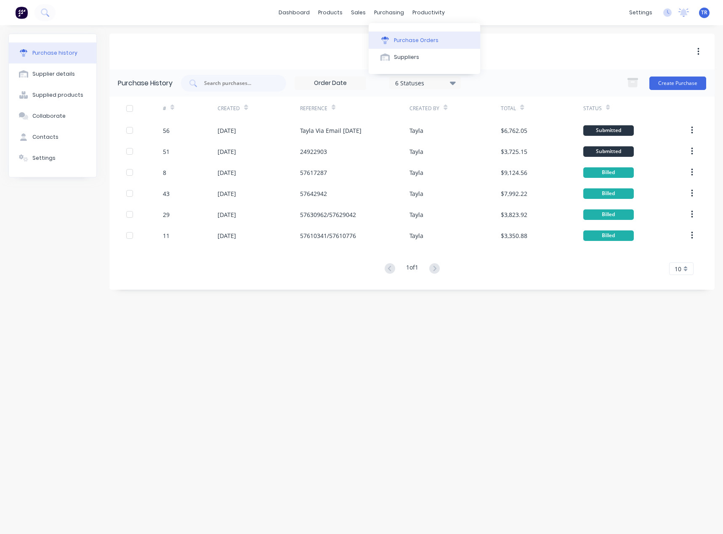
click at [391, 33] on button "Purchase Orders" at bounding box center [423, 40] width 111 height 17
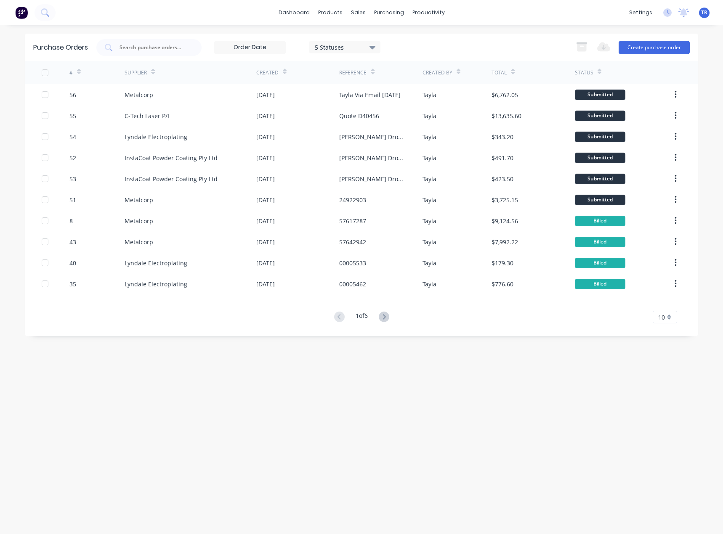
click at [702, 14] on span "TR" at bounding box center [704, 13] width 6 height 8
click at [260, 47] on input at bounding box center [250, 47] width 71 height 13
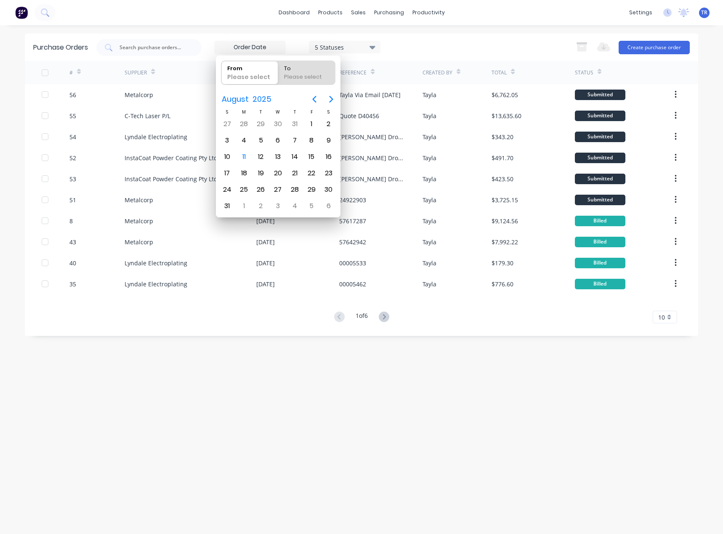
click at [290, 43] on div "5 Statuses" at bounding box center [297, 47] width 166 height 13
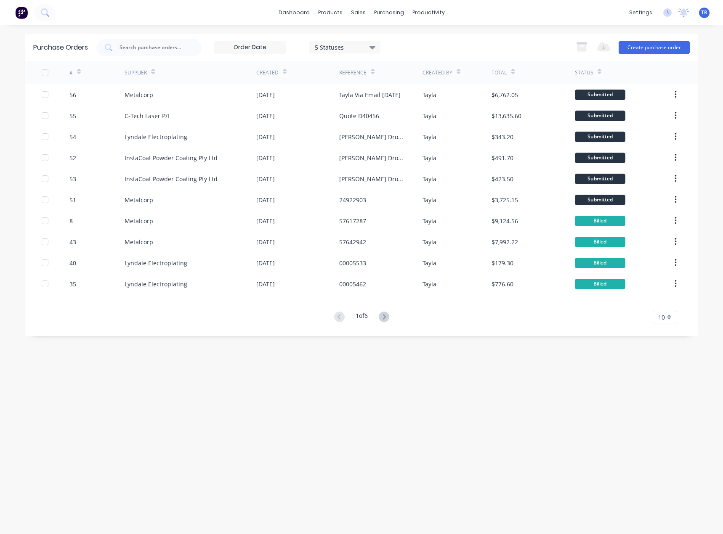
click at [44, 73] on div at bounding box center [45, 72] width 17 height 17
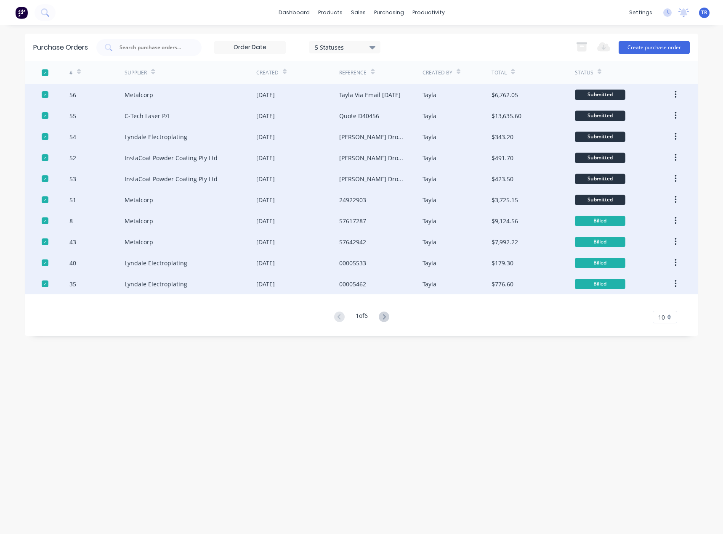
click at [382, 99] on div "Tayla Via Email 11/08/25" at bounding box center [380, 94] width 83 height 21
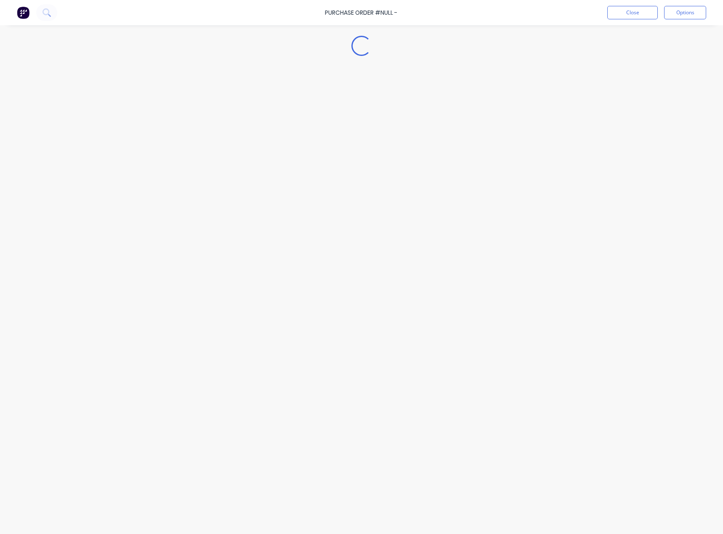
type textarea "x"
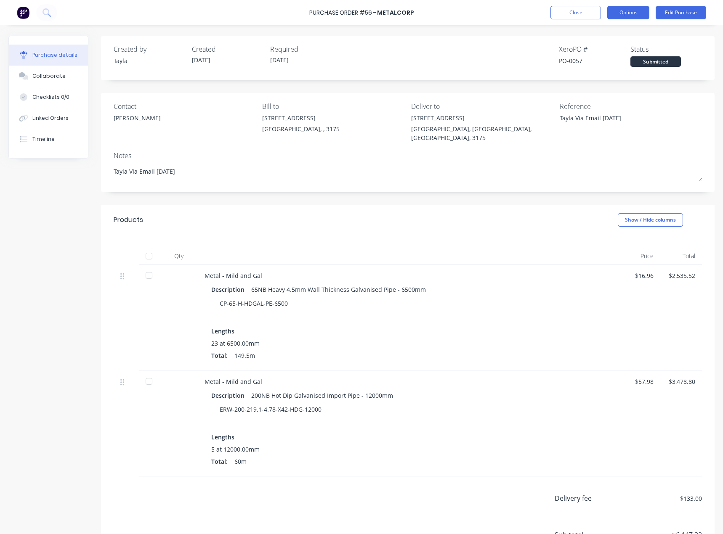
click at [629, 15] on button "Options" at bounding box center [628, 12] width 42 height 13
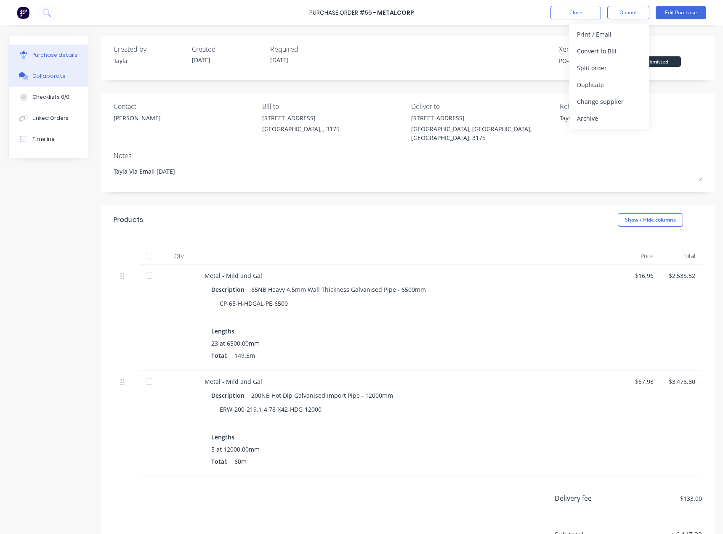
click at [62, 76] on div "Collaborate" at bounding box center [48, 76] width 33 height 8
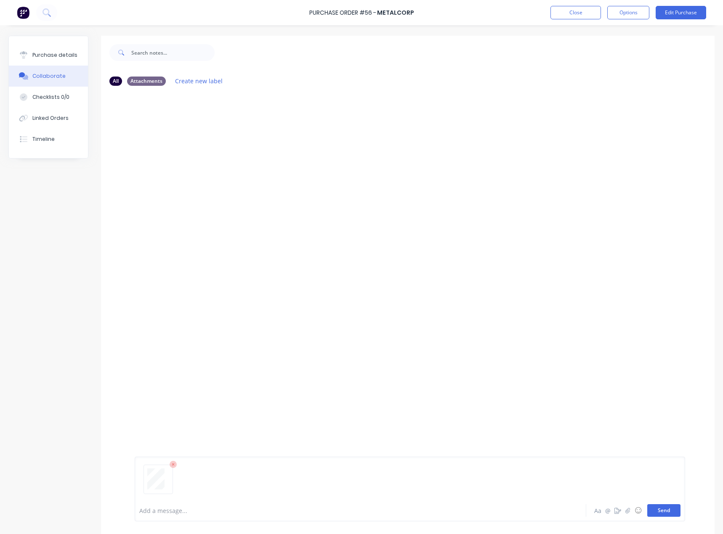
click at [660, 514] on button "Send" at bounding box center [663, 510] width 33 height 13
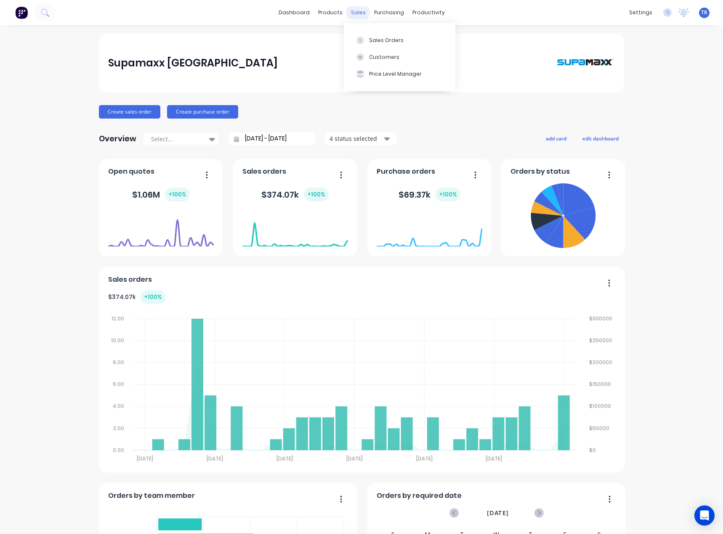
click at [351, 16] on div "sales" at bounding box center [358, 12] width 23 height 13
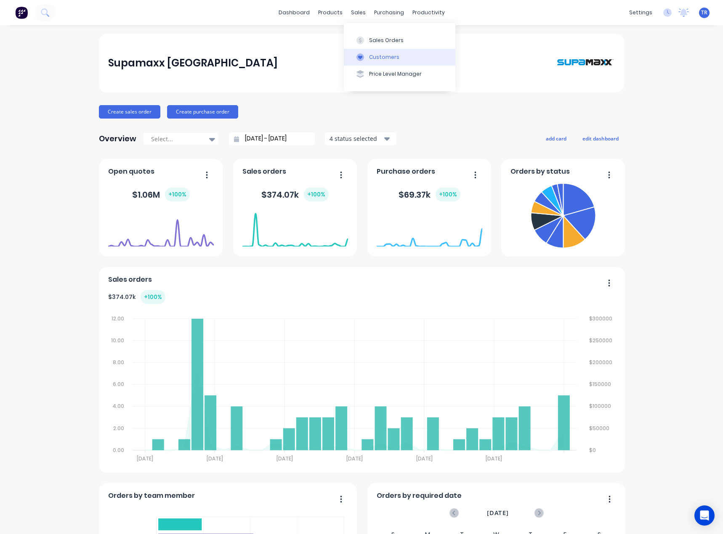
click at [378, 56] on div "Customers" at bounding box center [384, 57] width 30 height 8
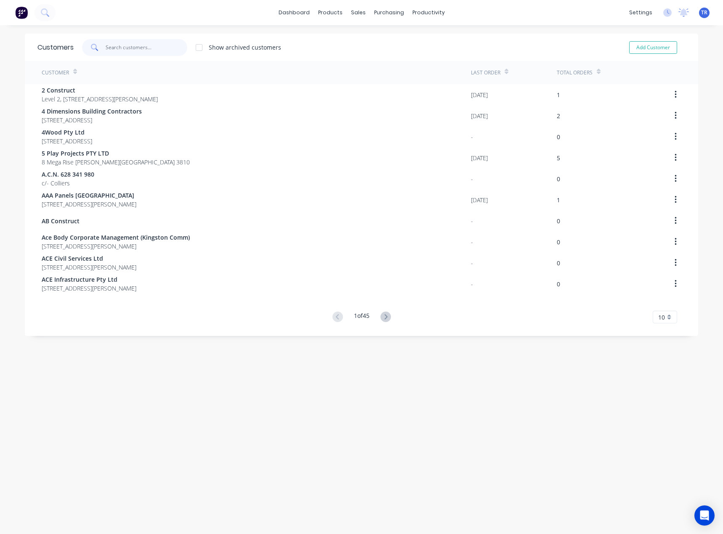
click at [141, 48] on input "text" at bounding box center [147, 47] width 82 height 17
click at [131, 53] on input "text" at bounding box center [147, 47] width 82 height 17
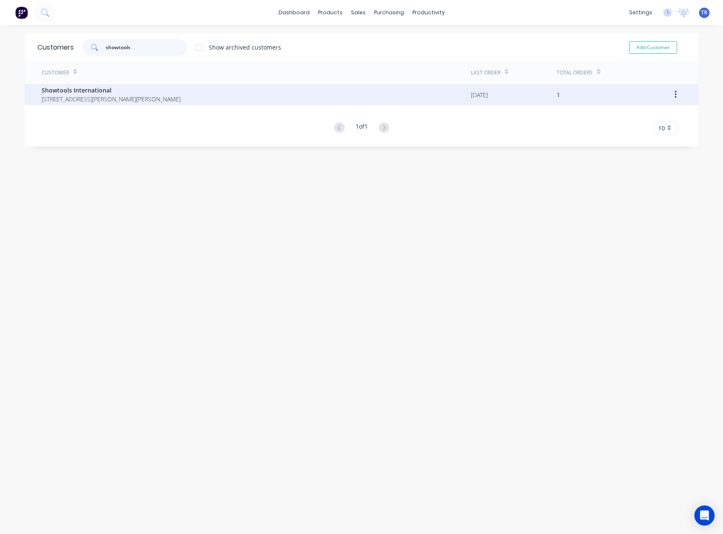
type input "showtools"
click at [111, 84] on div "Showtools International 42 Dunn Rd Smeaton Grange New South Wales Australia 2567" at bounding box center [256, 94] width 429 height 21
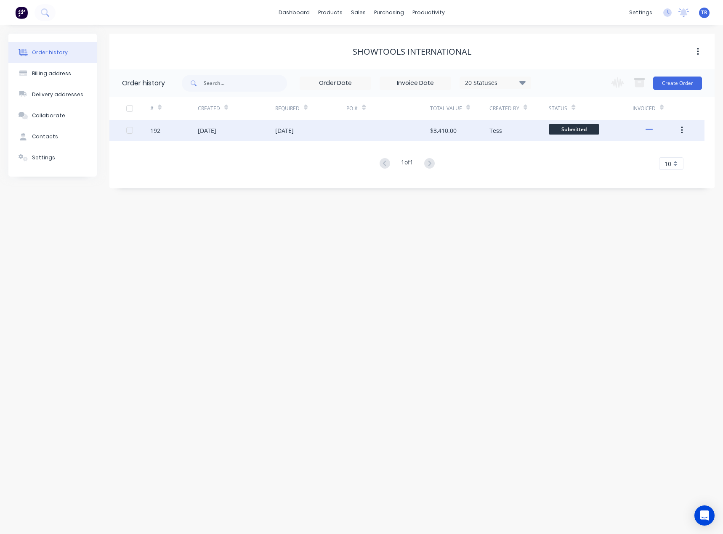
click at [294, 132] on div "07 Aug 2025" at bounding box center [284, 130] width 19 height 9
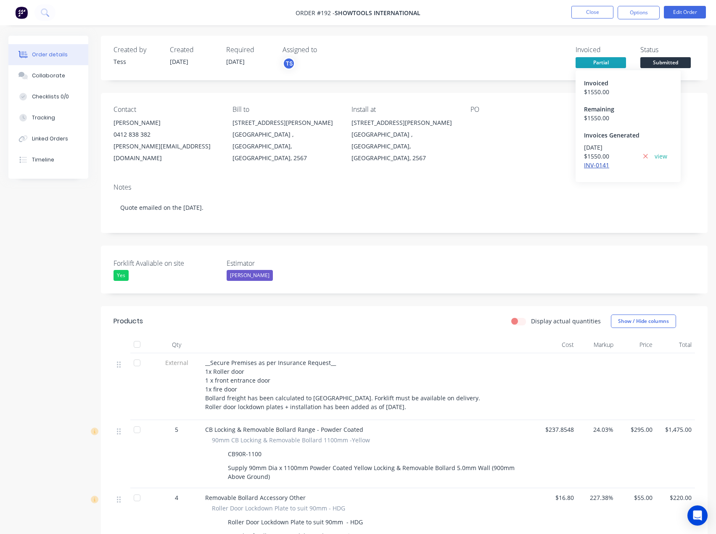
click at [596, 164] on div "INV-0141" at bounding box center [610, 165] width 53 height 9
click at [596, 165] on link "INV-0141" at bounding box center [596, 165] width 25 height 8
click at [582, 16] on button "Close" at bounding box center [593, 12] width 42 height 13
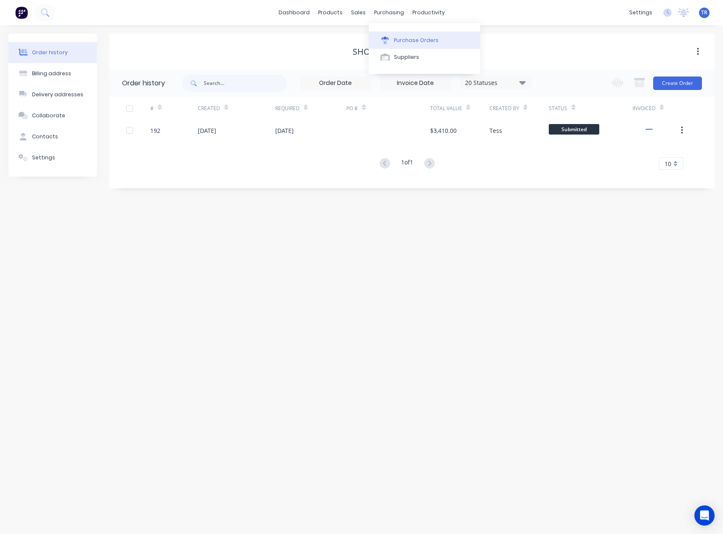
click at [393, 40] on button "Purchase Orders" at bounding box center [423, 40] width 111 height 17
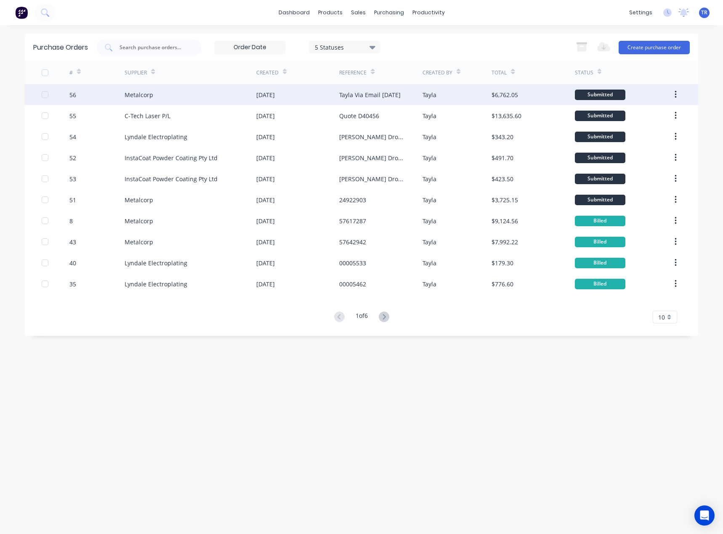
click at [244, 100] on div "Metalcorp" at bounding box center [191, 94] width 132 height 21
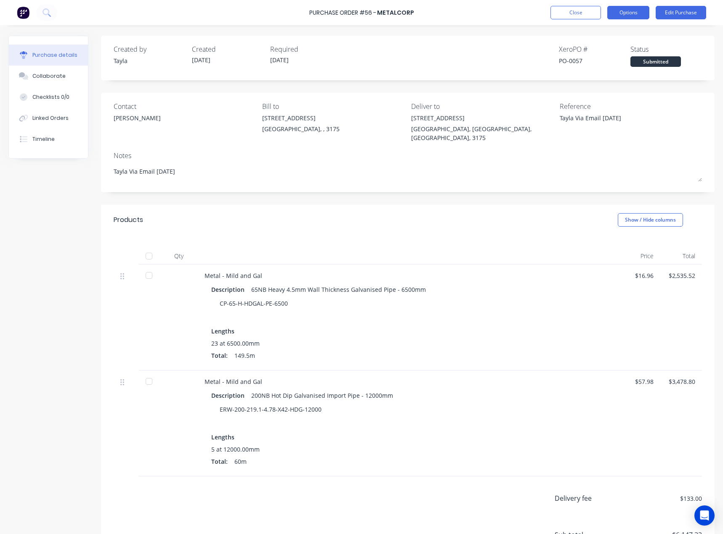
click at [636, 14] on button "Options" at bounding box center [628, 12] width 42 height 13
click at [585, 11] on button "Close" at bounding box center [575, 12] width 50 height 13
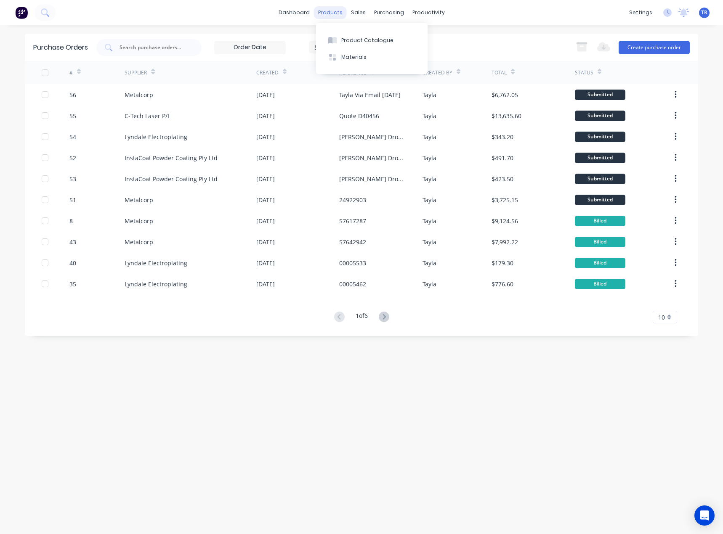
click at [321, 16] on div "products" at bounding box center [330, 12] width 33 height 13
click at [302, 19] on div "dashboard" at bounding box center [294, 12] width 40 height 13
click at [301, 11] on link "dashboard" at bounding box center [294, 12] width 40 height 13
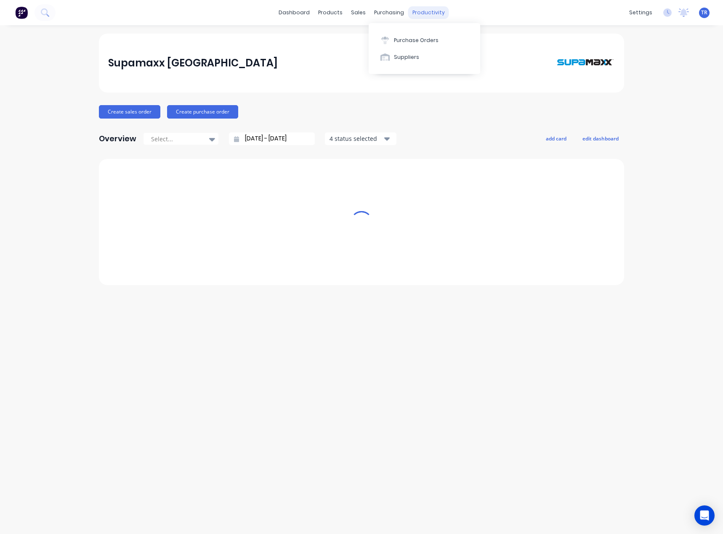
click at [415, 12] on div "productivity" at bounding box center [428, 12] width 41 height 13
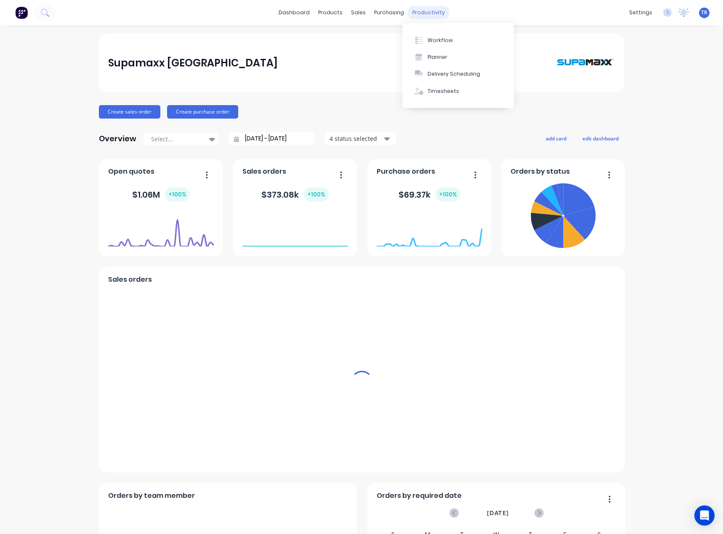
click at [419, 33] on button "Workflow" at bounding box center [457, 40] width 111 height 17
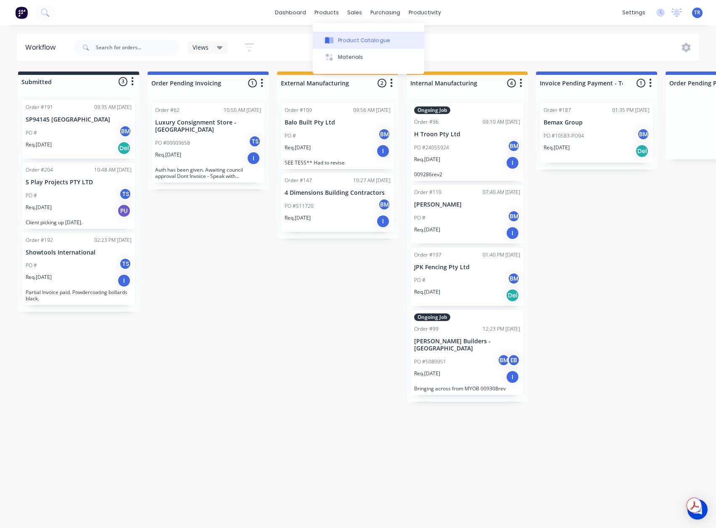
click at [340, 31] on div "Product Catalogue Materials" at bounding box center [368, 48] width 111 height 51
click at [336, 41] on button "Product Catalogue" at bounding box center [368, 40] width 111 height 17
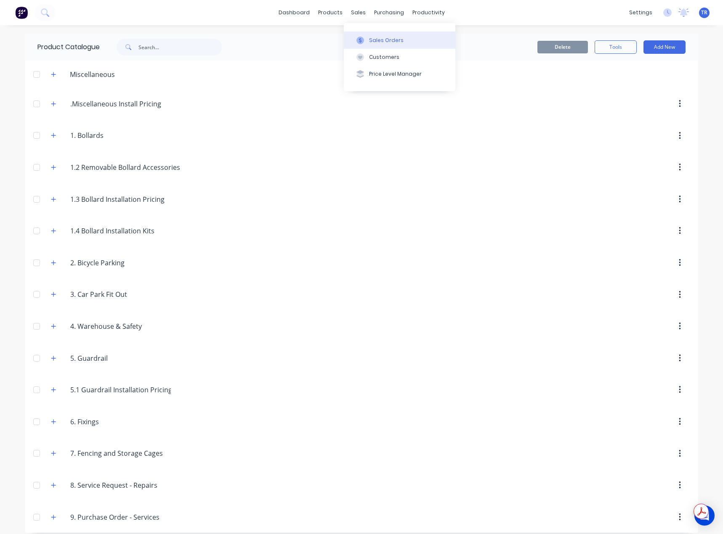
click at [360, 35] on button "Sales Orders" at bounding box center [399, 40] width 111 height 17
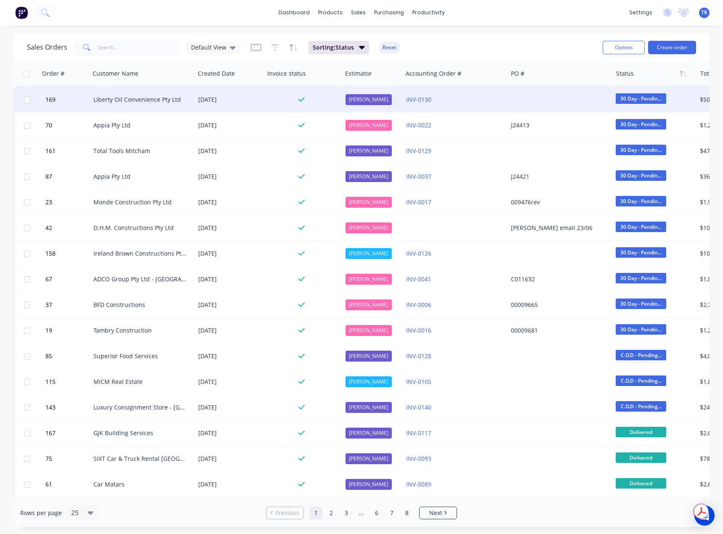
click at [621, 98] on span "30 Day - Pendin..." at bounding box center [640, 98] width 50 height 11
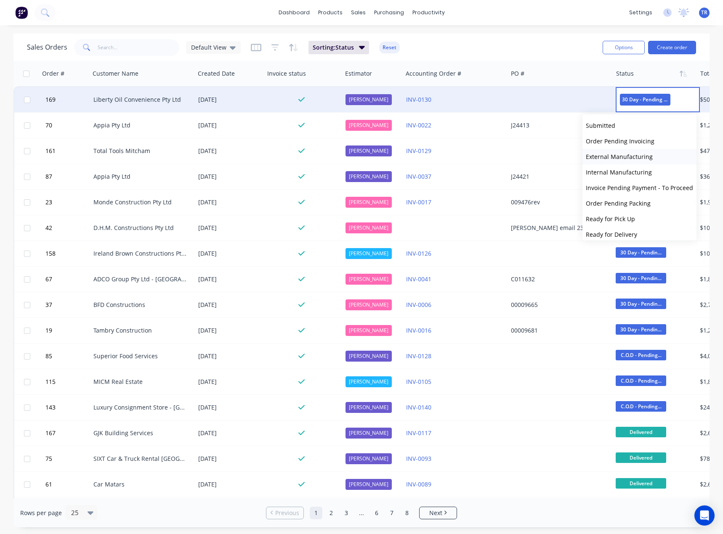
scroll to position [114, 0]
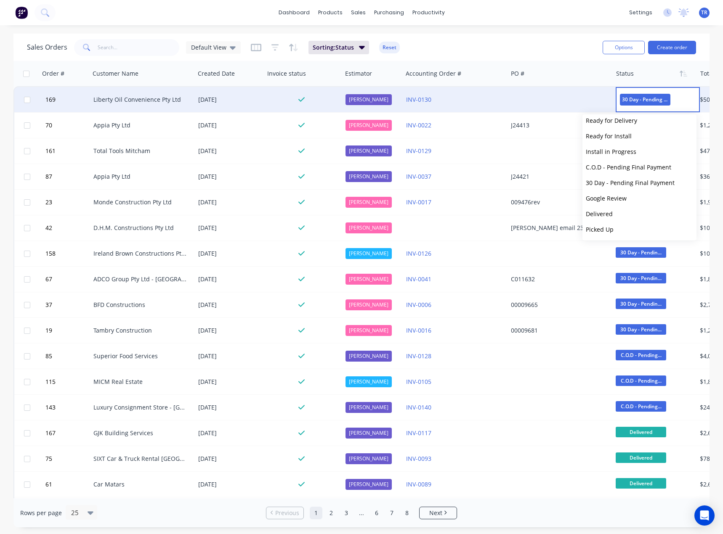
click at [441, 45] on div "Sales Orders Default View Sorting: Status Reset" at bounding box center [311, 47] width 569 height 21
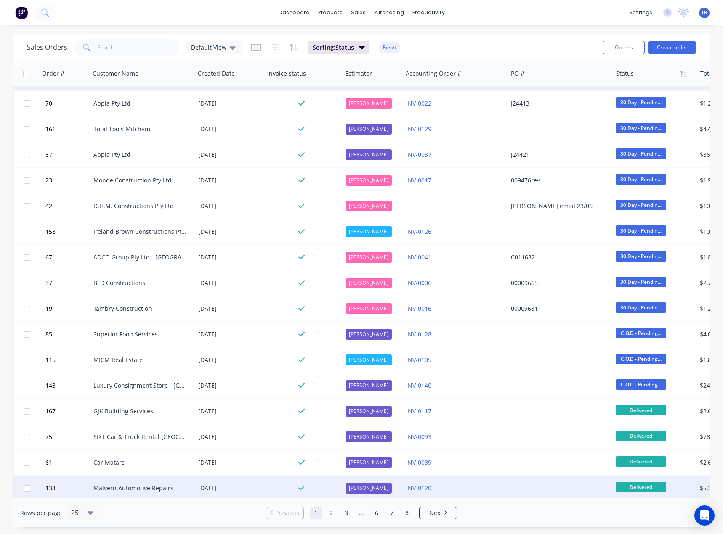
scroll to position [210, 0]
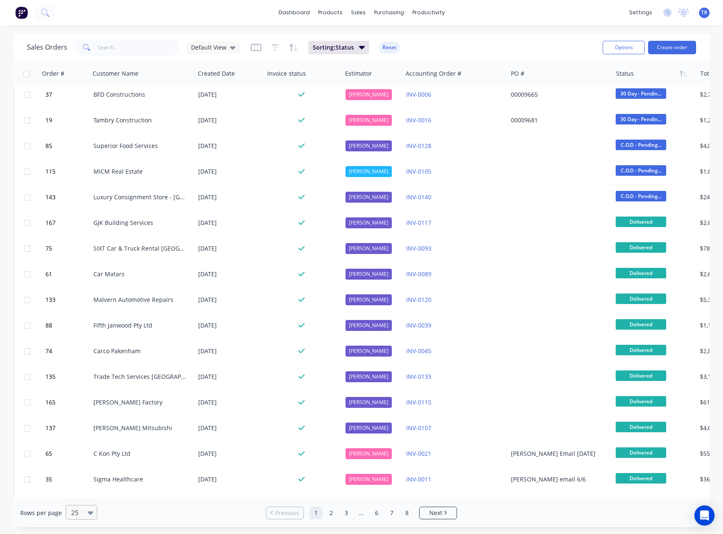
click at [89, 510] on icon at bounding box center [90, 512] width 6 height 9
click at [77, 495] on div "100" at bounding box center [80, 493] width 32 height 16
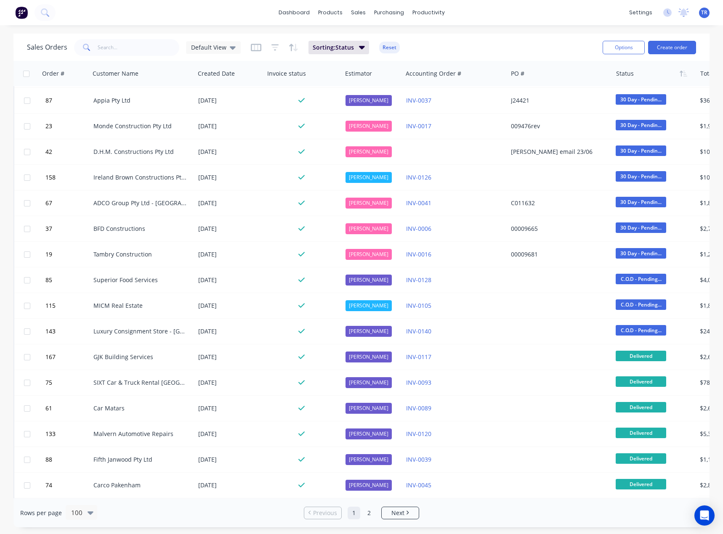
scroll to position [0, 0]
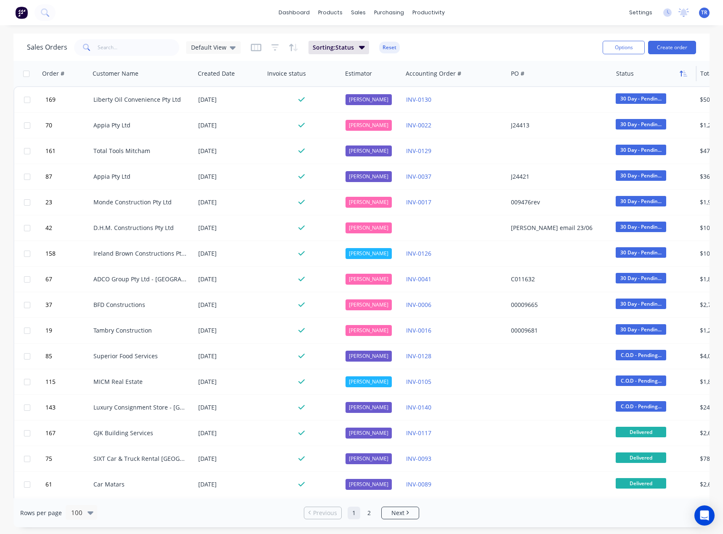
click at [679, 77] on icon "button" at bounding box center [683, 73] width 8 height 7
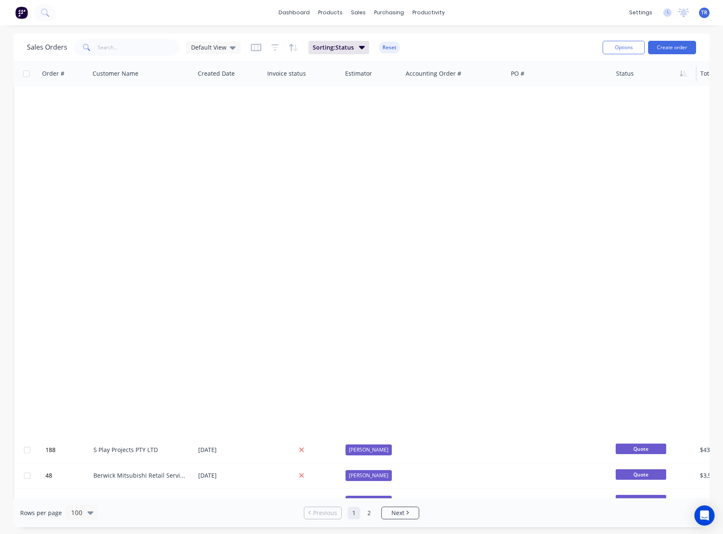
scroll to position [2158, 0]
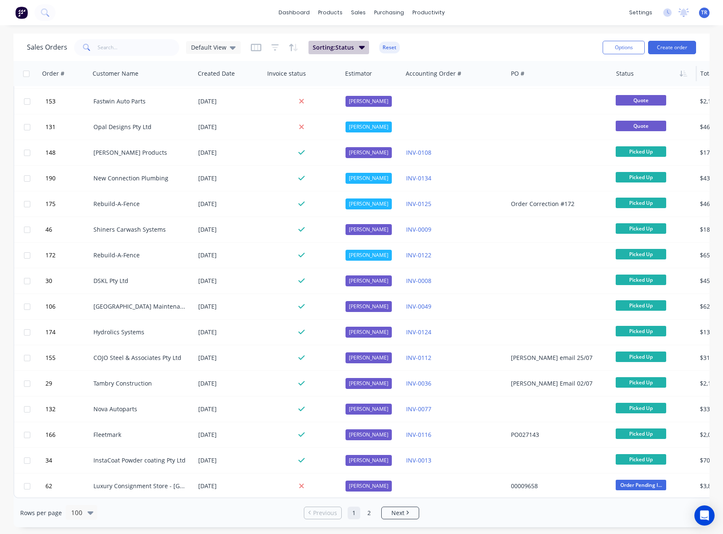
click at [350, 48] on span "Sorting: Status" at bounding box center [333, 47] width 41 height 8
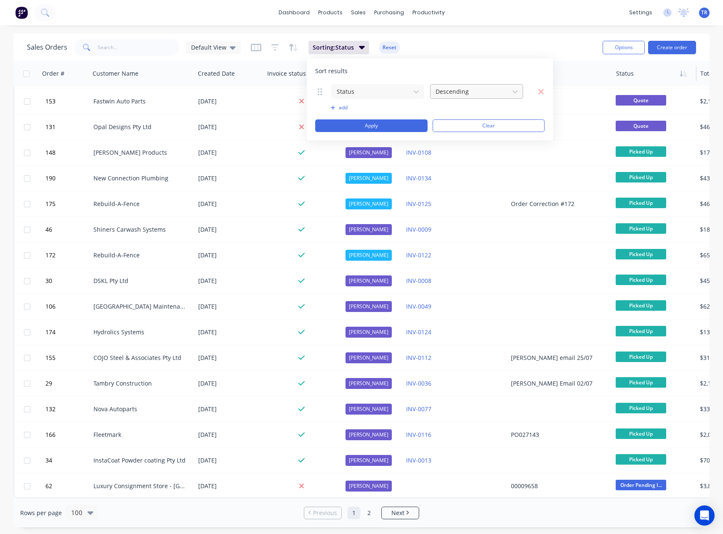
click at [449, 92] on div at bounding box center [470, 91] width 70 height 11
click at [411, 97] on div at bounding box center [415, 91] width 15 height 15
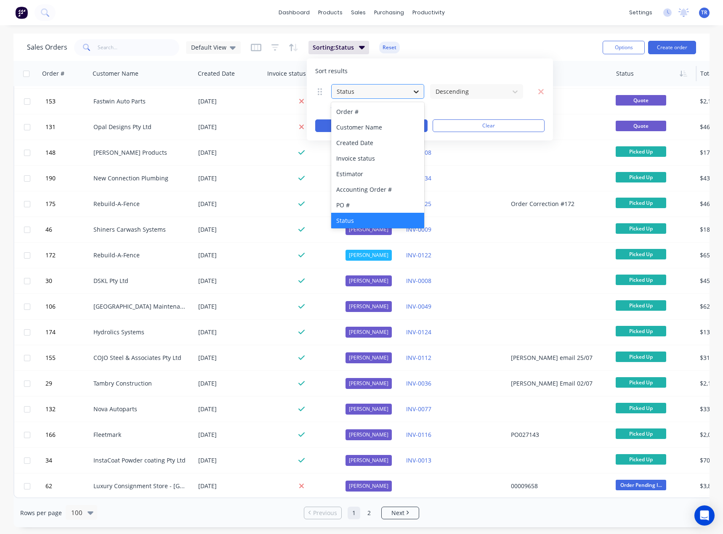
click at [411, 97] on div at bounding box center [415, 91] width 15 height 15
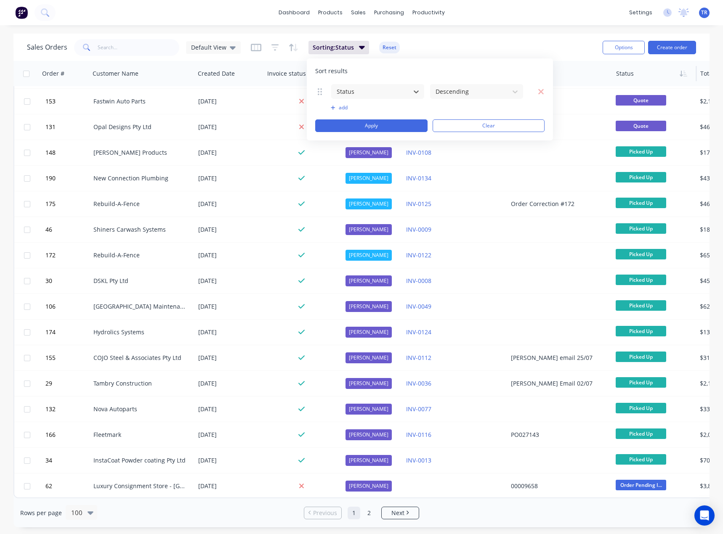
click at [507, 44] on div "Sales Orders Default View Sorting: Status Reset" at bounding box center [311, 47] width 569 height 21
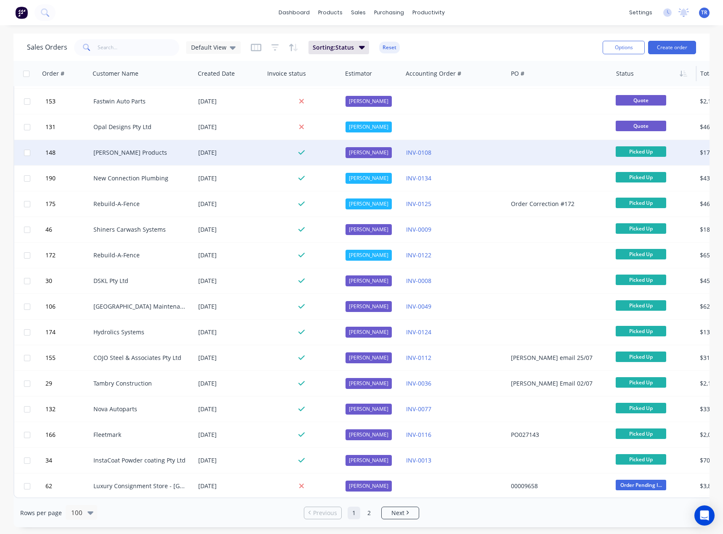
click at [590, 153] on div at bounding box center [559, 152] width 105 height 25
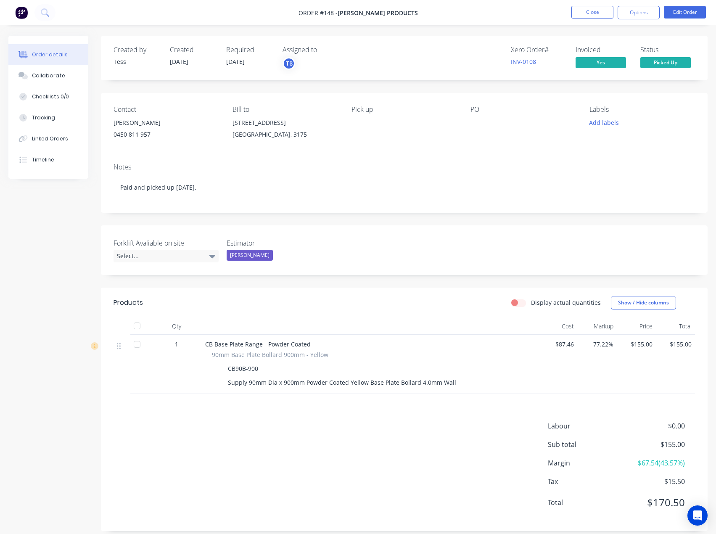
click at [135, 334] on div at bounding box center [137, 326] width 17 height 17
click at [601, 12] on button "Close" at bounding box center [593, 12] width 42 height 13
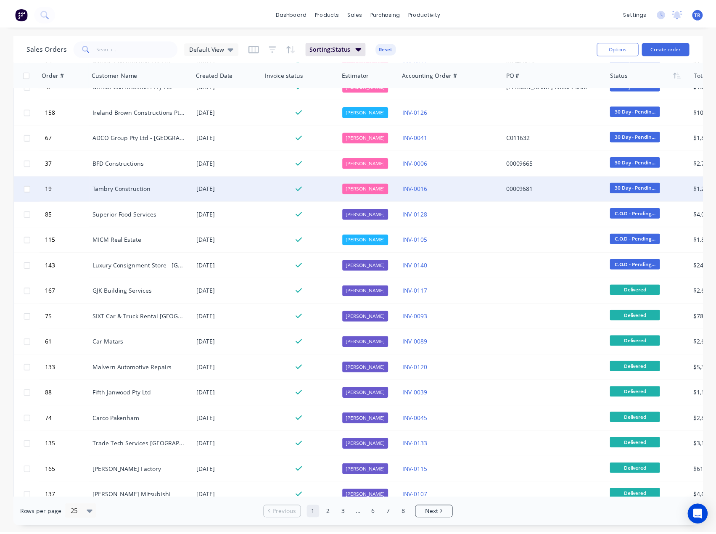
scroll to position [168, 0]
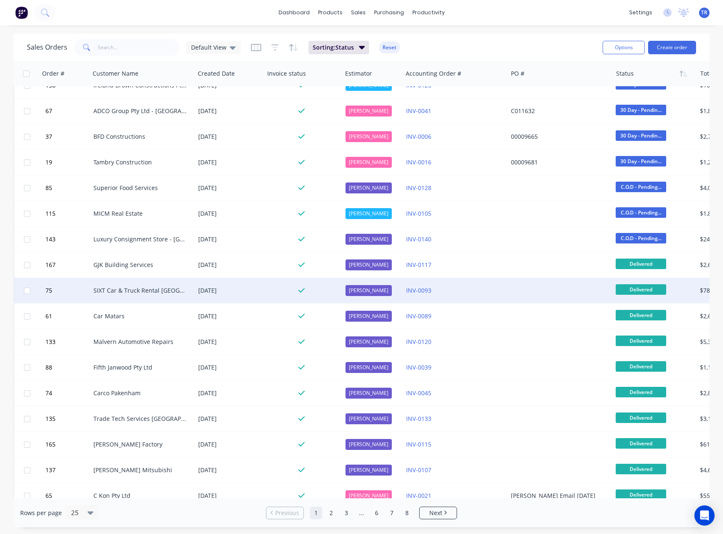
click at [505, 289] on div "INV-0093" at bounding box center [455, 290] width 105 height 25
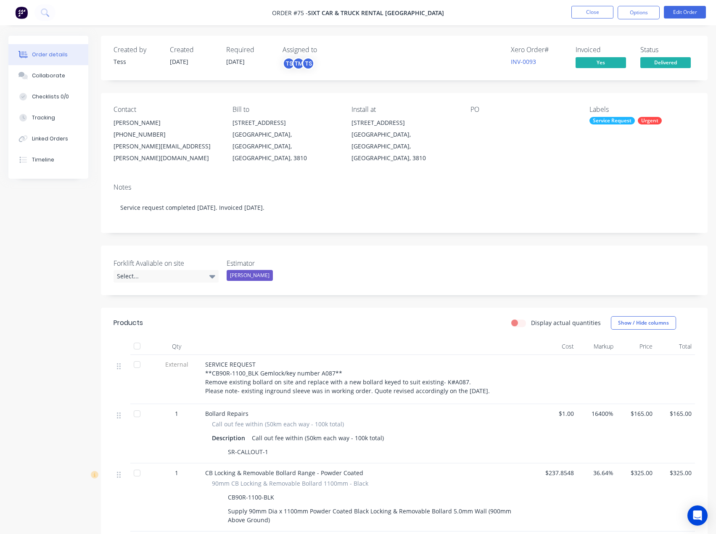
click at [135, 338] on div at bounding box center [137, 346] width 17 height 17
click at [604, 15] on button "Close" at bounding box center [593, 12] width 42 height 13
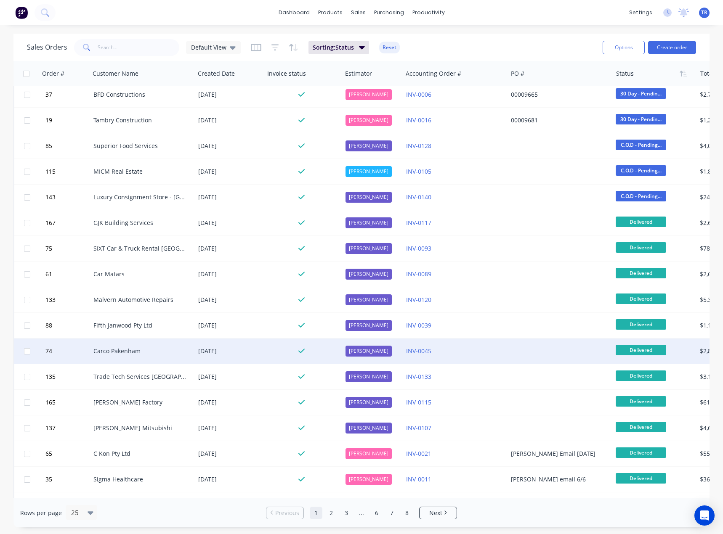
scroll to position [233, 0]
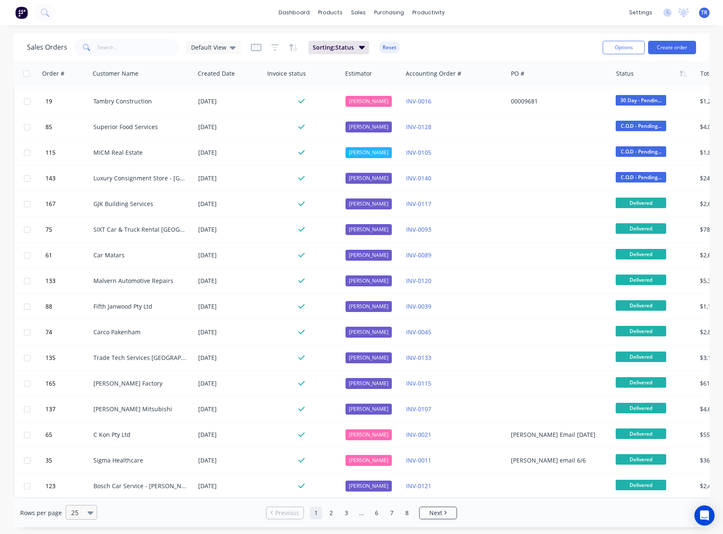
click at [89, 514] on icon at bounding box center [90, 512] width 6 height 3
click at [89, 493] on div "100" at bounding box center [80, 493] width 32 height 16
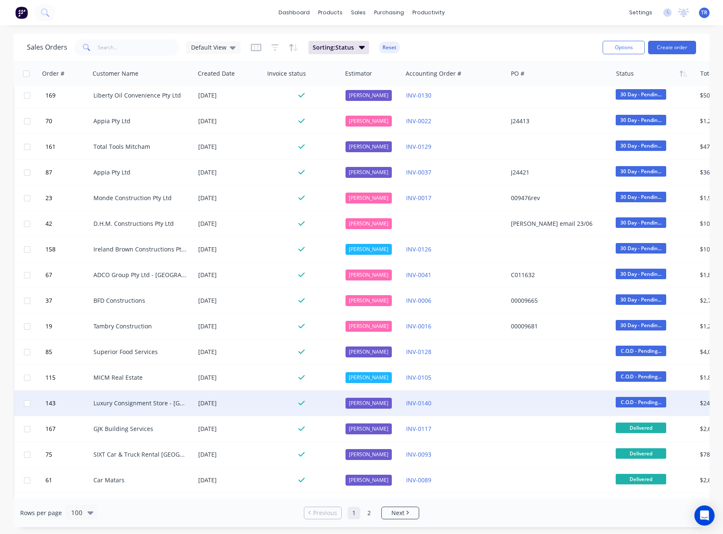
scroll to position [0, 0]
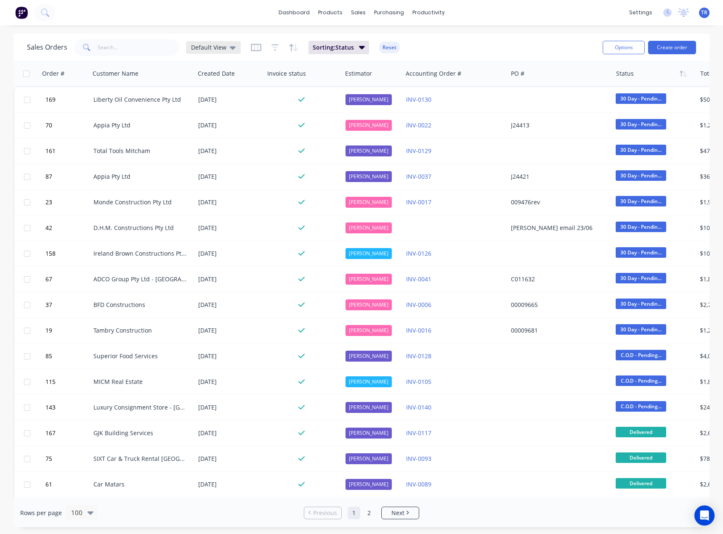
click at [209, 45] on span "Default View" at bounding box center [208, 47] width 35 height 9
click at [216, 47] on span "Default View" at bounding box center [208, 47] width 35 height 9
click at [162, 61] on div "Customer Name" at bounding box center [141, 73] width 105 height 25
click at [405, 40] on div "Purchase Orders" at bounding box center [416, 41] width 45 height 8
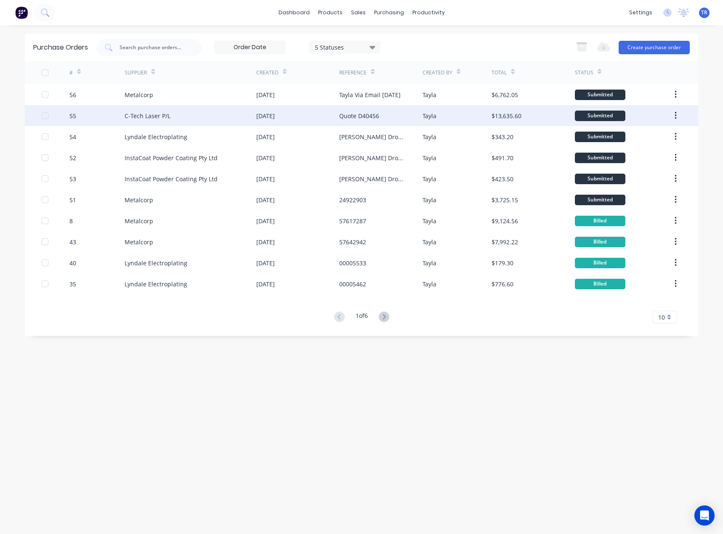
click at [350, 110] on div "Quote D40456" at bounding box center [380, 115] width 83 height 21
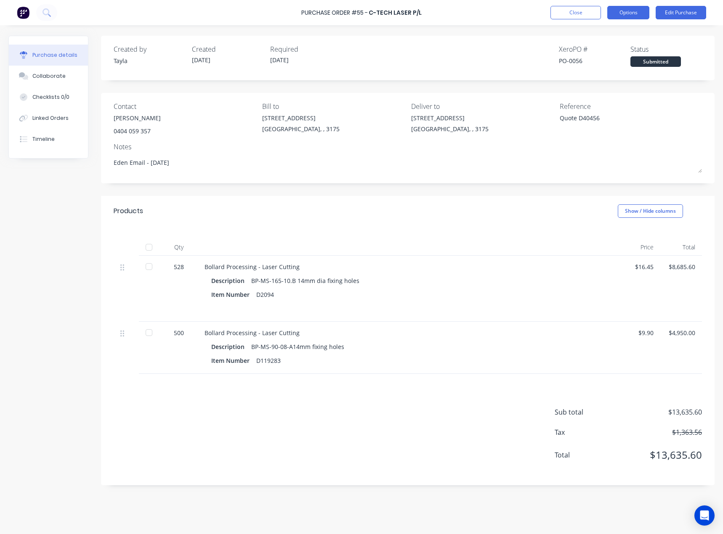
click at [640, 12] on button "Options" at bounding box center [628, 12] width 42 height 13
click at [627, 32] on div "Print / Email" at bounding box center [609, 34] width 65 height 12
click at [604, 68] on div "Without pricing" at bounding box center [609, 68] width 65 height 12
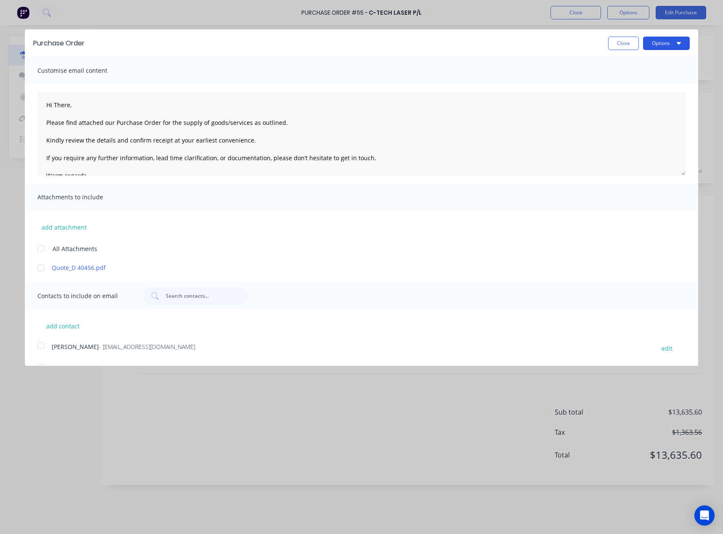
click at [659, 45] on button "Options" at bounding box center [666, 43] width 47 height 13
click at [659, 66] on div "Print" at bounding box center [649, 64] width 65 height 12
click at [608, 45] on button "Close" at bounding box center [623, 43] width 31 height 13
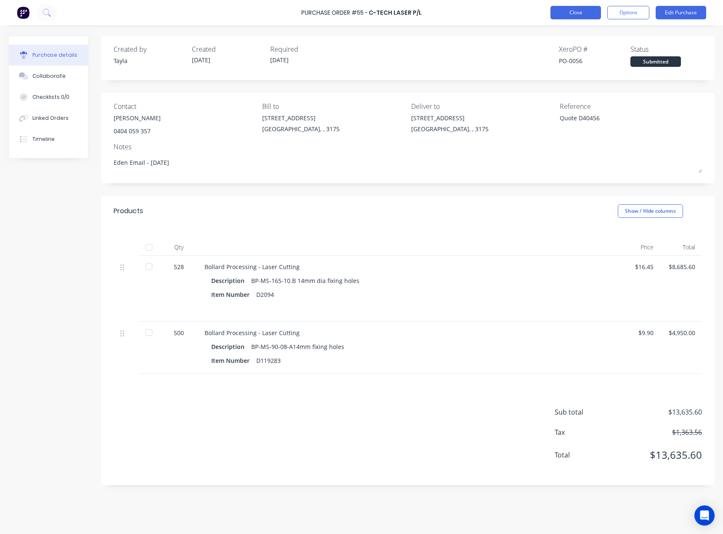
click at [575, 18] on button "Close" at bounding box center [575, 12] width 50 height 13
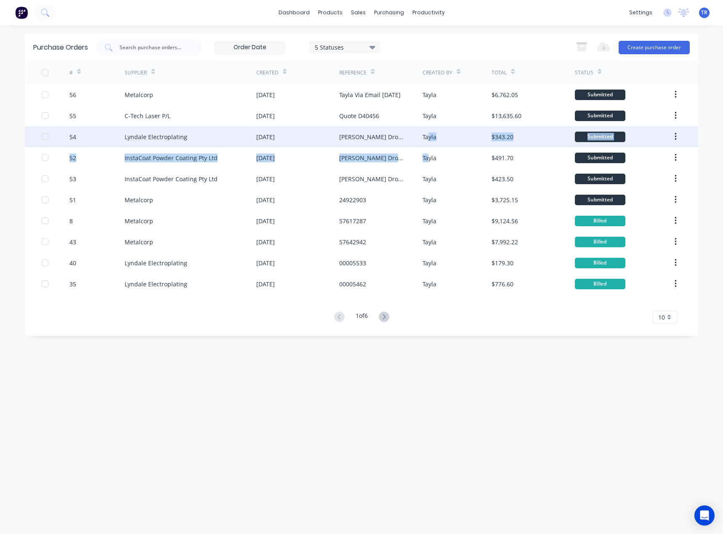
drag, startPoint x: 429, startPoint y: 148, endPoint x: 429, endPoint y: 138, distance: 10.9
click at [429, 138] on div "56 Metalcorp 11 Aug 2025 Tayla Via Email 11/08/25 Tayla $6,762.05 Submitted 55 …" at bounding box center [361, 189] width 673 height 210
click at [429, 138] on div "Tayla" at bounding box center [429, 136] width 14 height 9
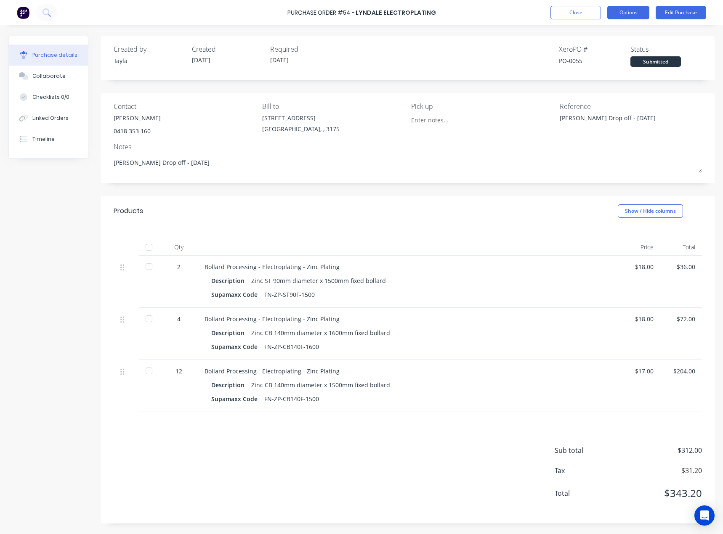
click at [628, 11] on button "Options" at bounding box center [628, 12] width 42 height 13
click at [612, 30] on div "Print / Email" at bounding box center [609, 34] width 65 height 12
click at [595, 66] on div "Without pricing" at bounding box center [609, 68] width 65 height 12
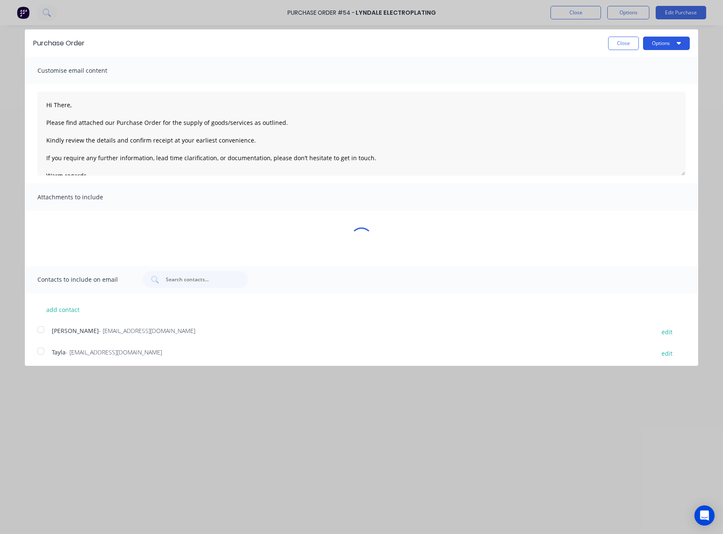
click at [663, 47] on button "Options" at bounding box center [666, 43] width 47 height 13
click at [641, 63] on div "Print" at bounding box center [649, 64] width 65 height 12
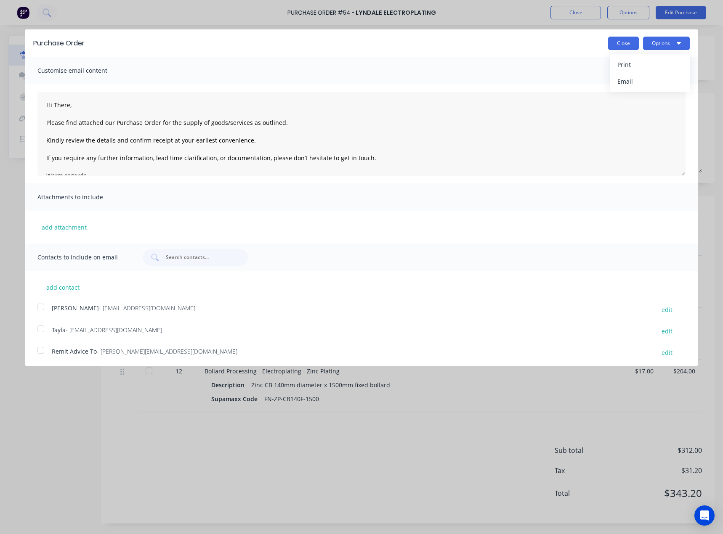
click at [608, 41] on button "Close" at bounding box center [623, 43] width 31 height 13
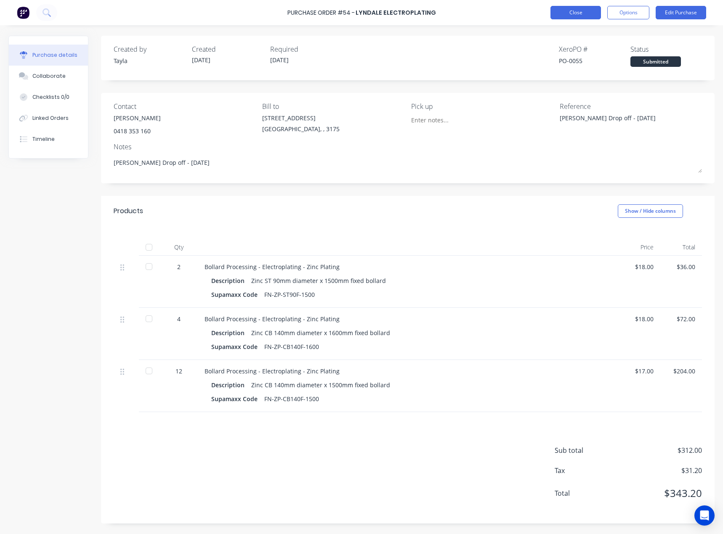
click at [572, 12] on button "Close" at bounding box center [575, 12] width 50 height 13
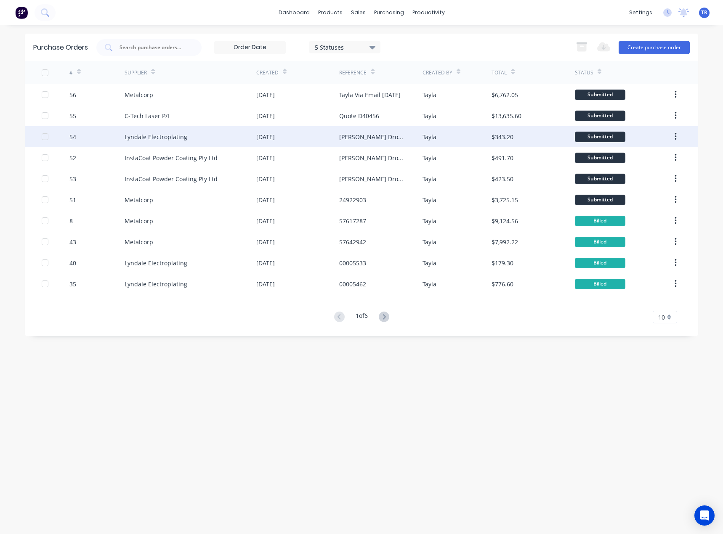
click at [318, 135] on div "11 Aug 2025" at bounding box center [297, 136] width 83 height 21
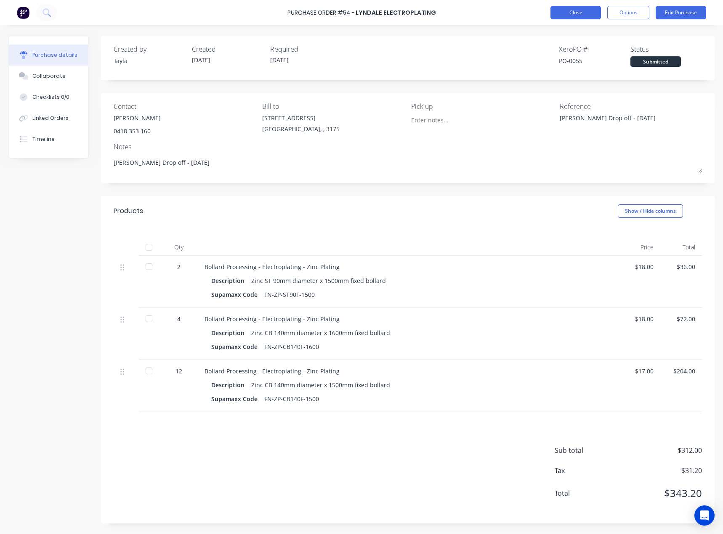
click at [564, 18] on button "Close" at bounding box center [575, 12] width 50 height 13
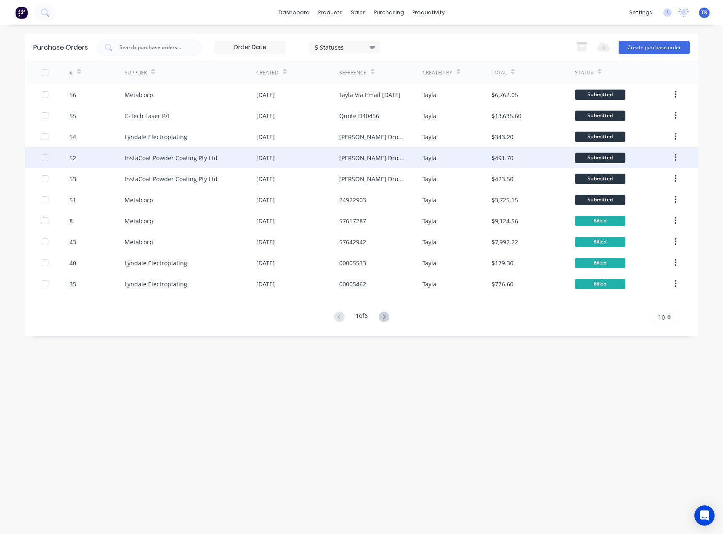
click at [180, 162] on div "InstaCoat Powder Coating Pty Ltd" at bounding box center [191, 157] width 132 height 21
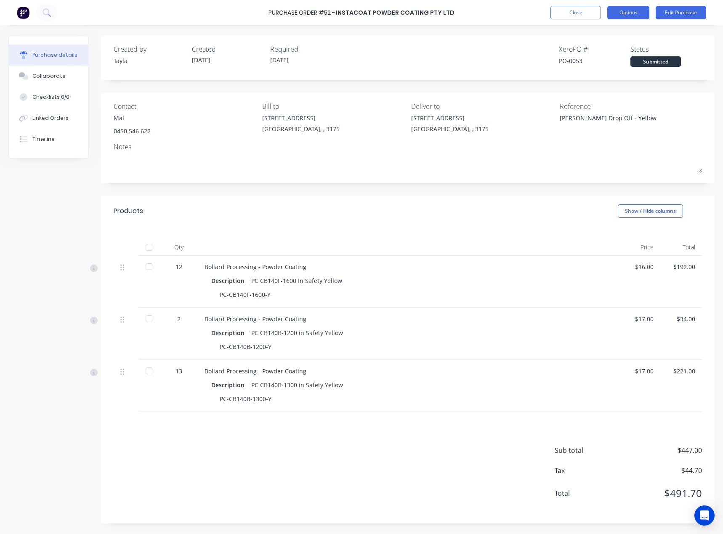
click at [626, 9] on button "Options" at bounding box center [628, 12] width 42 height 13
click at [608, 40] on div "Print / Email" at bounding box center [609, 34] width 65 height 12
click at [592, 72] on div "Without pricing" at bounding box center [609, 68] width 65 height 12
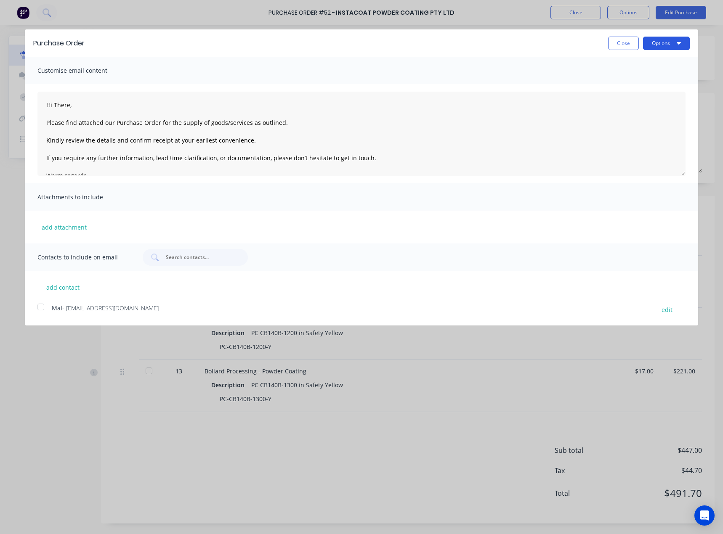
click at [652, 42] on button "Options" at bounding box center [666, 43] width 47 height 13
click at [652, 61] on div "Print" at bounding box center [649, 64] width 65 height 12
click at [615, 39] on button "Close" at bounding box center [623, 43] width 31 height 13
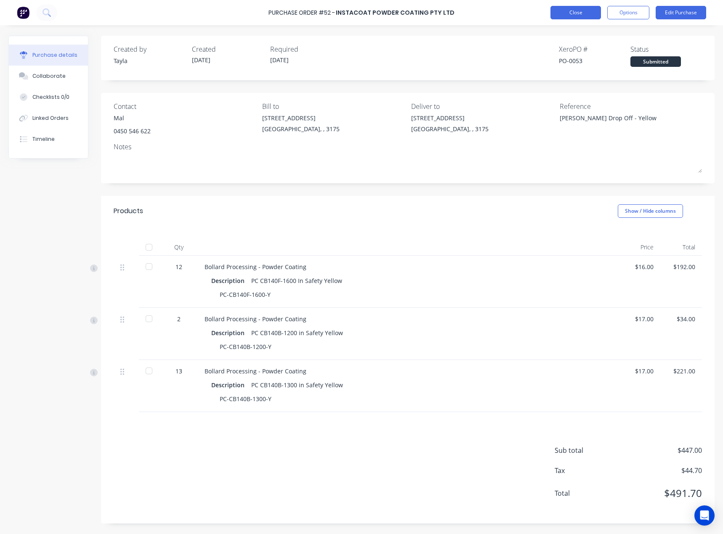
click at [576, 15] on button "Close" at bounding box center [575, 12] width 50 height 13
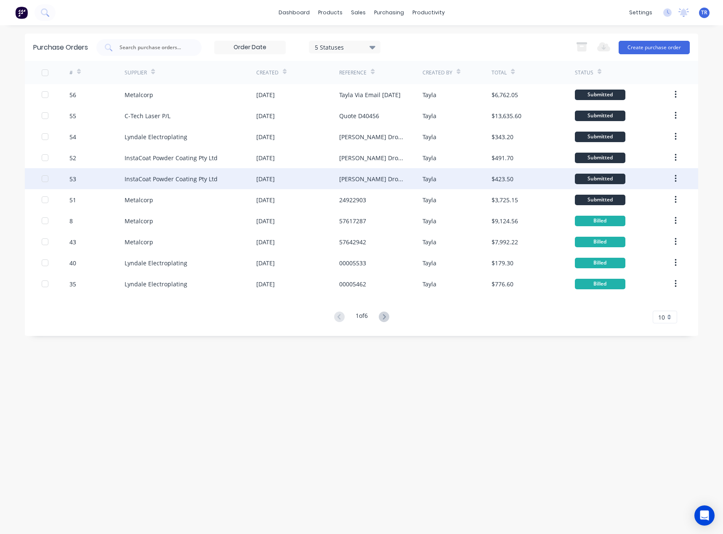
click at [321, 183] on div "11 Aug 2025" at bounding box center [297, 178] width 83 height 21
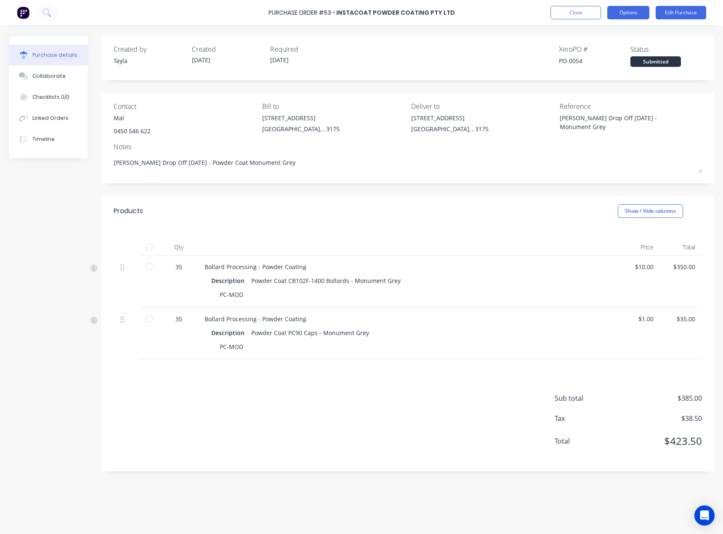
click at [642, 6] on button "Options" at bounding box center [628, 12] width 42 height 13
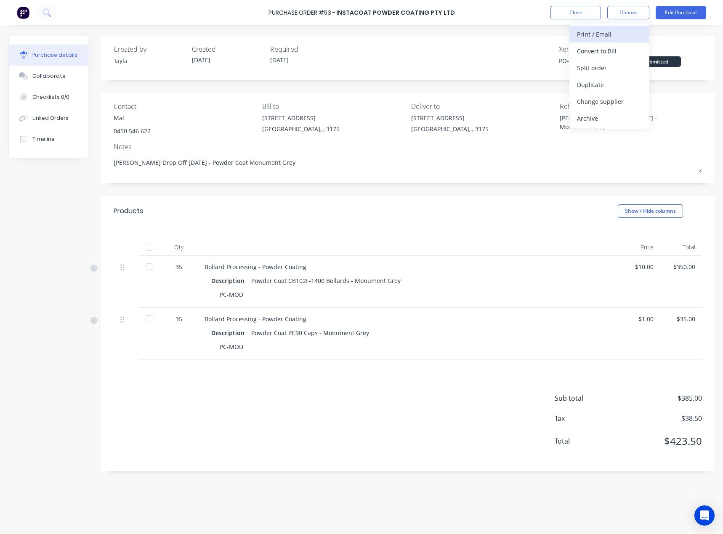
click at [618, 40] on div "Print / Email" at bounding box center [609, 34] width 65 height 12
click at [598, 72] on div "Without pricing" at bounding box center [609, 68] width 65 height 12
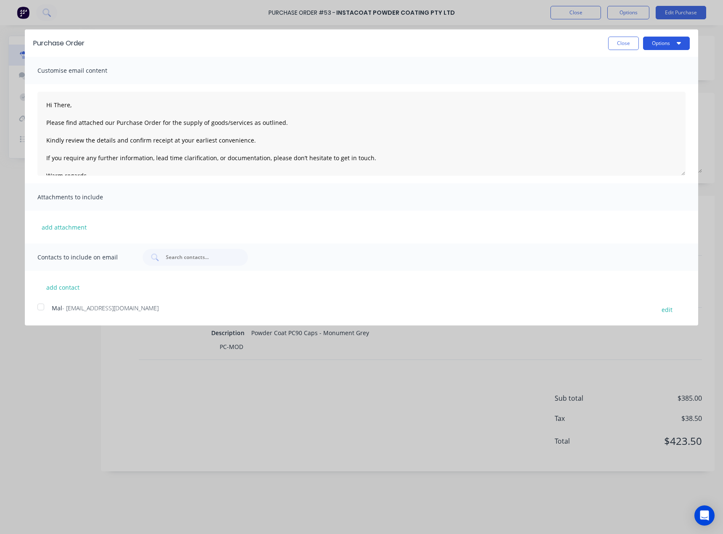
click at [656, 40] on button "Options" at bounding box center [666, 43] width 47 height 13
click at [645, 61] on div "Print" at bounding box center [649, 64] width 65 height 12
click at [613, 44] on button "Close" at bounding box center [623, 43] width 31 height 13
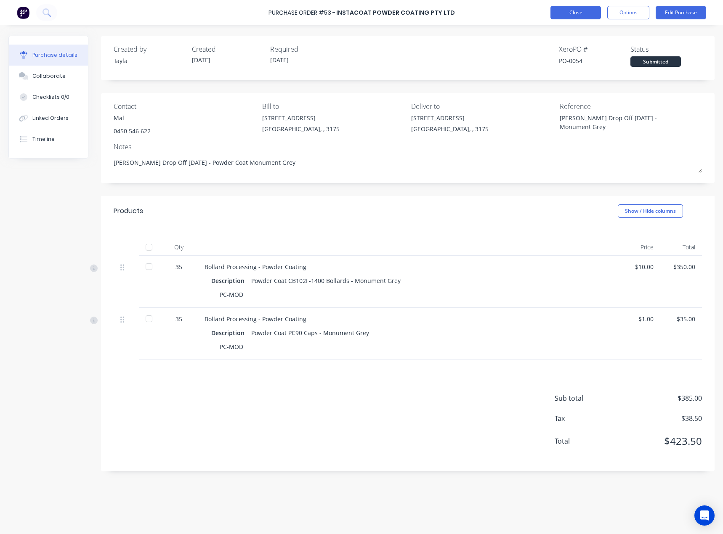
click at [562, 9] on button "Close" at bounding box center [575, 12] width 50 height 13
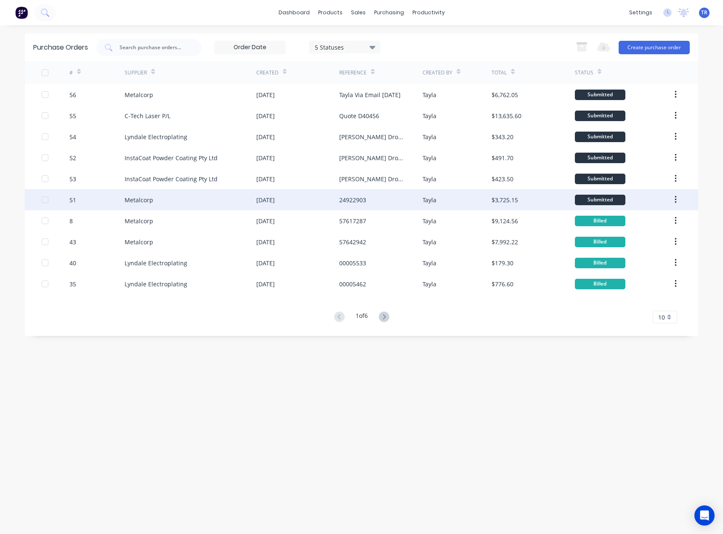
click at [343, 208] on div "24922903" at bounding box center [380, 199] width 83 height 21
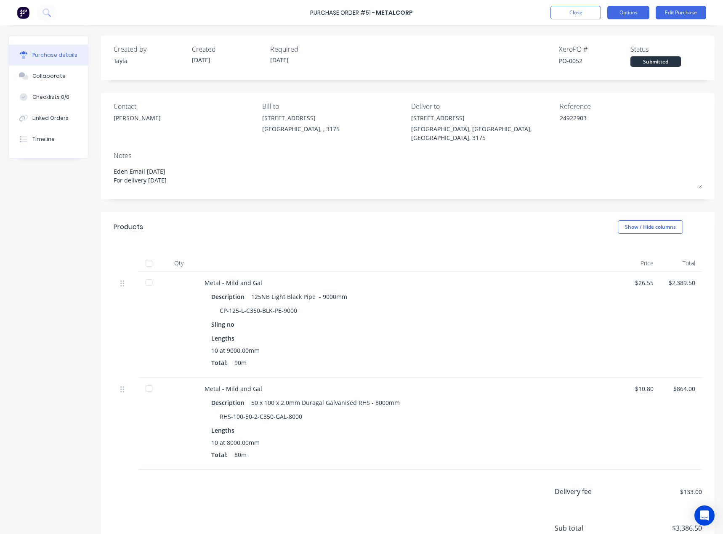
click at [631, 13] on button "Options" at bounding box center [628, 12] width 42 height 13
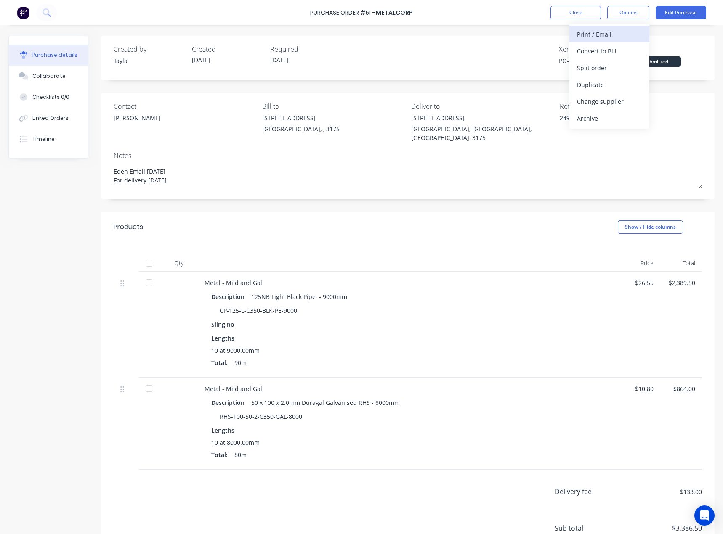
click at [614, 37] on div "Print / Email" at bounding box center [609, 34] width 65 height 12
click at [611, 67] on div "Without pricing" at bounding box center [609, 68] width 65 height 12
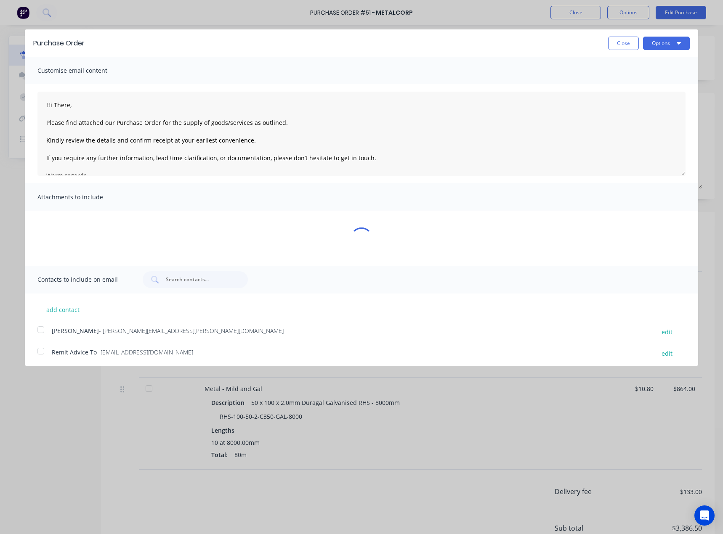
drag, startPoint x: 669, startPoint y: 40, endPoint x: 660, endPoint y: 53, distance: 15.3
click at [669, 40] on button "Options" at bounding box center [666, 43] width 47 height 13
click at [647, 60] on div "Print" at bounding box center [649, 64] width 65 height 12
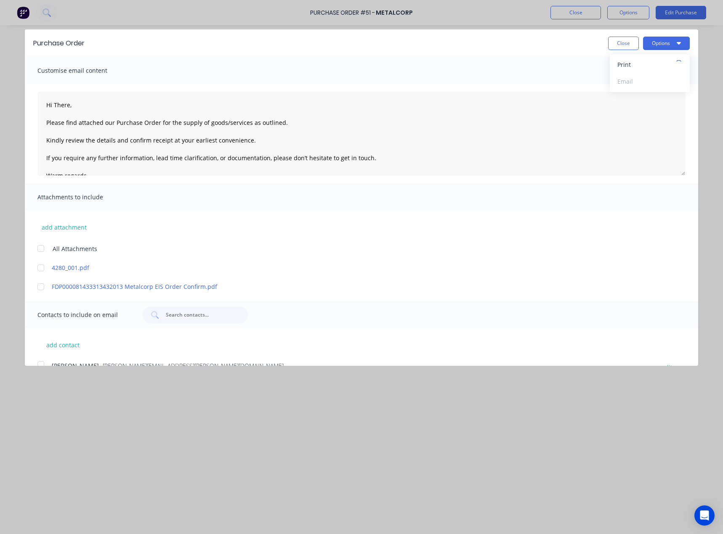
type textarea "x"
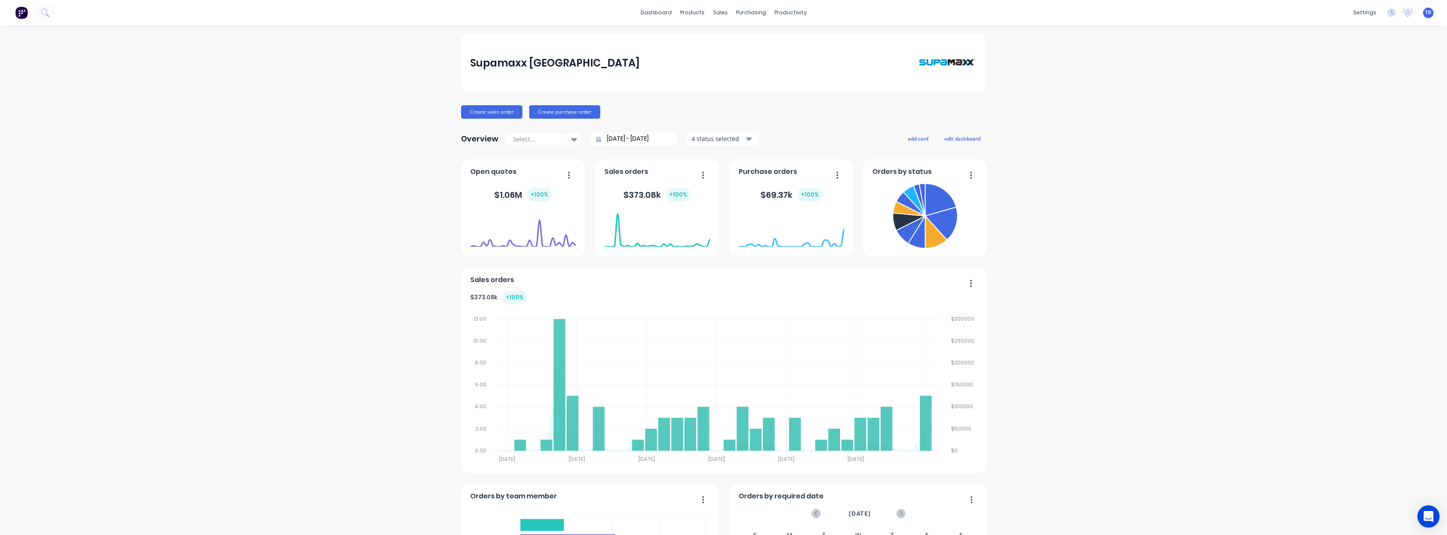
click at [1433, 516] on icon "Open Intercom Messenger" at bounding box center [1428, 516] width 11 height 11
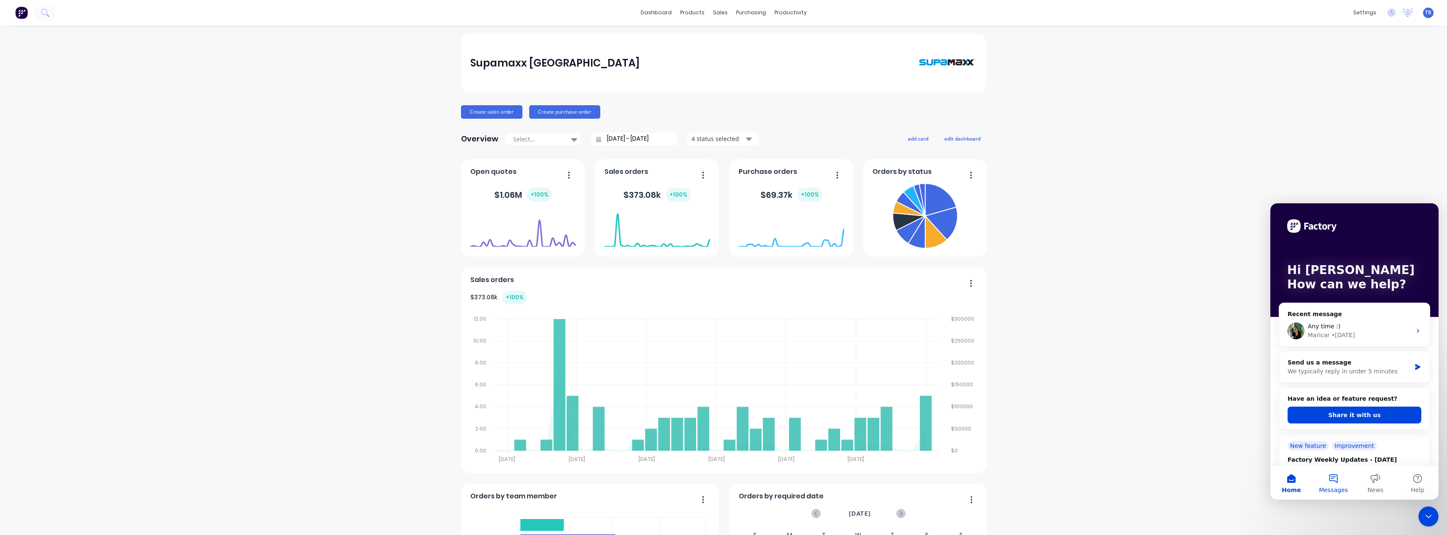
click at [1327, 474] on button "Messages" at bounding box center [1333, 483] width 42 height 34
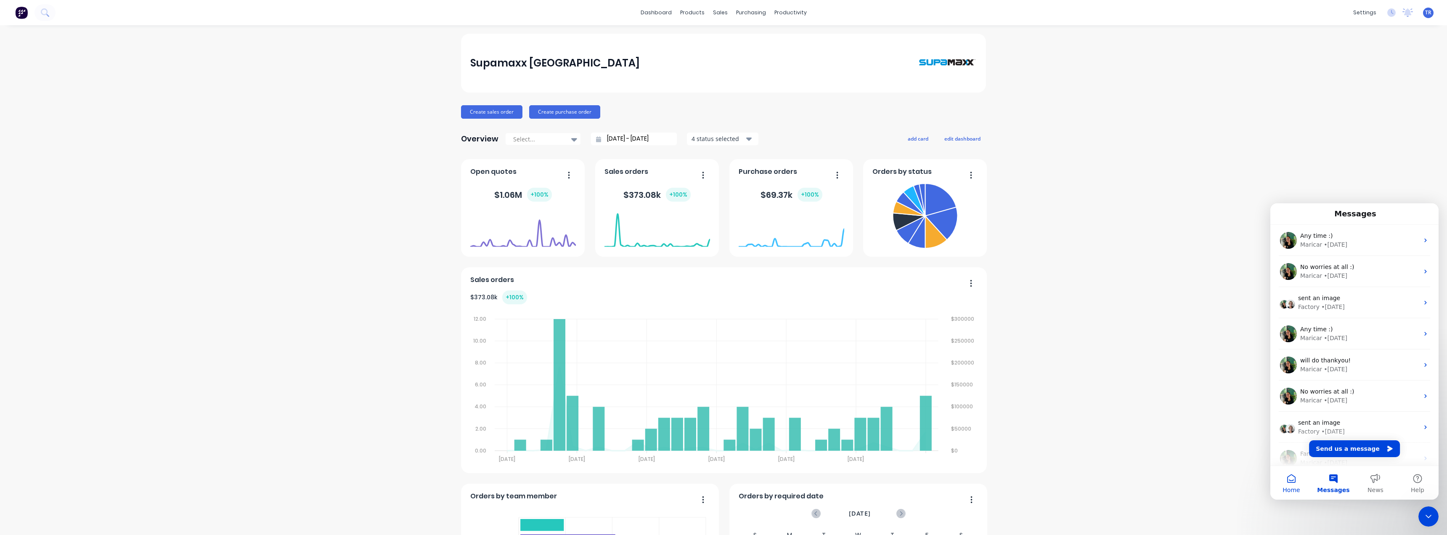
click at [1288, 477] on button "Home" at bounding box center [1291, 483] width 42 height 34
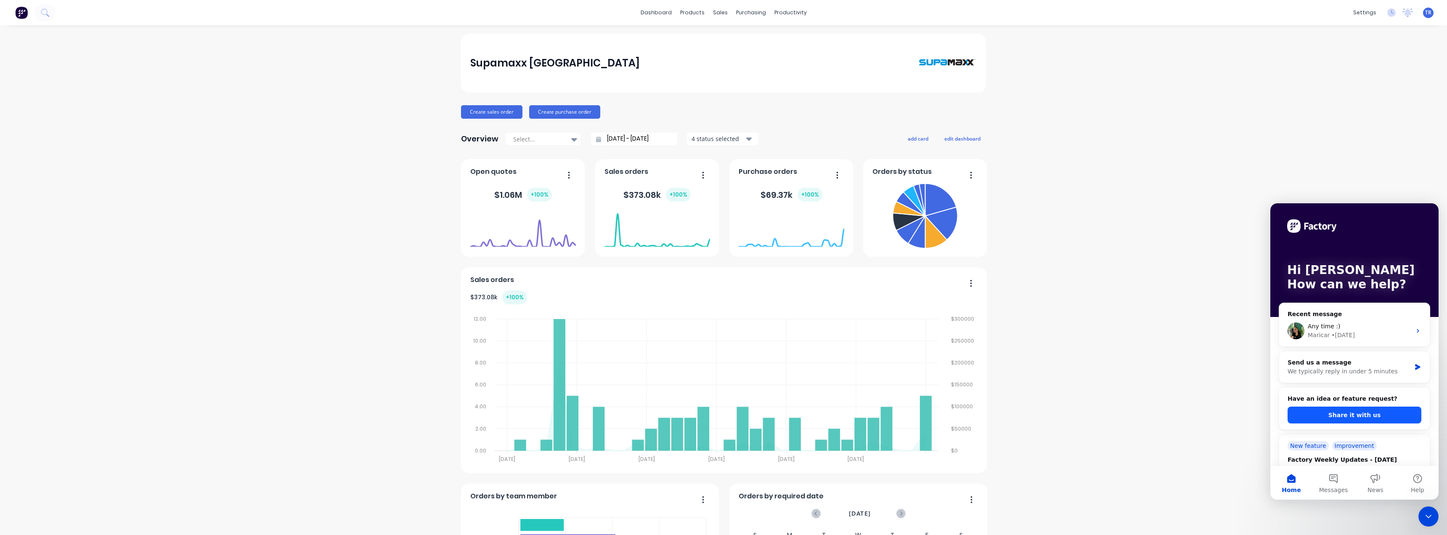
click at [1338, 417] on button "Share it with us" at bounding box center [1355, 414] width 134 height 17
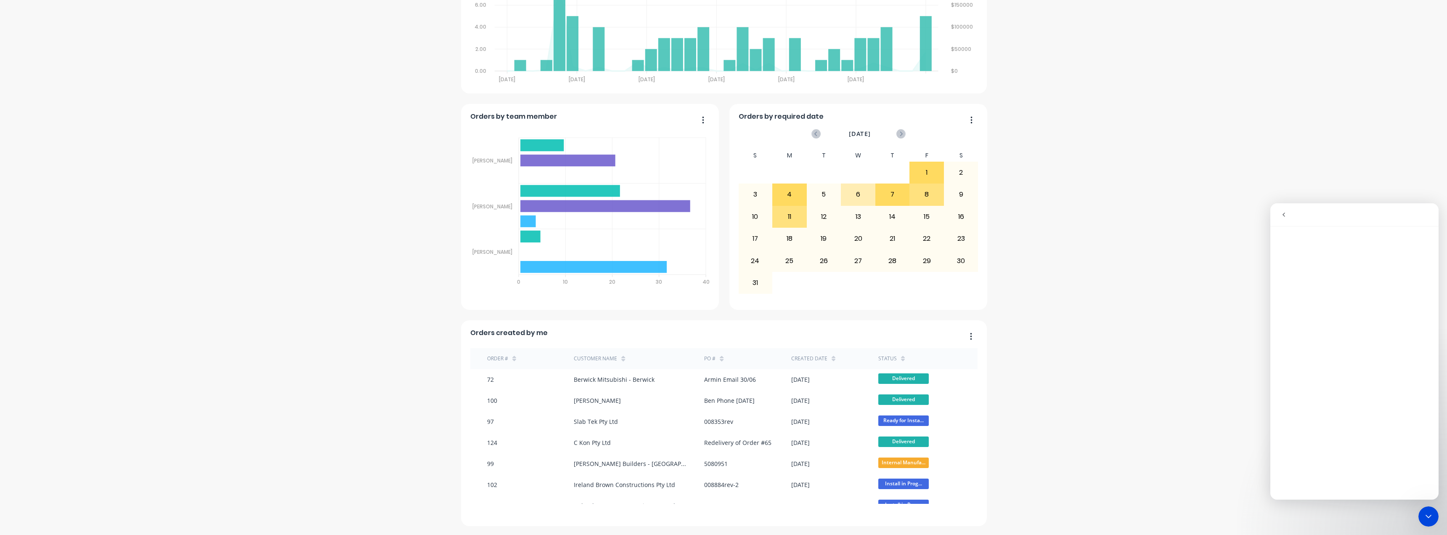
scroll to position [380, 0]
click at [1278, 216] on button "go back" at bounding box center [1284, 215] width 16 height 16
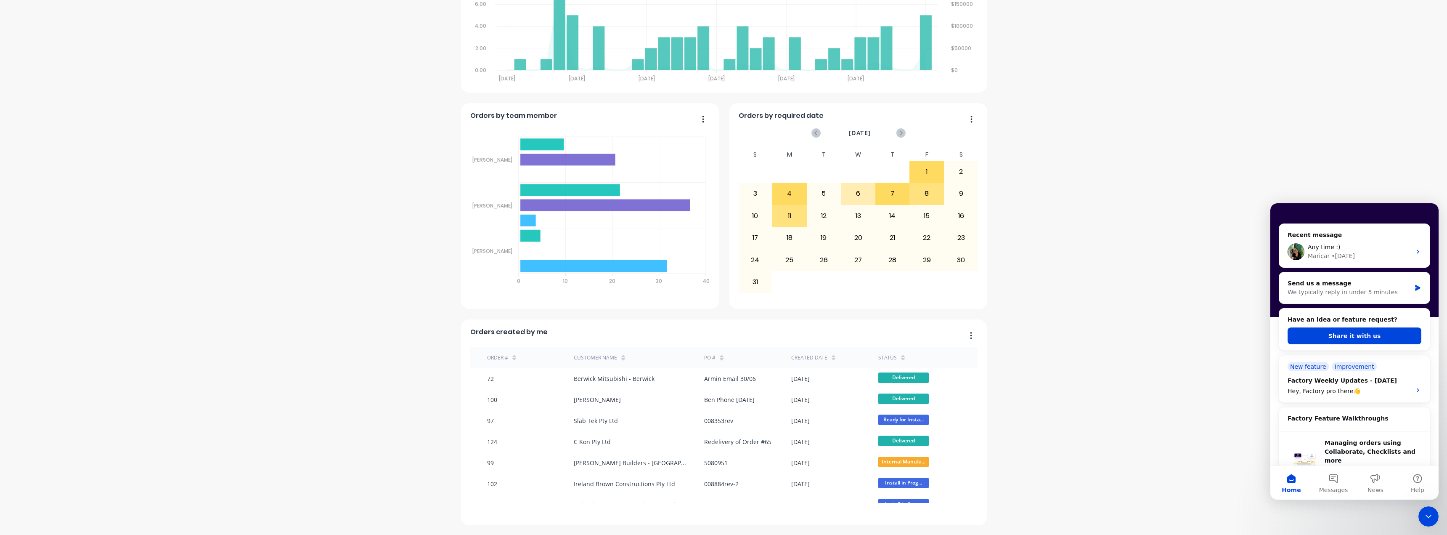
scroll to position [84, 0]
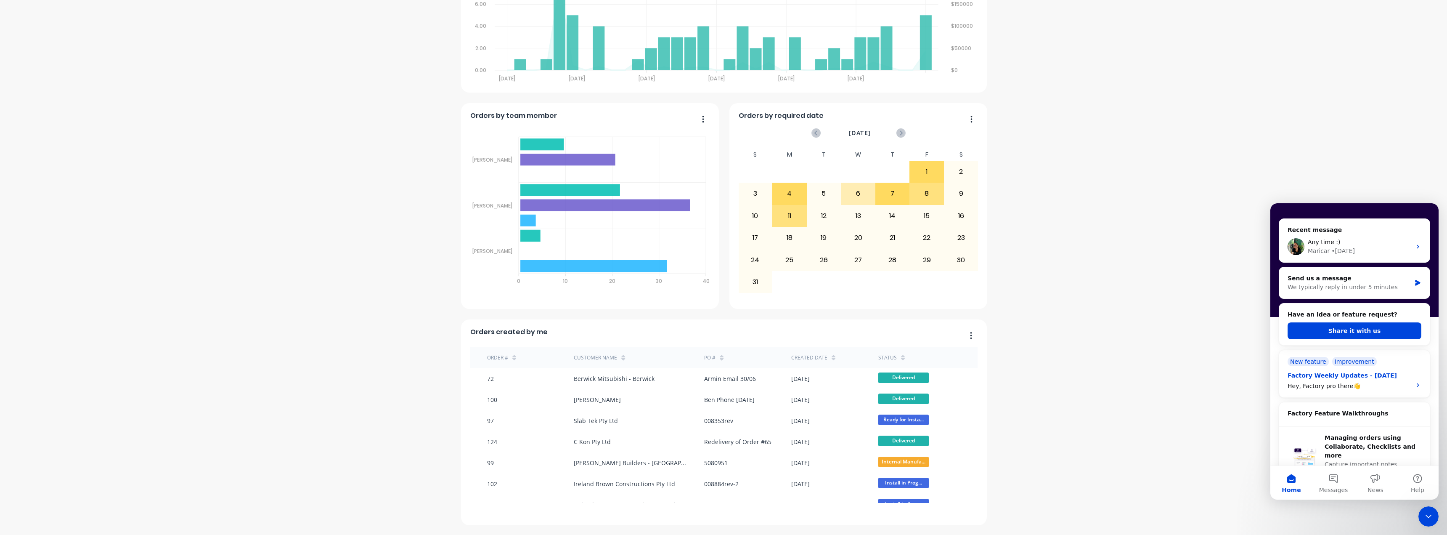
click at [1349, 394] on div "New feature Improvement Factory Weekly Updates - 25/07/2025 Hey, Factory pro th…" at bounding box center [1354, 373] width 151 height 47
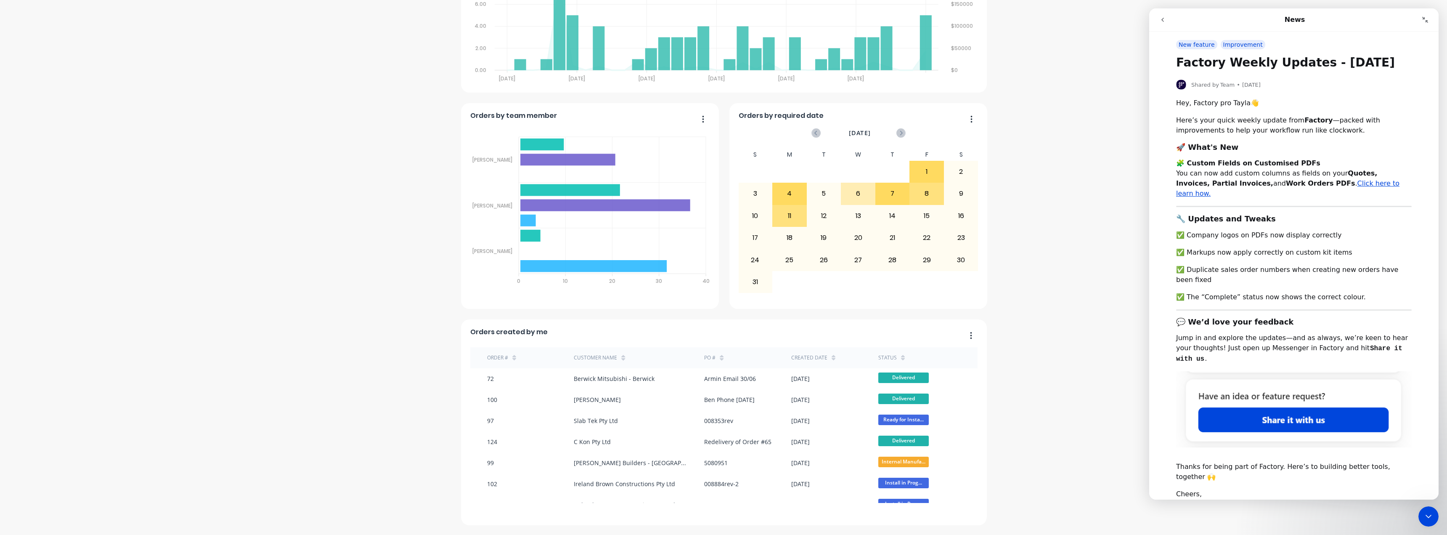
click at [1425, 511] on icon "Close Intercom Messenger" at bounding box center [1428, 516] width 10 height 10
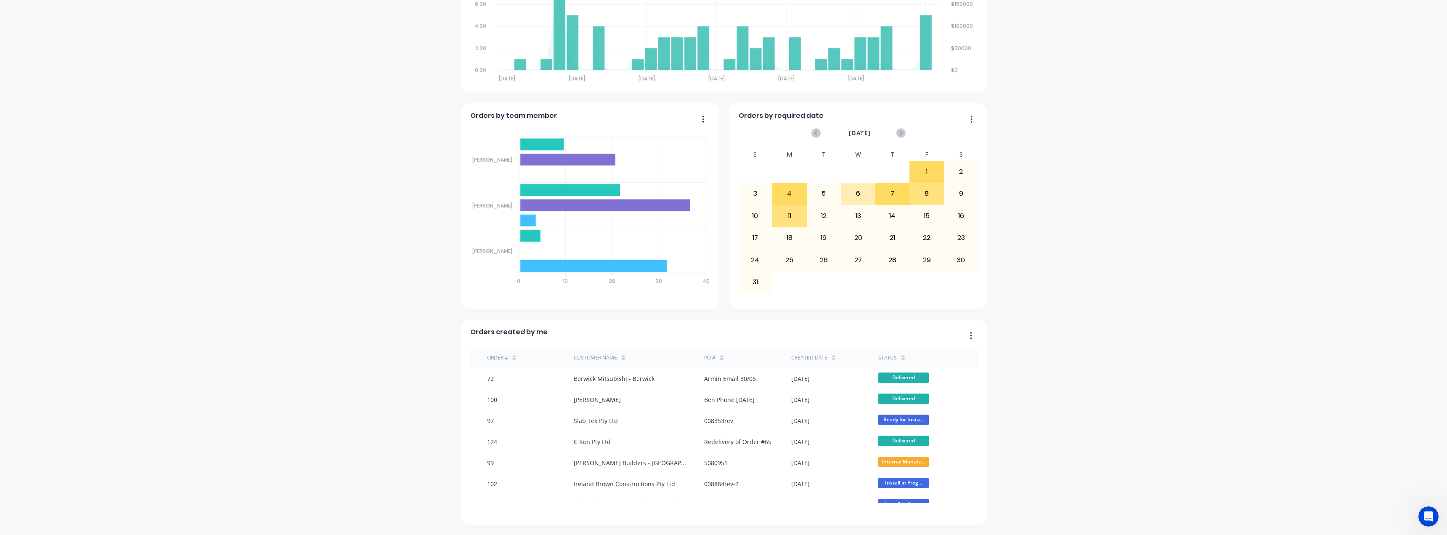
scroll to position [0, 0]
